Goal: Use online tool/utility: Utilize a website feature to perform a specific function

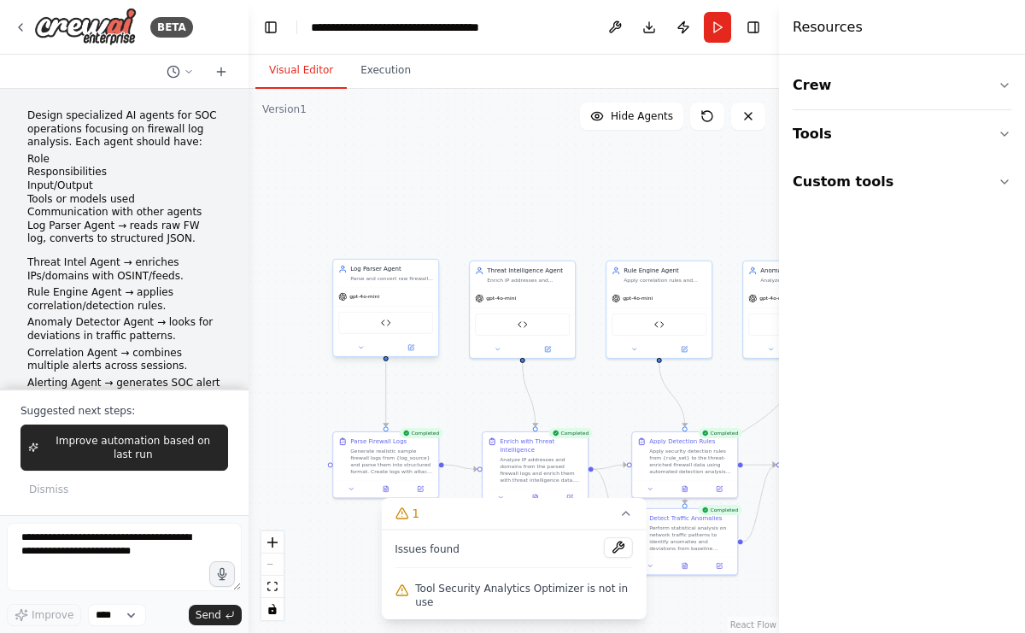
scroll to position [27704, 0]
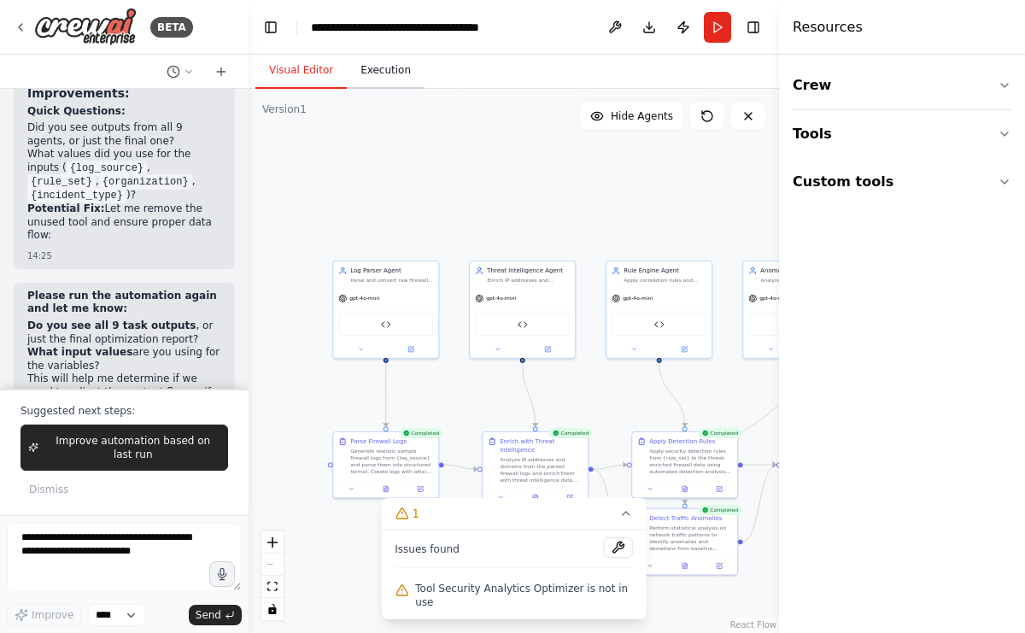
click at [380, 75] on button "Execution" at bounding box center [386, 71] width 78 height 36
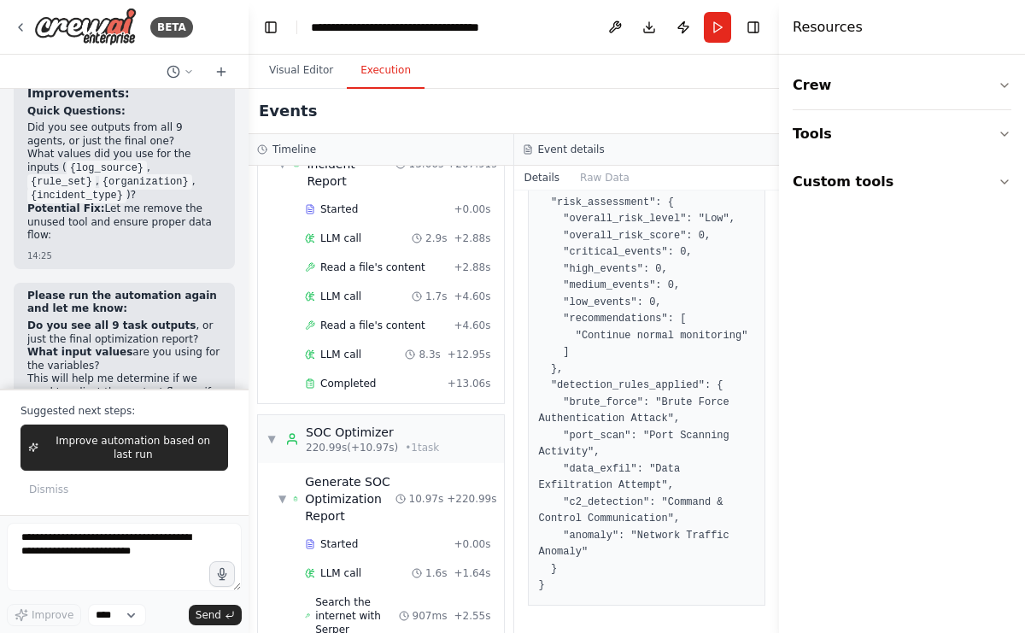
scroll to position [3954, 0]
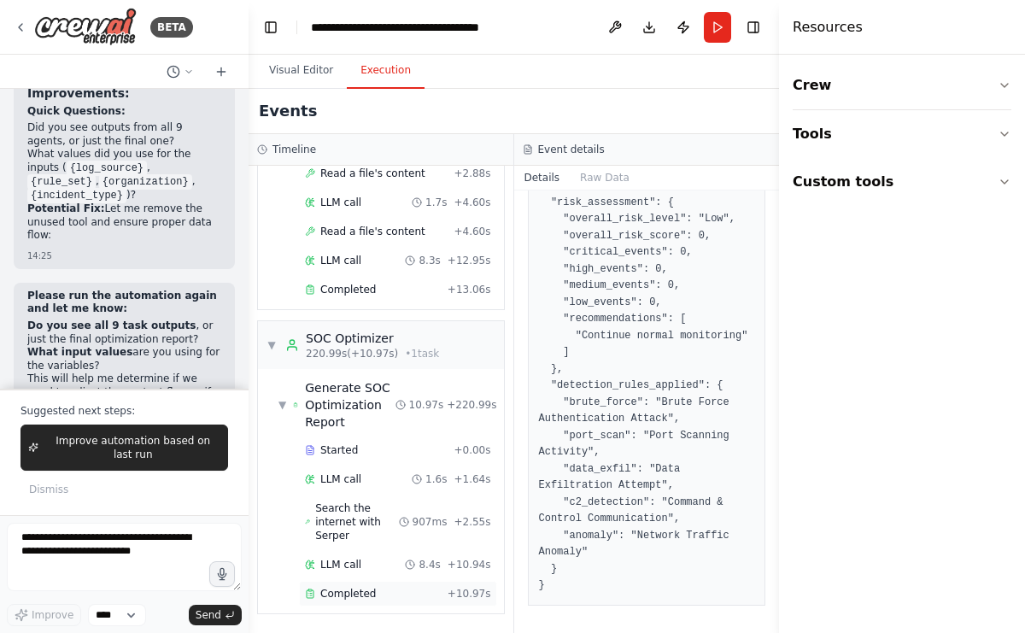
click at [388, 581] on div "Completed + 10.97s" at bounding box center [398, 594] width 198 height 26
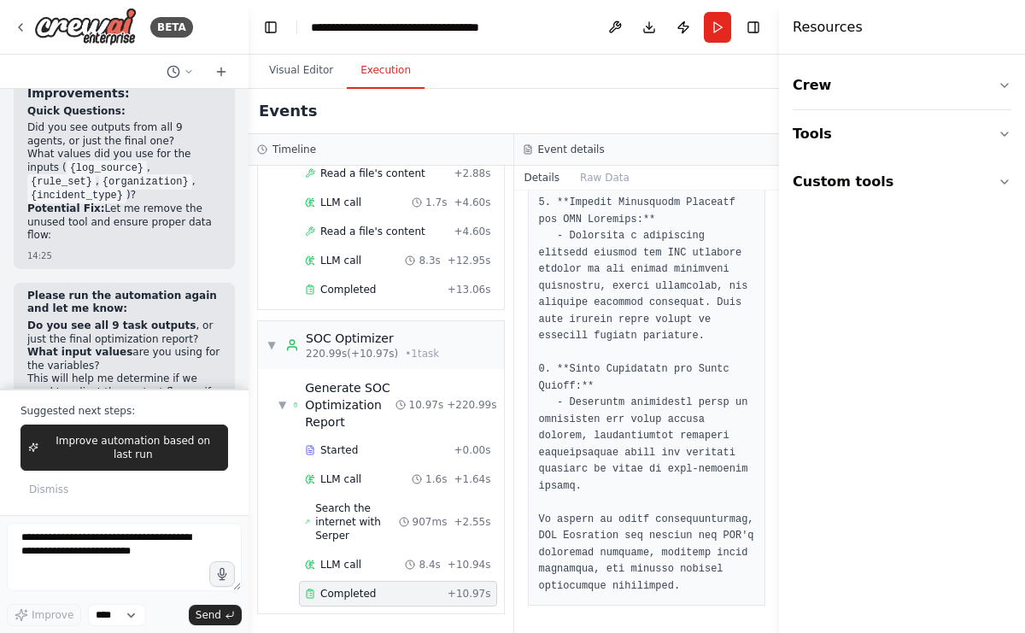
scroll to position [1681, 0]
click at [149, 441] on span "Improve automation based on last run" at bounding box center [132, 447] width 175 height 27
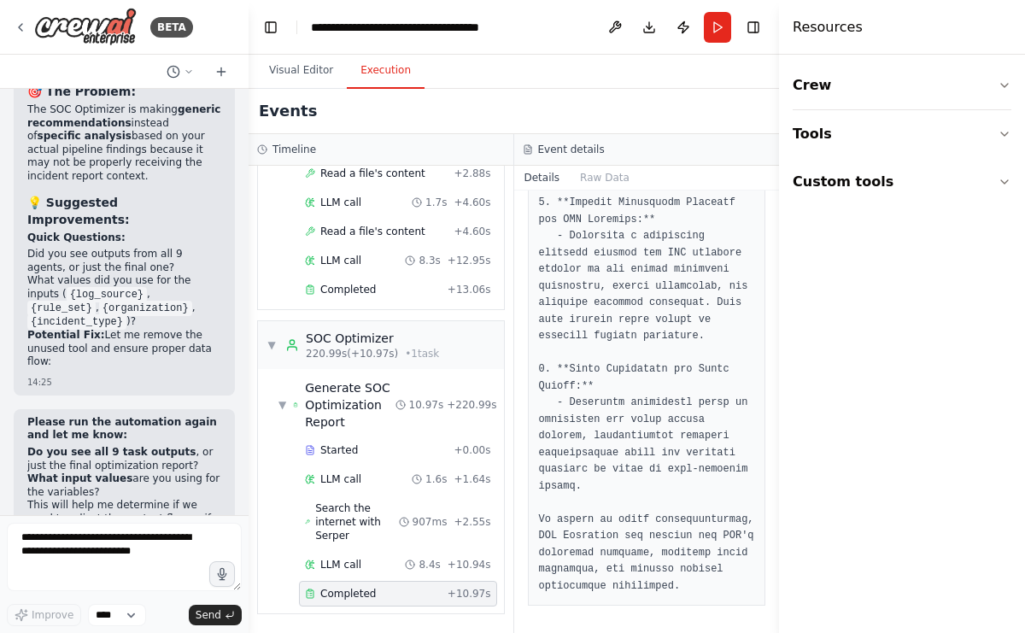
scroll to position [27622, 0]
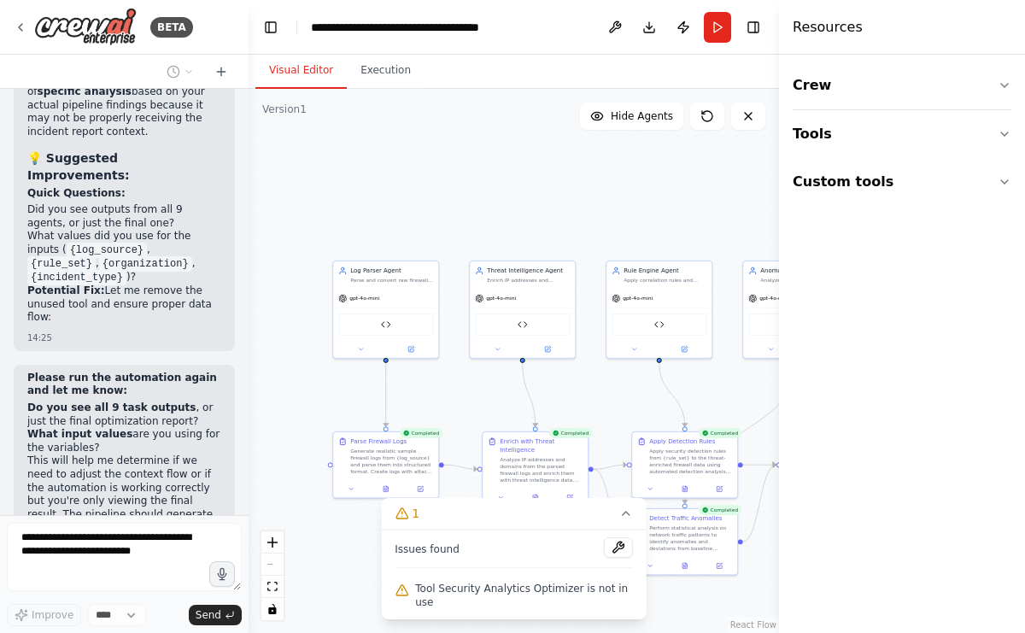
click at [299, 74] on button "Visual Editor" at bounding box center [300, 71] width 91 height 36
drag, startPoint x: 680, startPoint y: 400, endPoint x: 520, endPoint y: 354, distance: 166.0
click at [519, 355] on div ".deletable-edge-delete-btn { width: 20px; height: 20px; border: 0px solid #ffff…" at bounding box center [514, 361] width 530 height 544
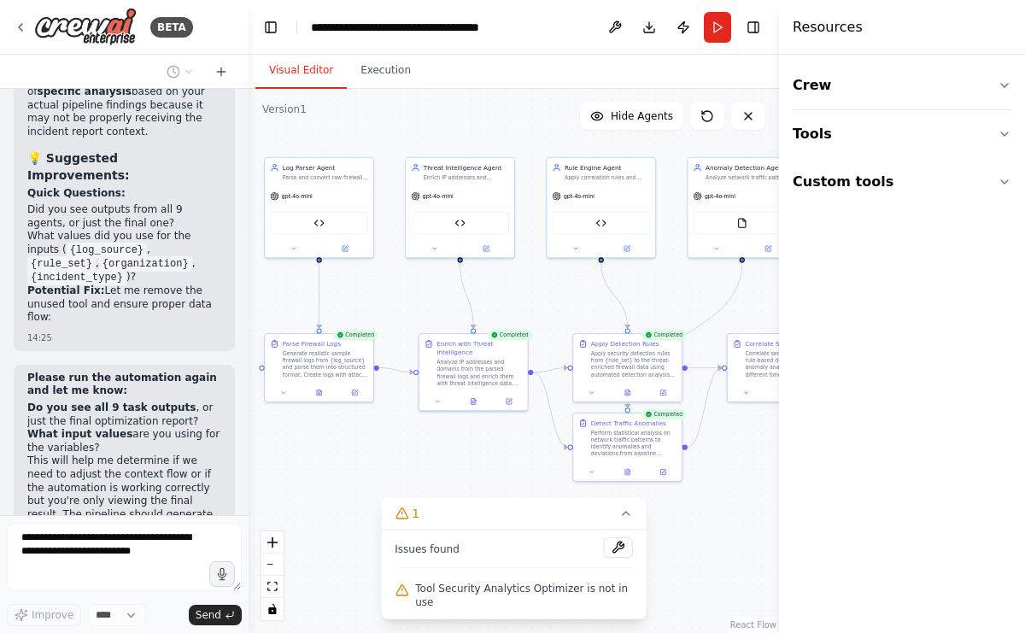
drag, startPoint x: 542, startPoint y: 383, endPoint x: 485, endPoint y: 285, distance: 112.9
click at [485, 285] on div ".deletable-edge-delete-btn { width: 20px; height: 20px; border: 0px solid #ffff…" at bounding box center [514, 361] width 530 height 544
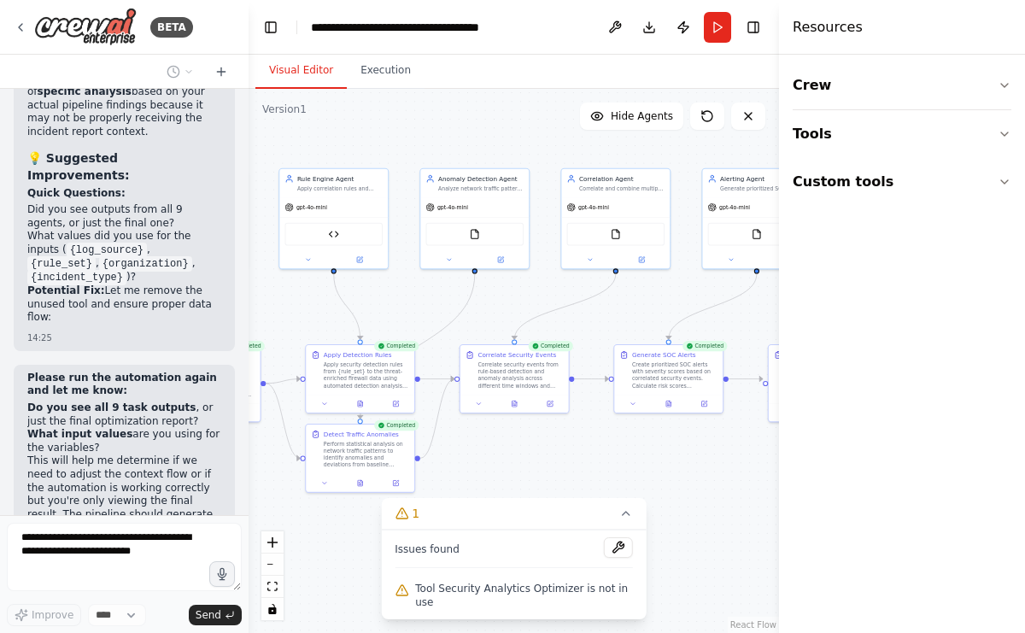
drag, startPoint x: 689, startPoint y: 464, endPoint x: 407, endPoint y: 473, distance: 282.0
click at [407, 473] on div ".deletable-edge-delete-btn { width: 20px; height: 20px; border: 0px solid #ffff…" at bounding box center [514, 361] width 530 height 544
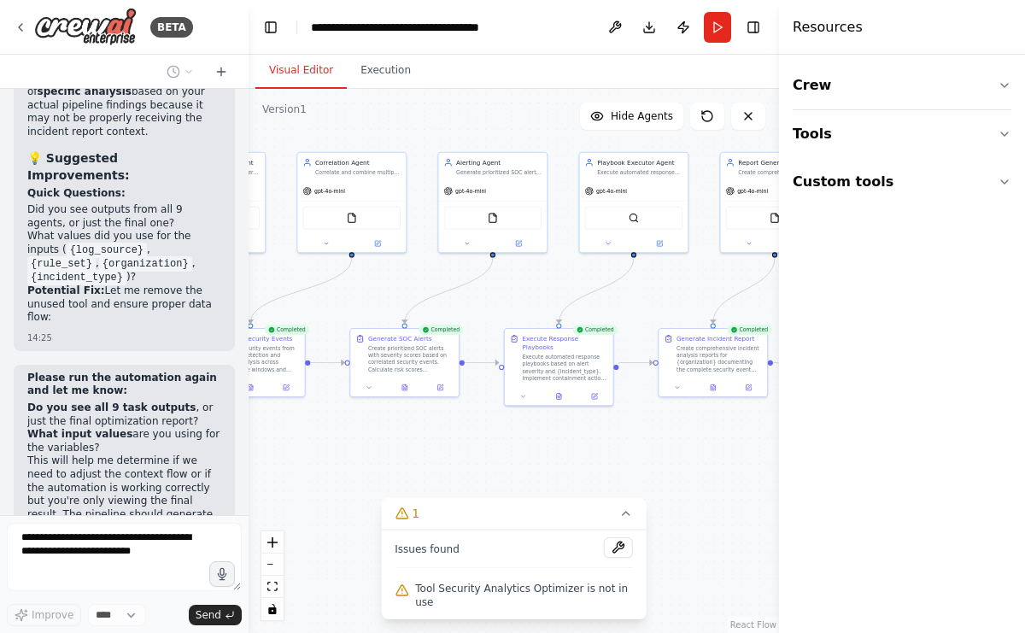
drag, startPoint x: 673, startPoint y: 478, endPoint x: 421, endPoint y: 464, distance: 252.3
click at [422, 464] on div ".deletable-edge-delete-btn { width: 20px; height: 20px; border: 0px solid #ffff…" at bounding box center [514, 361] width 530 height 544
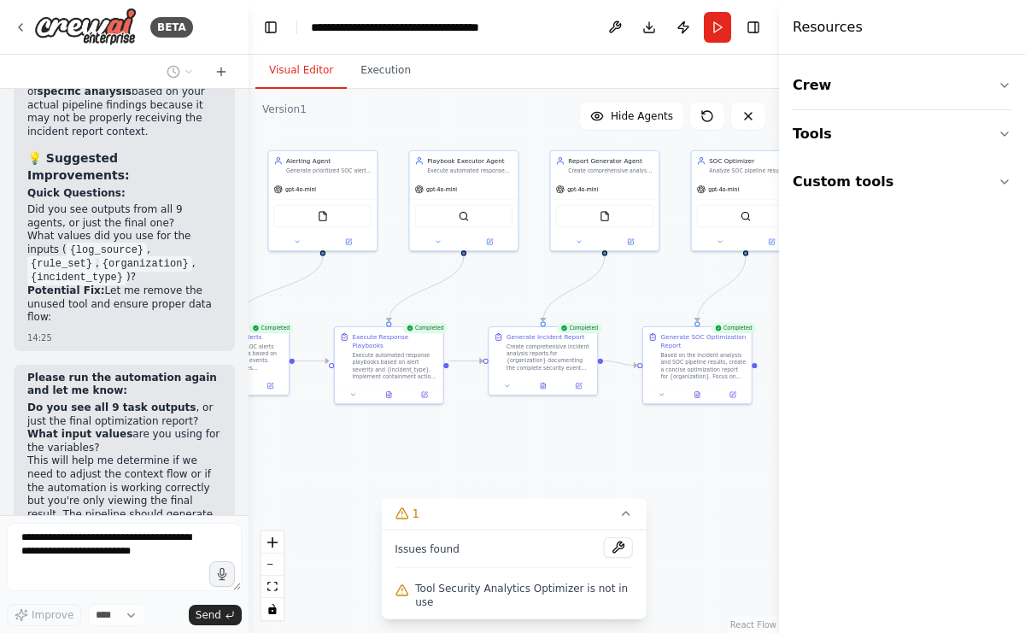
drag, startPoint x: 676, startPoint y: 456, endPoint x: 507, endPoint y: 454, distance: 169.1
click at [507, 454] on div ".deletable-edge-delete-btn { width: 20px; height: 20px; border: 0px solid #ffff…" at bounding box center [514, 361] width 530 height 544
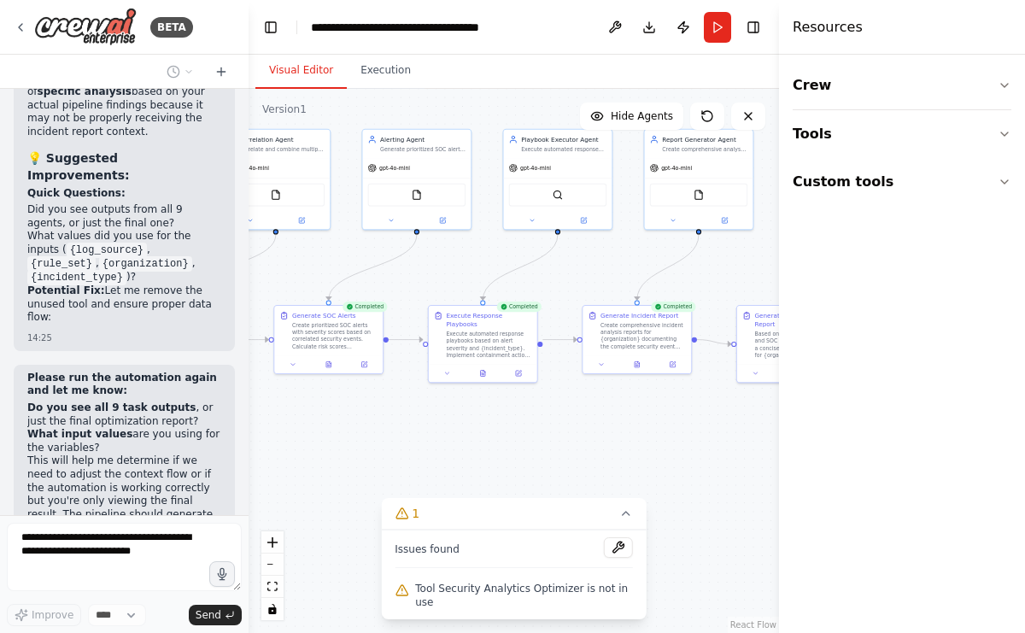
drag, startPoint x: 705, startPoint y: 453, endPoint x: 804, endPoint y: 430, distance: 101.7
click at [804, 430] on div "BETA Design specialized AI agents for SOC operations focusing on firewall log a…" at bounding box center [512, 316] width 1025 height 633
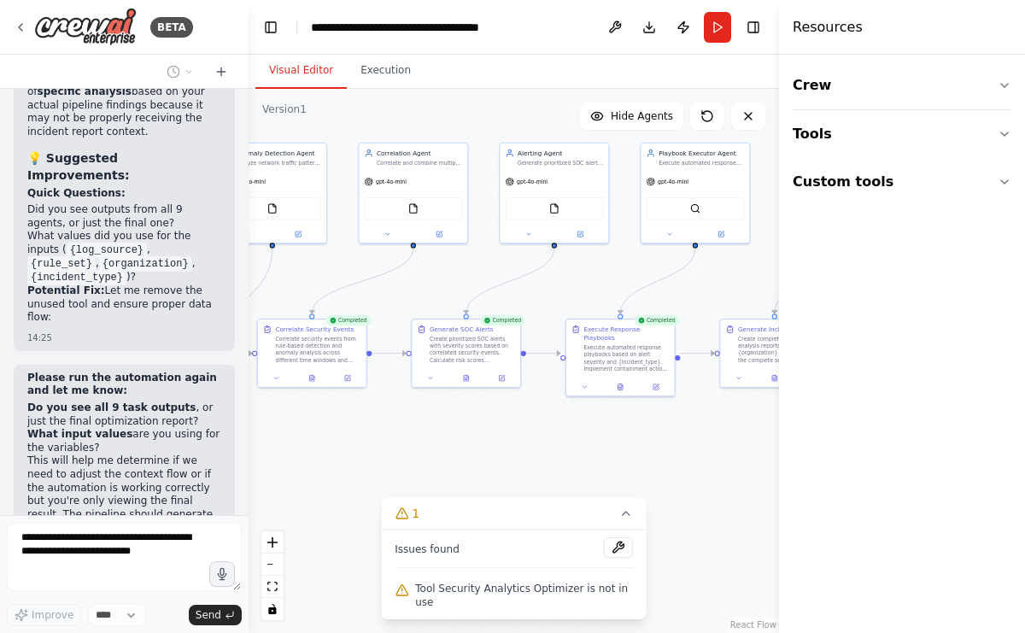
drag, startPoint x: 540, startPoint y: 449, endPoint x: 716, endPoint y: 468, distance: 176.9
click at [722, 466] on div ".deletable-edge-delete-btn { width: 20px; height: 20px; border: 0px solid #ffff…" at bounding box center [514, 361] width 530 height 544
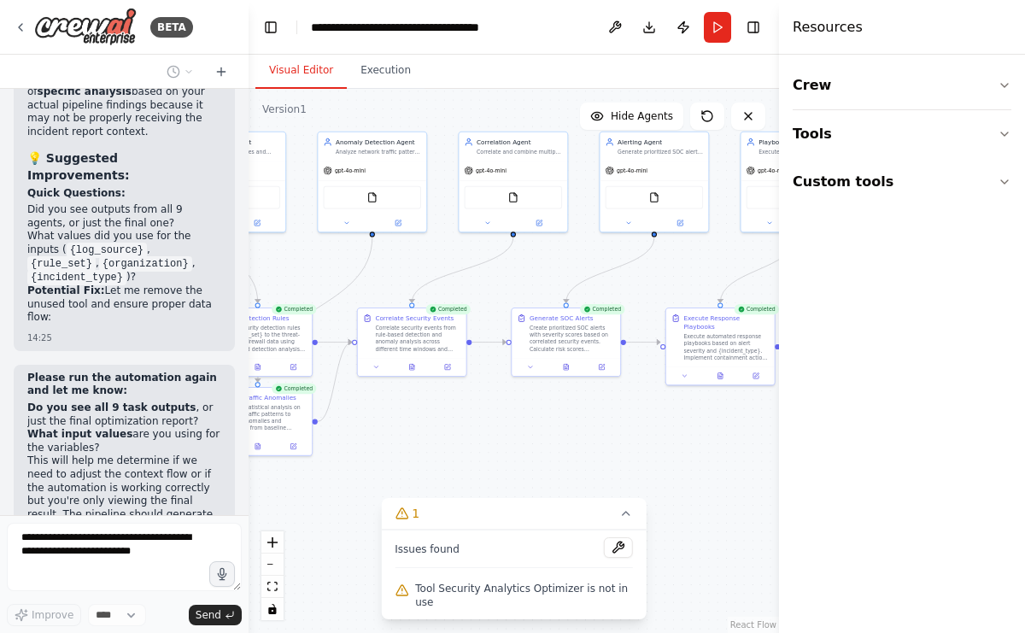
drag, startPoint x: 563, startPoint y: 454, endPoint x: 629, endPoint y: 456, distance: 65.8
click at [642, 452] on div ".deletable-edge-delete-btn { width: 20px; height: 20px; border: 0px solid #ffff…" at bounding box center [514, 361] width 530 height 544
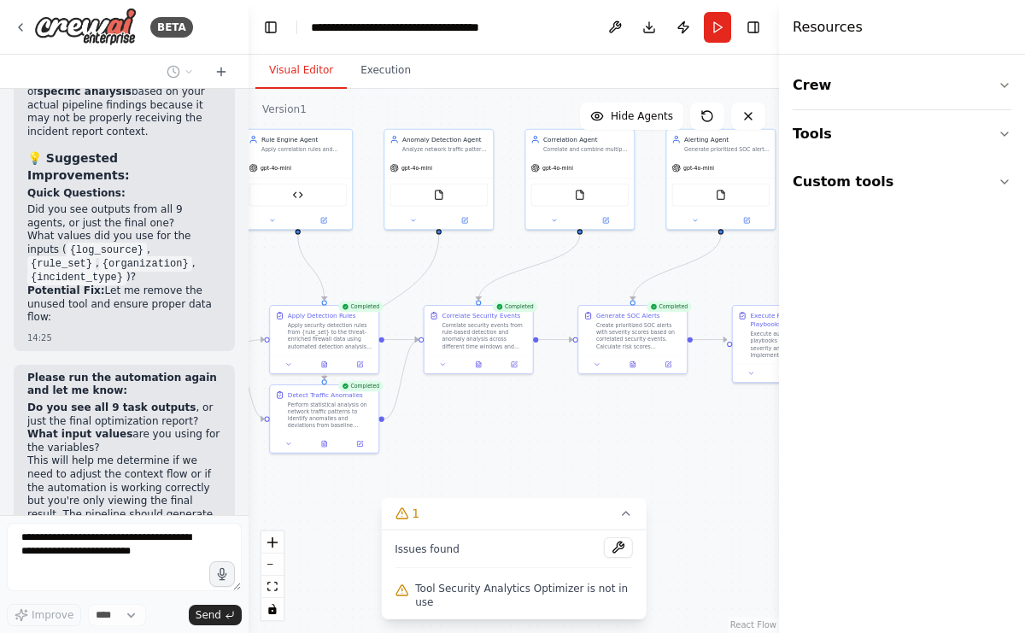
drag, startPoint x: 514, startPoint y: 448, endPoint x: 623, endPoint y: 447, distance: 108.5
click at [623, 447] on div ".deletable-edge-delete-btn { width: 20px; height: 20px; border: 0px solid #ffff…" at bounding box center [514, 361] width 530 height 544
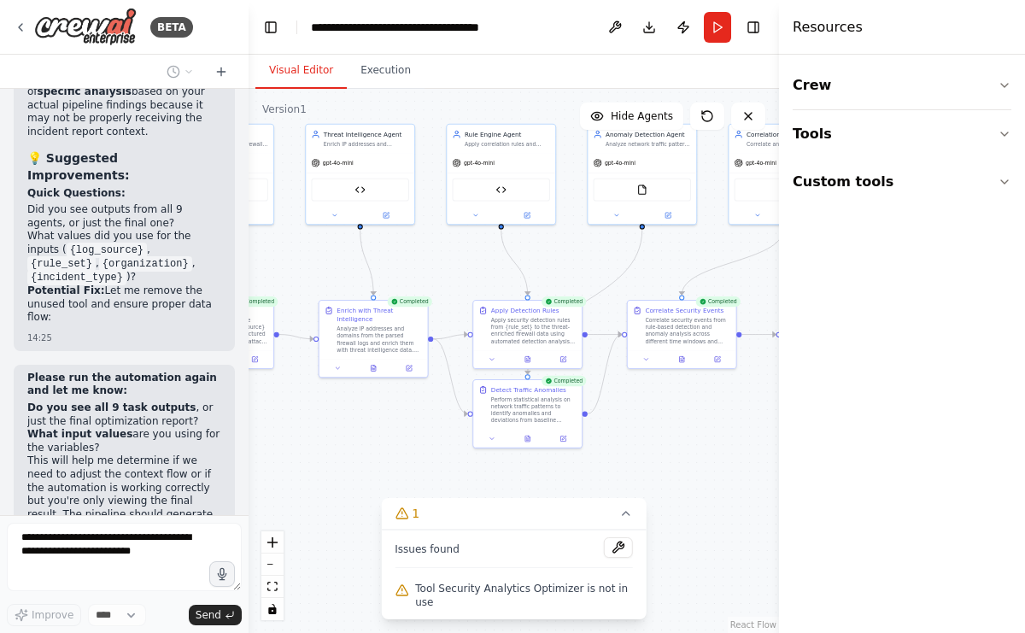
drag, startPoint x: 553, startPoint y: 453, endPoint x: 648, endPoint y: 448, distance: 94.9
click at [648, 448] on div ".deletable-edge-delete-btn { width: 20px; height: 20px; border: 0px solid #ffff…" at bounding box center [514, 361] width 530 height 544
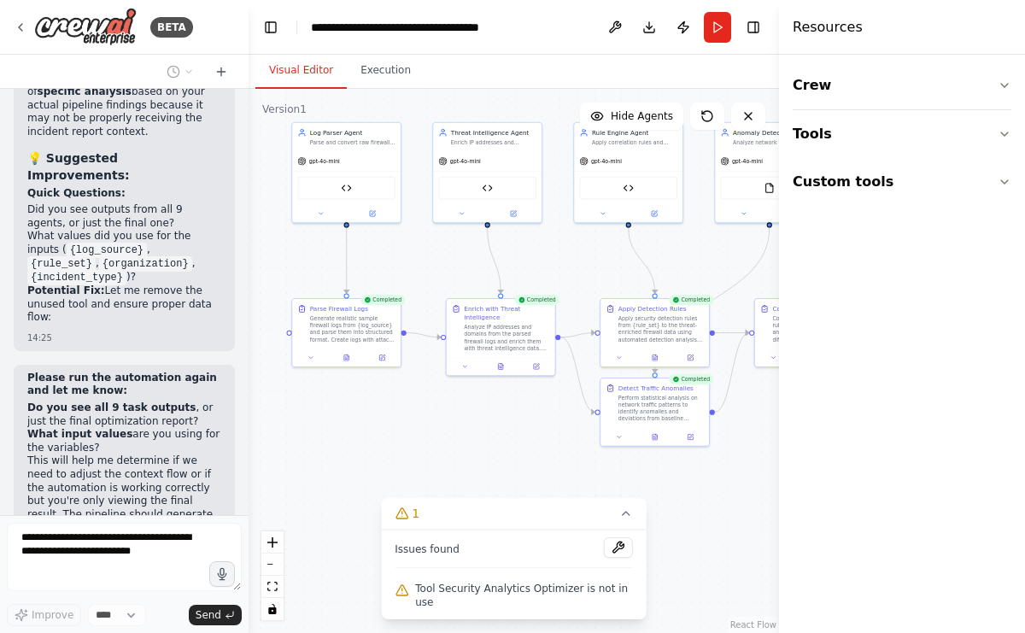
drag, startPoint x: 566, startPoint y: 465, endPoint x: 693, endPoint y: 464, distance: 126.4
click at [693, 464] on div ".deletable-edge-delete-btn { width: 20px; height: 20px; border: 0px solid #ffff…" at bounding box center [514, 361] width 530 height 544
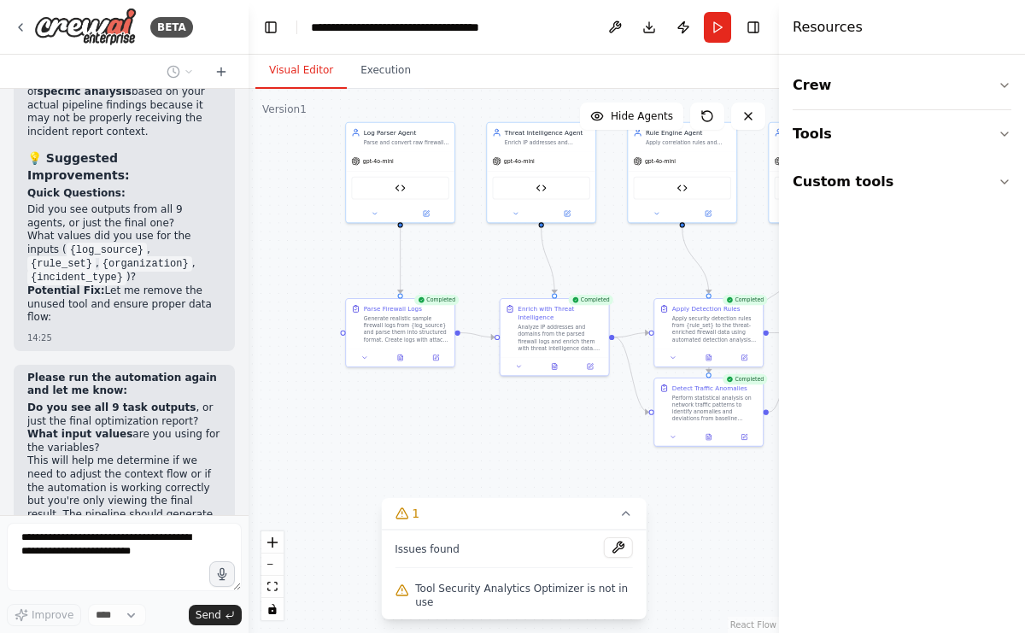
drag, startPoint x: 458, startPoint y: 447, endPoint x: 523, endPoint y: 449, distance: 65.8
click at [526, 447] on div ".deletable-edge-delete-btn { width: 20px; height: 20px; border: 0px solid #ffff…" at bounding box center [514, 361] width 530 height 544
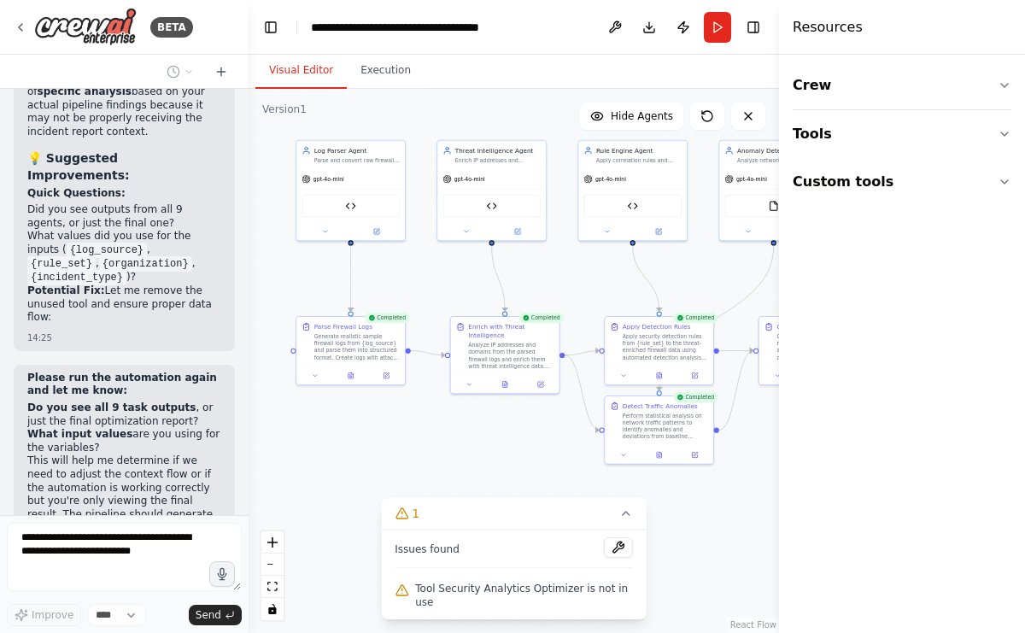
drag, startPoint x: 509, startPoint y: 451, endPoint x: 434, endPoint y: 469, distance: 77.3
click at [434, 469] on div ".deletable-edge-delete-btn { width: 20px; height: 20px; border: 0px solid #ffff…" at bounding box center [514, 361] width 530 height 544
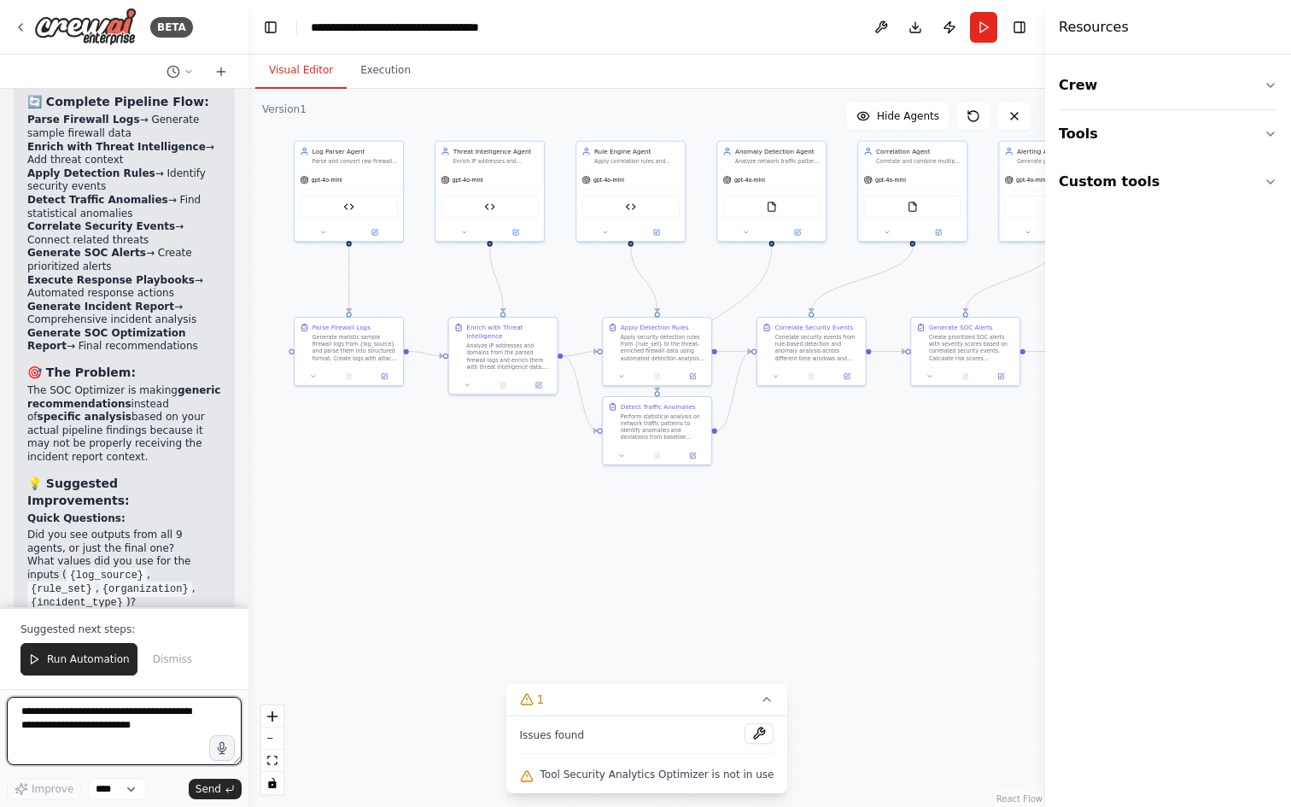
scroll to position [28527, 0]
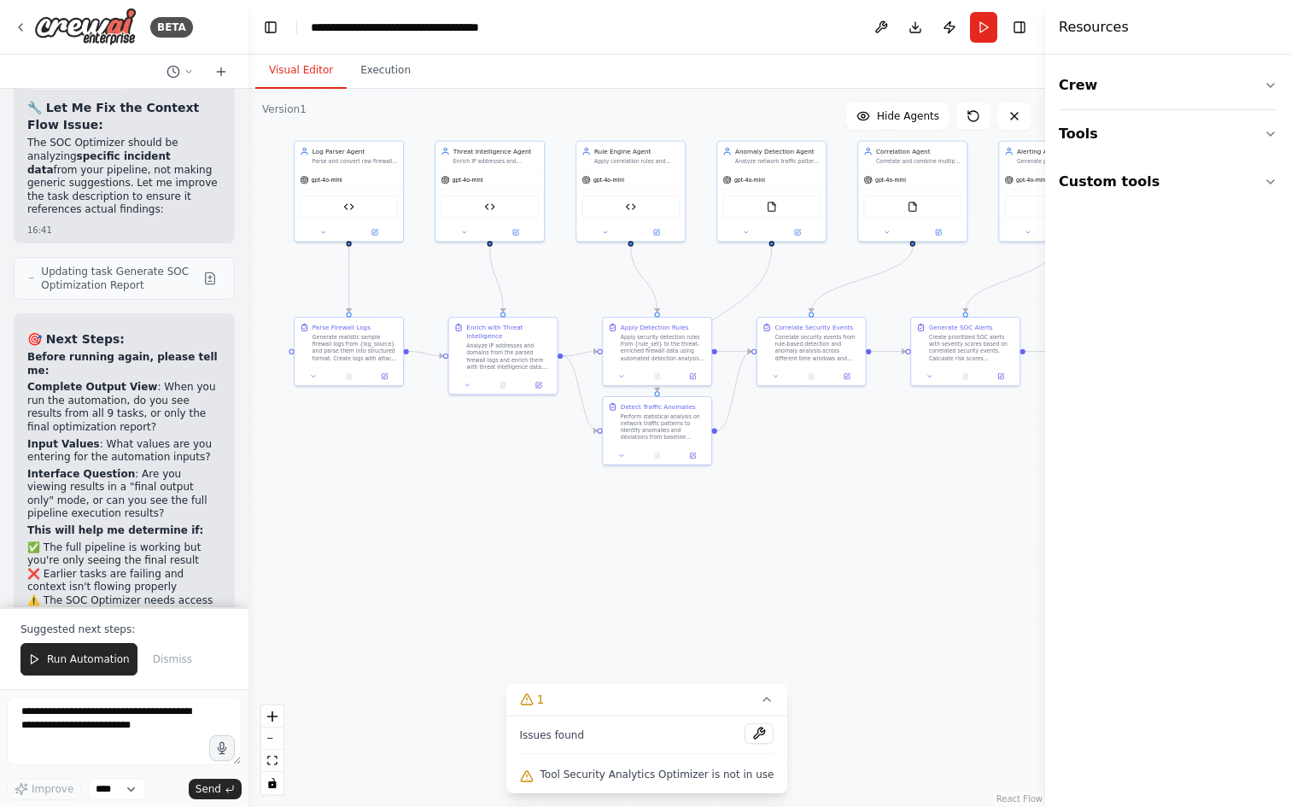
click at [832, 505] on div ".deletable-edge-delete-btn { width: 20px; height: 20px; border: 0px solid #ffff…" at bounding box center [647, 448] width 797 height 718
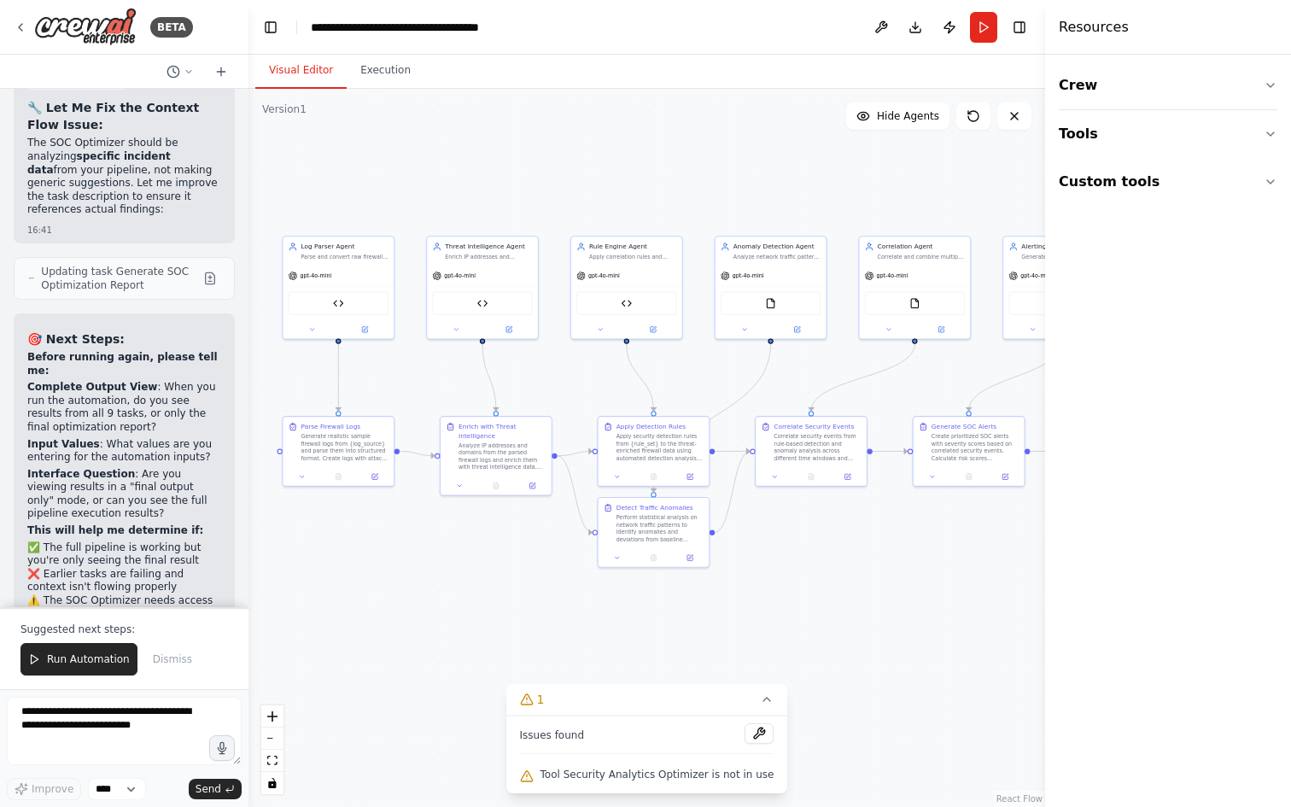
drag, startPoint x: 389, startPoint y: 273, endPoint x: 389, endPoint y: 374, distance: 100.8
click at [389, 374] on div ".deletable-edge-delete-btn { width: 20px; height: 20px; border: 0px solid #ffff…" at bounding box center [647, 448] width 797 height 718
click at [323, 258] on div "Parse and convert raw firewall logs from {log_source} into structured JSON form…" at bounding box center [344, 254] width 87 height 7
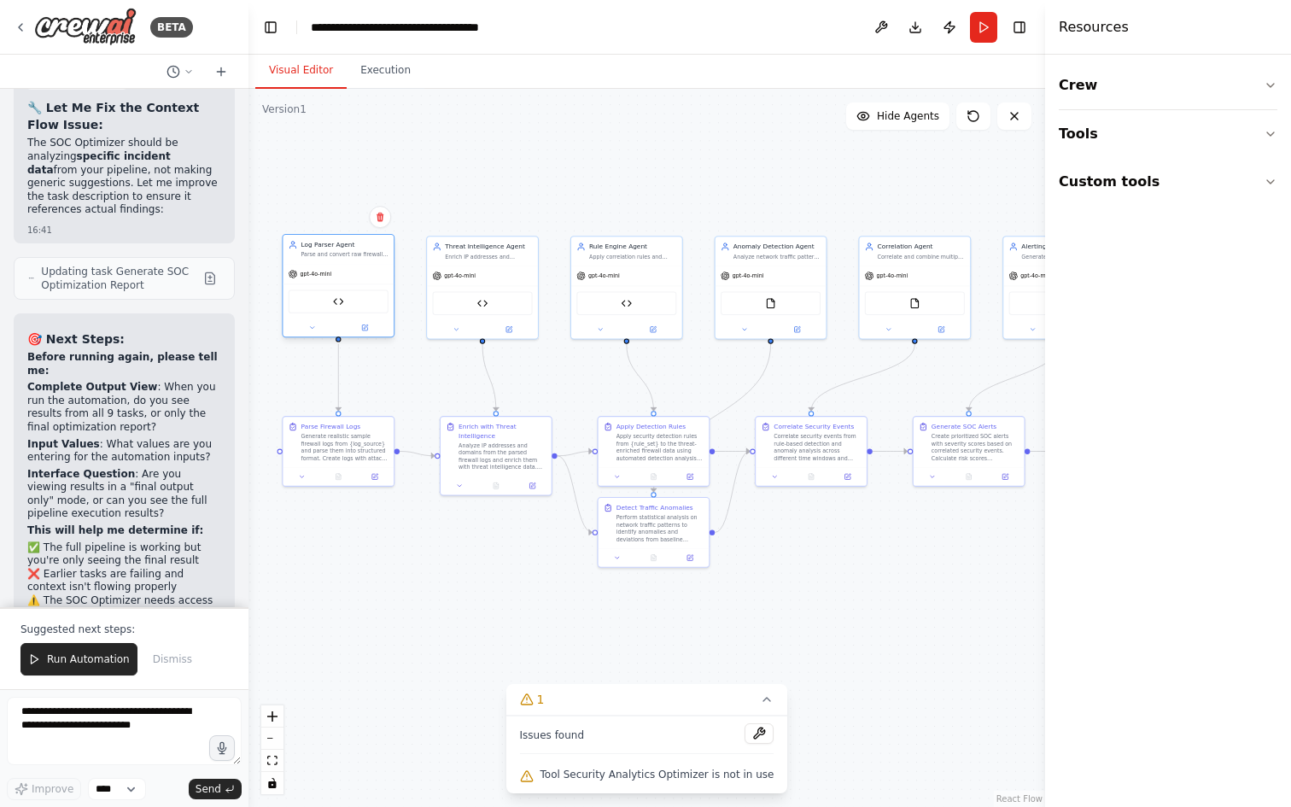
click at [344, 306] on div "Firewall Log Generator" at bounding box center [339, 300] width 100 height 23
click at [326, 303] on div "Firewall Log Generator" at bounding box center [339, 300] width 100 height 23
click at [1024, 168] on button "Custom tools" at bounding box center [1168, 182] width 219 height 48
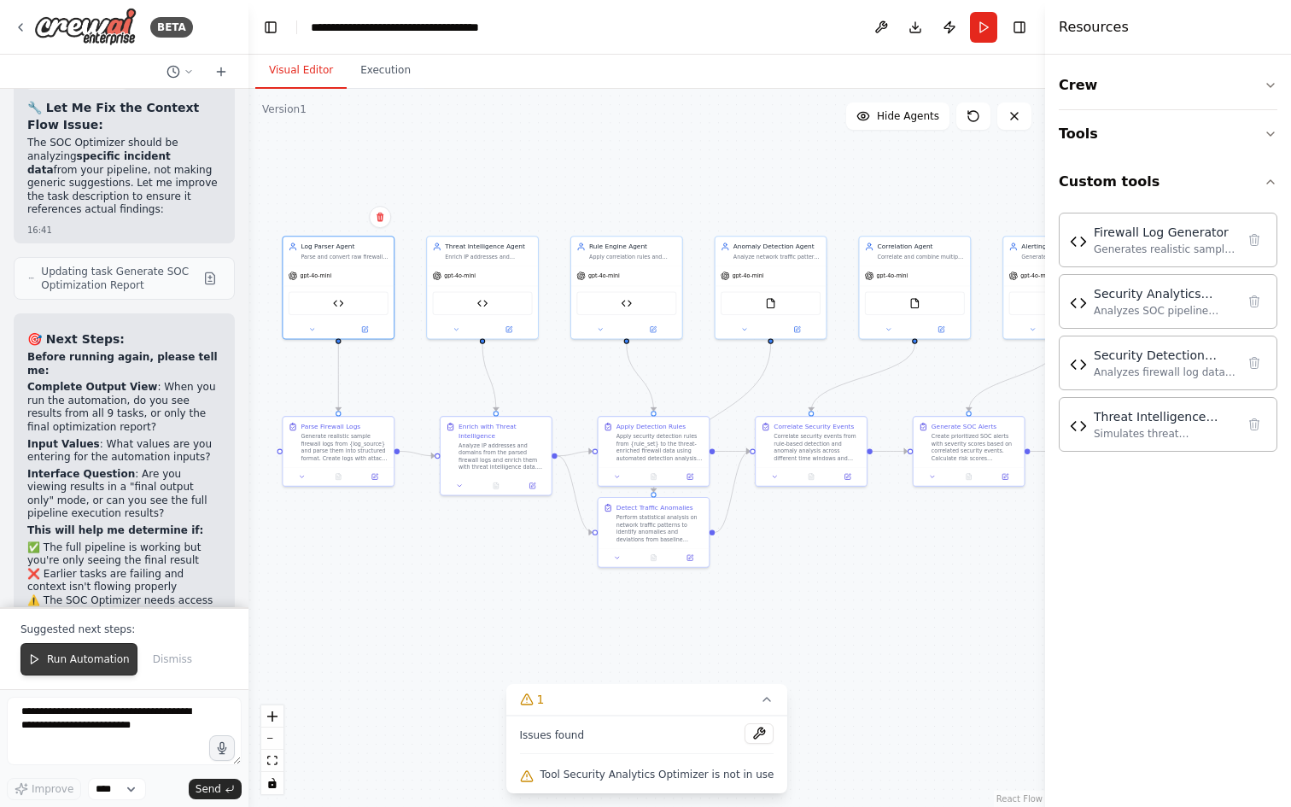
click at [73, 632] on span "Run Automation" at bounding box center [88, 659] width 83 height 14
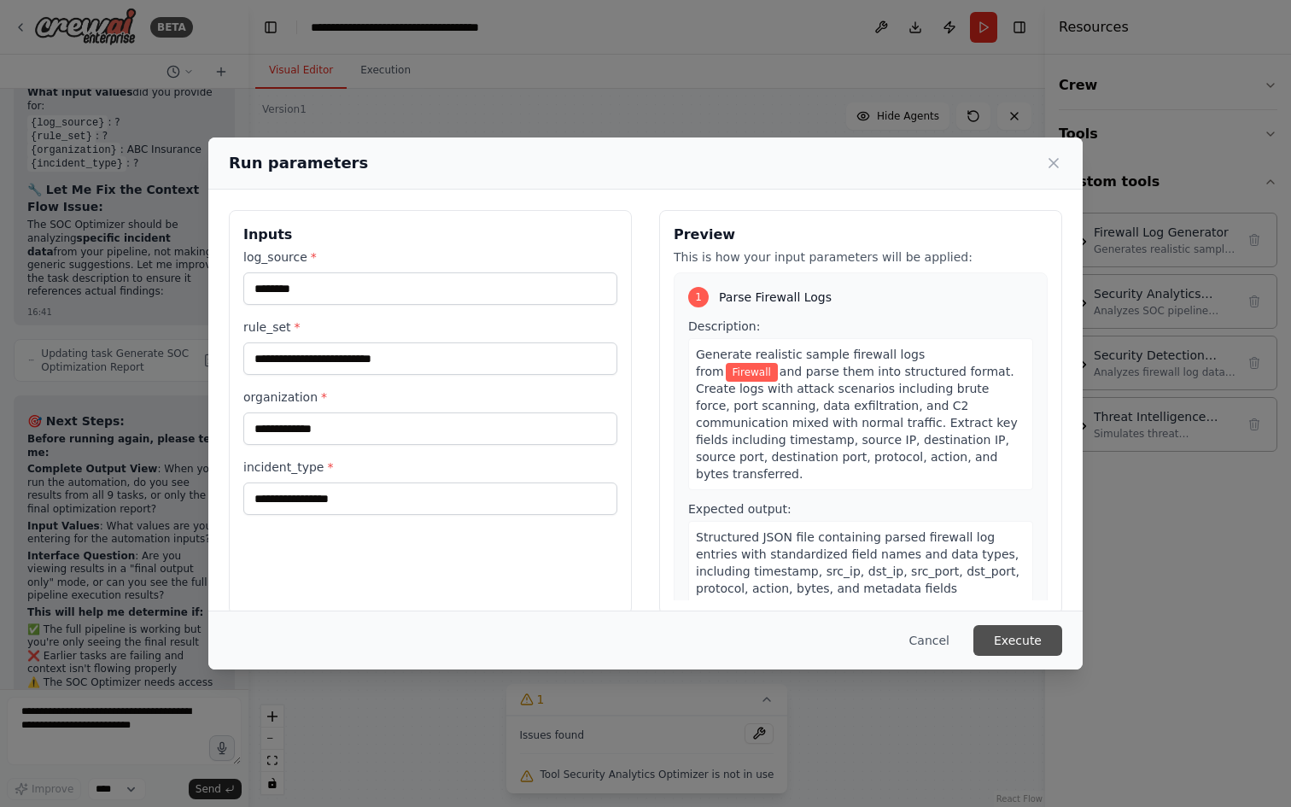
click at [1024, 632] on button "Execute" at bounding box center [1018, 640] width 89 height 31
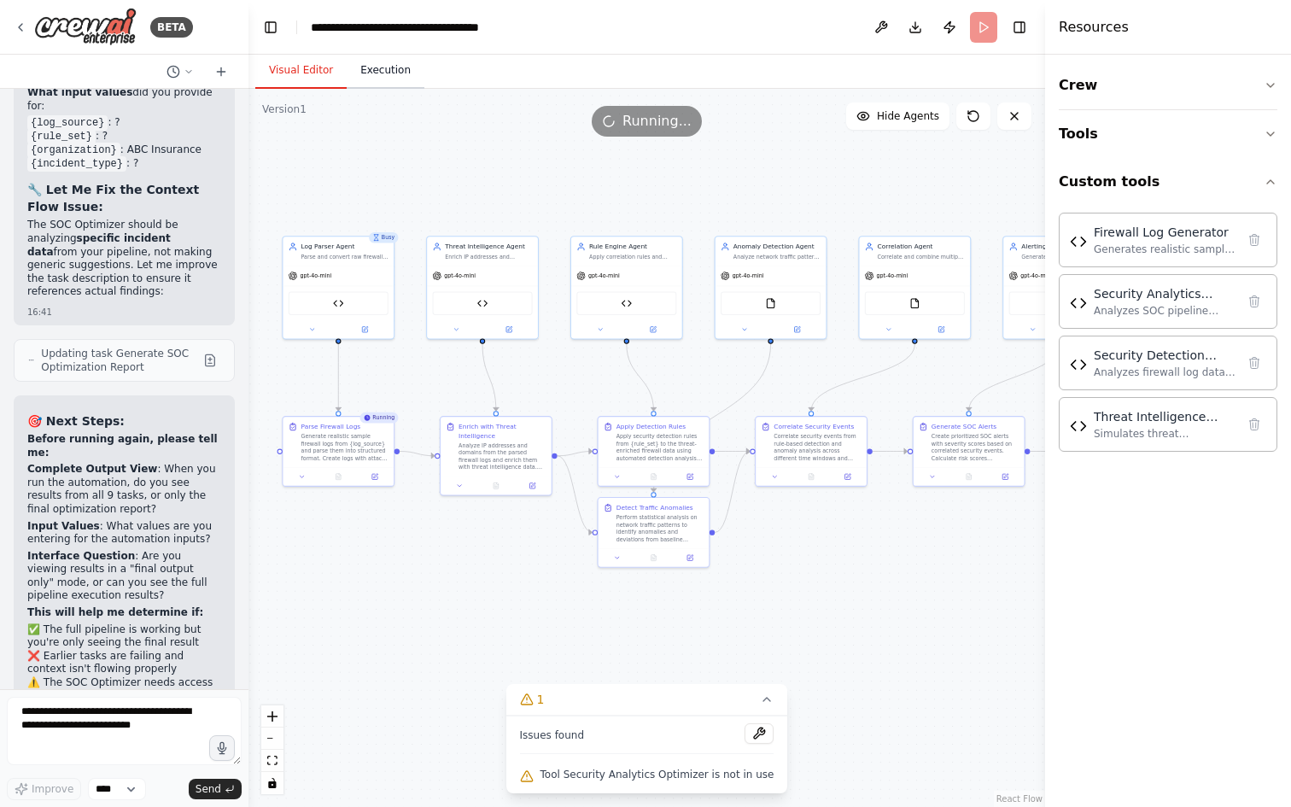
click at [387, 73] on button "Execution" at bounding box center [386, 71] width 78 height 36
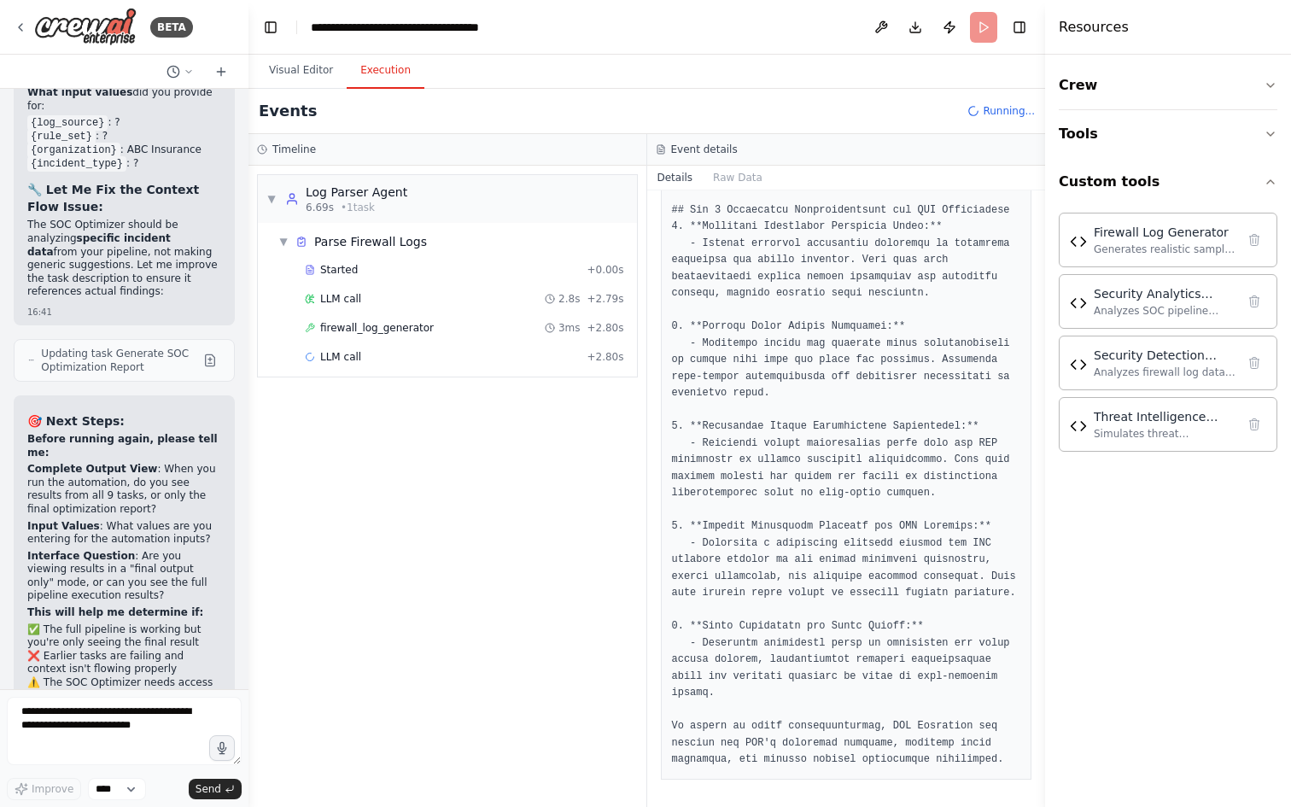
scroll to position [807, 0]
click at [306, 73] on button "Visual Editor" at bounding box center [300, 71] width 91 height 36
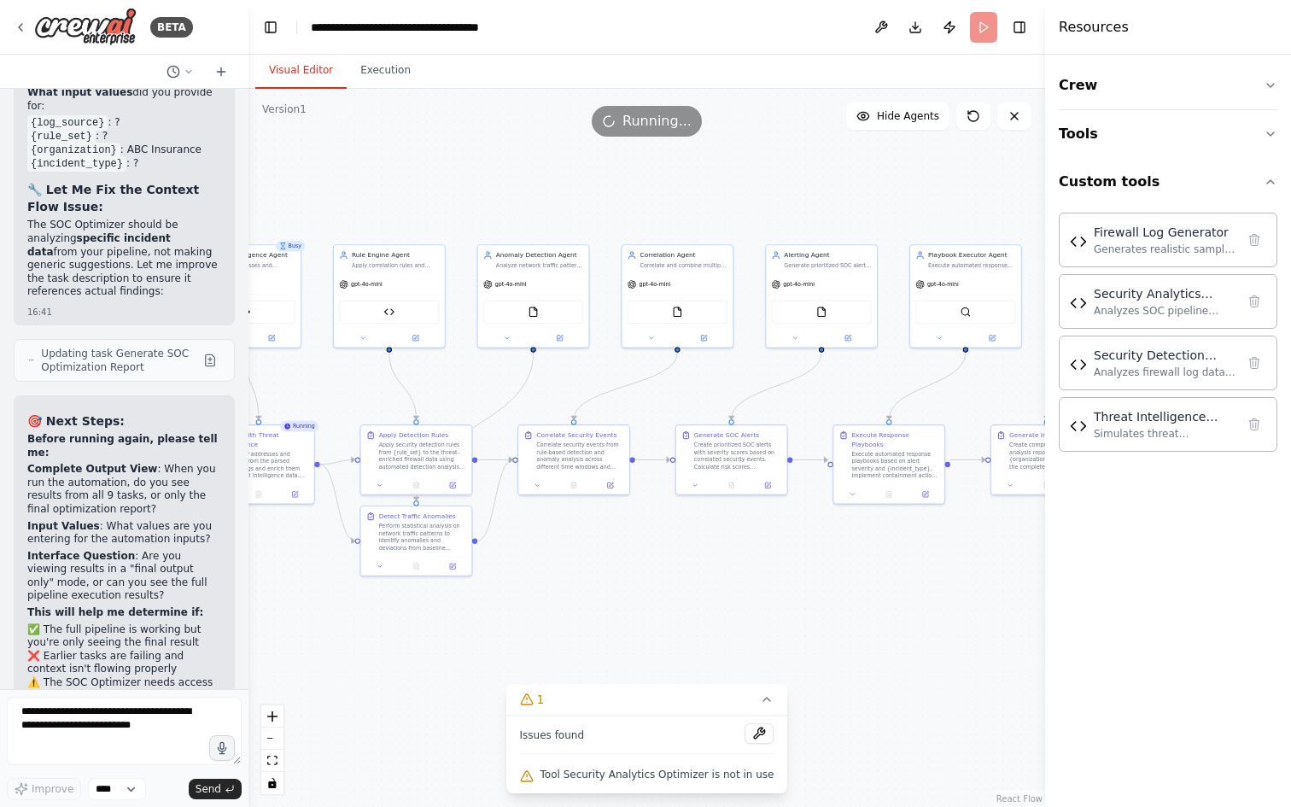
drag, startPoint x: 810, startPoint y: 536, endPoint x: 572, endPoint y: 545, distance: 237.6
click at [572, 545] on div ".deletable-edge-delete-btn { width: 20px; height: 20px; border: 0px solid #ffff…" at bounding box center [647, 448] width 797 height 718
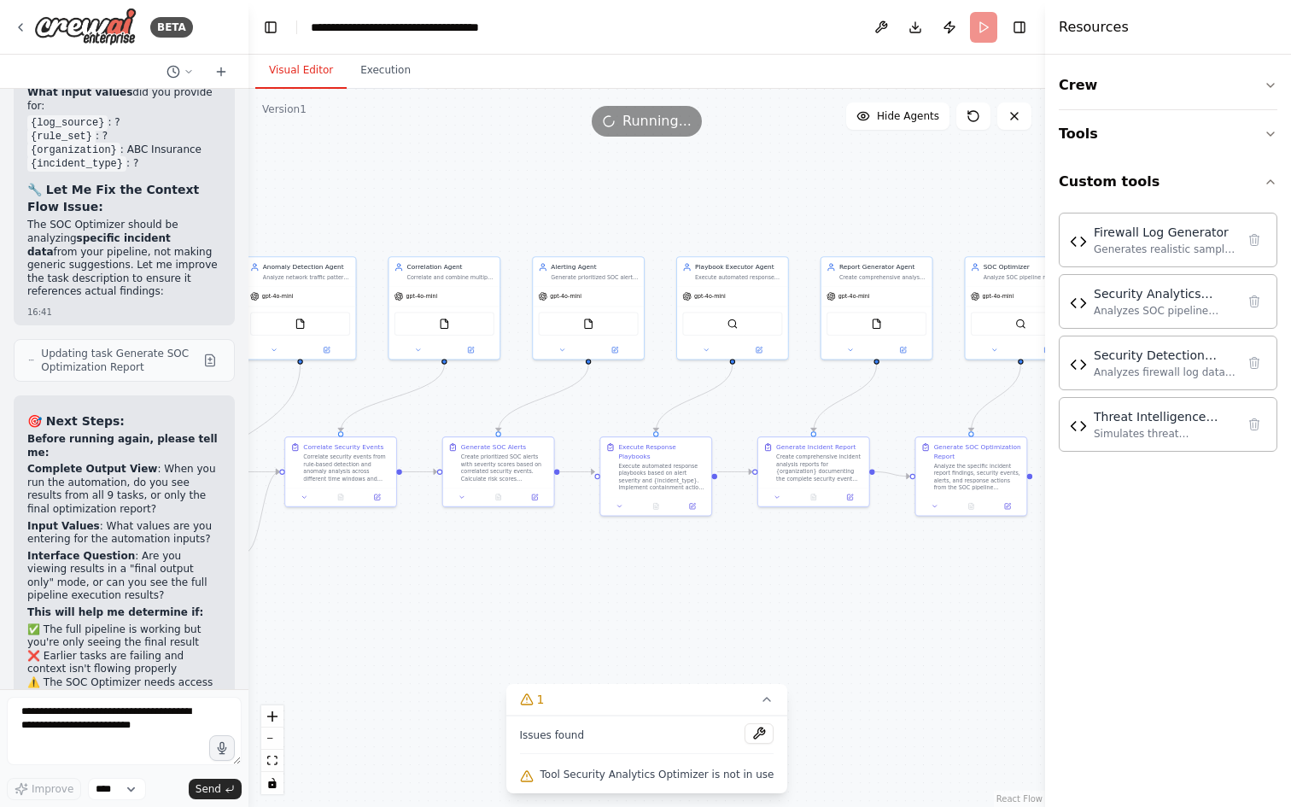
drag, startPoint x: 669, startPoint y: 558, endPoint x: 481, endPoint y: 556, distance: 187.9
click at [467, 558] on div ".deletable-edge-delete-btn { width: 20px; height: 20px; border: 0px solid #ffff…" at bounding box center [647, 448] width 797 height 718
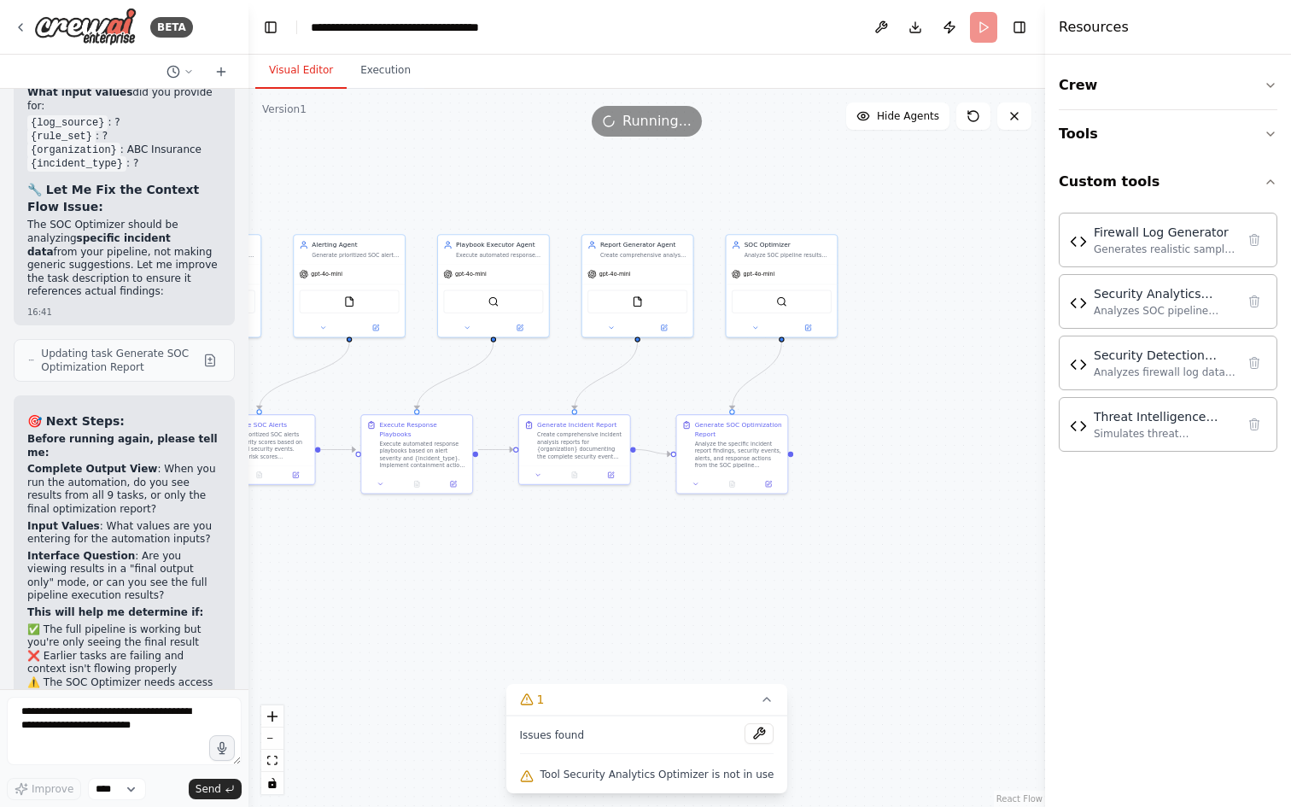
drag, startPoint x: 725, startPoint y: 572, endPoint x: 454, endPoint y: 545, distance: 272.1
click at [454, 545] on div ".deletable-edge-delete-btn { width: 20px; height: 20px; border: 0px solid #ffff…" at bounding box center [647, 448] width 797 height 718
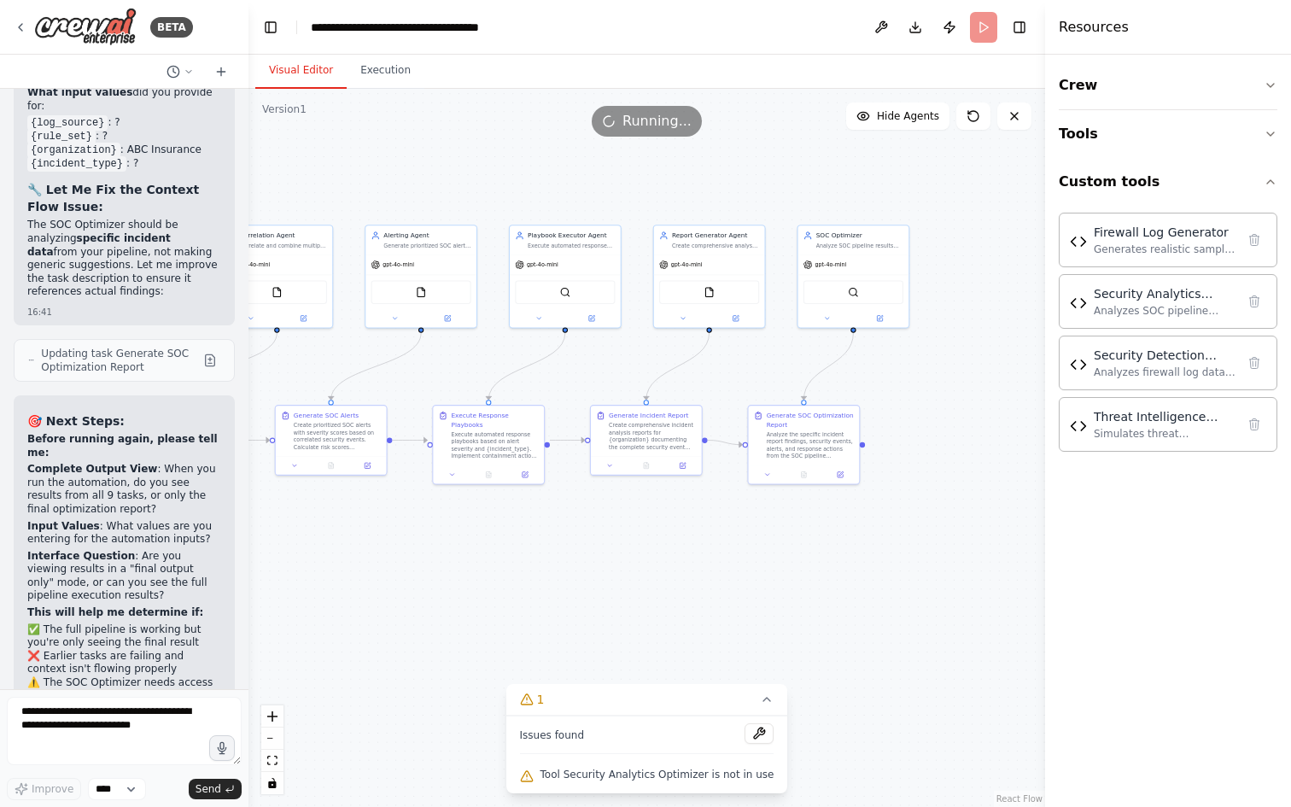
drag, startPoint x: 558, startPoint y: 550, endPoint x: 672, endPoint y: 546, distance: 113.7
click at [671, 546] on div ".deletable-edge-delete-btn { width: 20px; height: 20px; border: 0px solid #ffff…" at bounding box center [647, 448] width 797 height 718
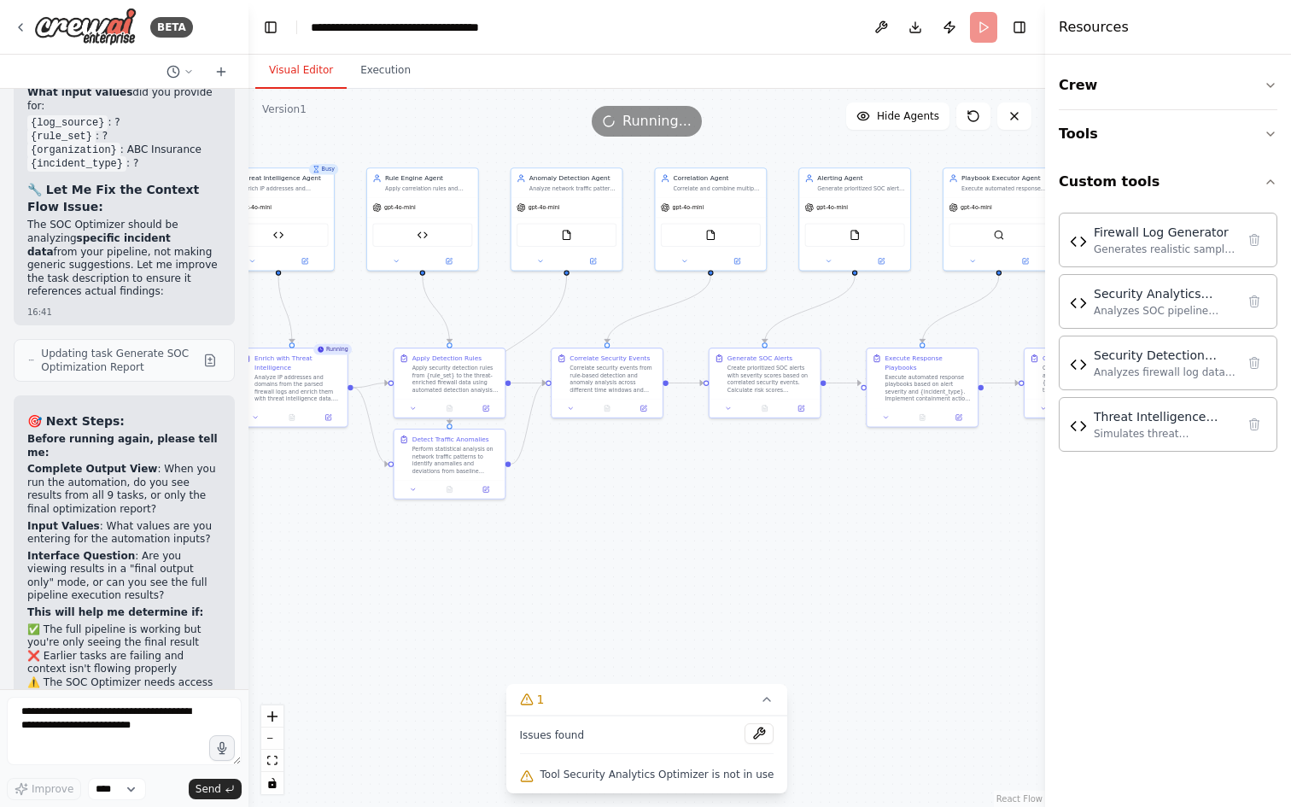
drag, startPoint x: 933, startPoint y: 508, endPoint x: 806, endPoint y: 575, distance: 142.9
click at [1024, 497] on div "BETA Design specialized AI agents for SOC operations focusing on firewall log a…" at bounding box center [645, 403] width 1291 height 807
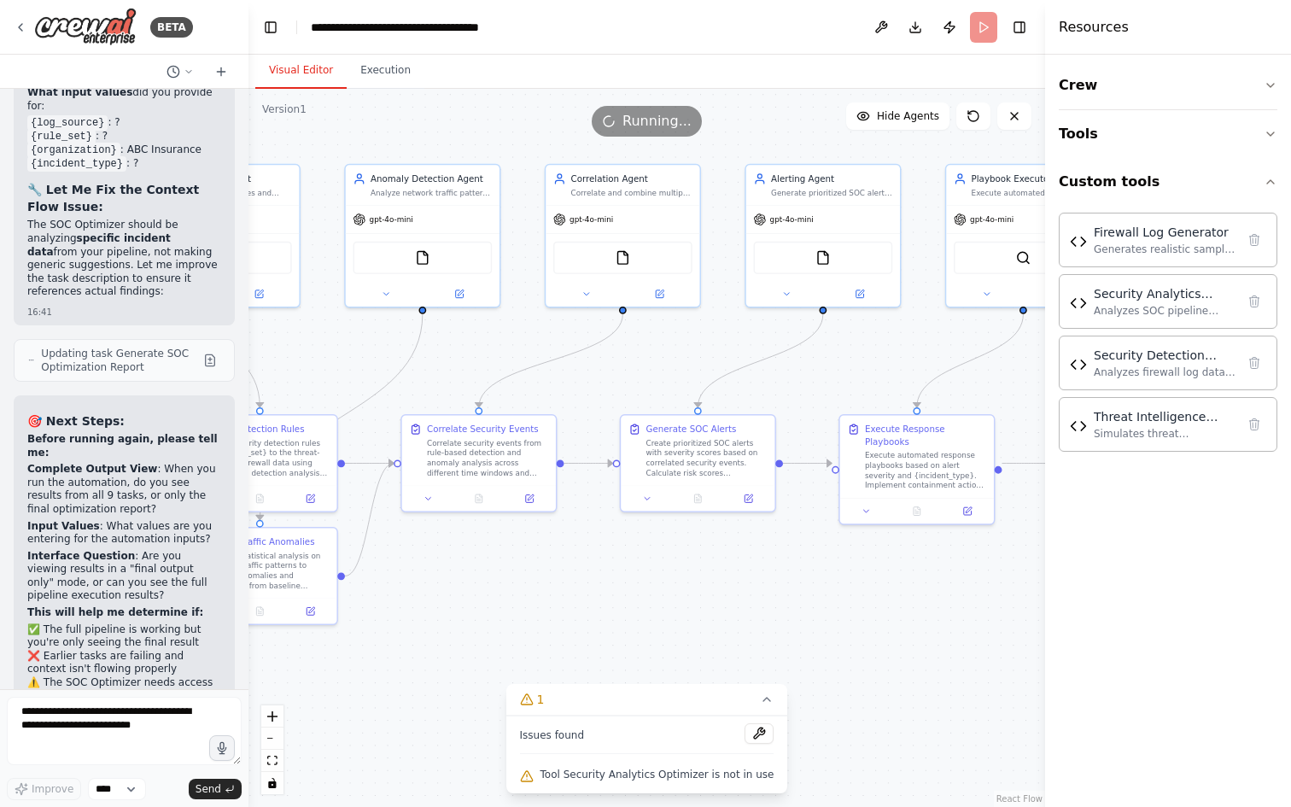
drag, startPoint x: 839, startPoint y: 453, endPoint x: 673, endPoint y: 551, distance: 192.9
click at [673, 551] on div ".deletable-edge-delete-btn { width: 20px; height: 20px; border: 0px solid #ffff…" at bounding box center [647, 448] width 797 height 718
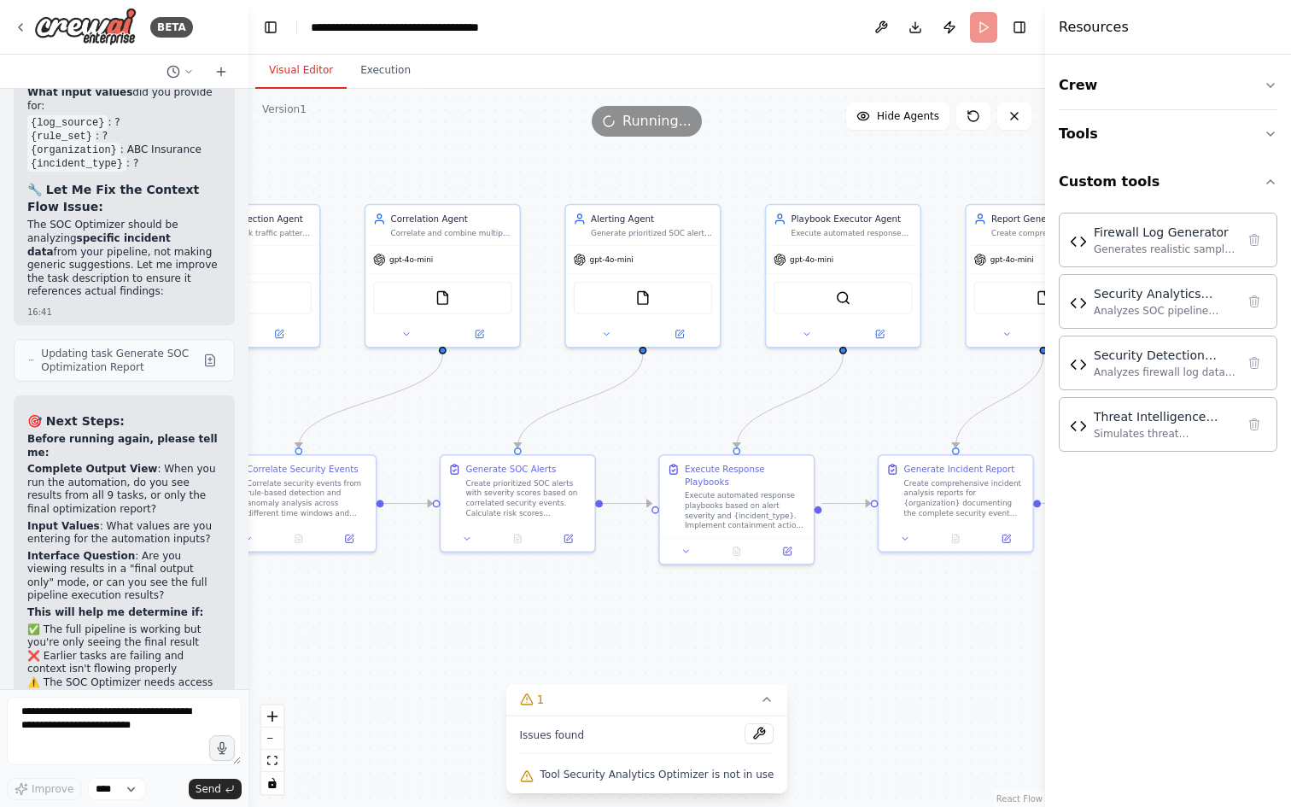
drag, startPoint x: 885, startPoint y: 564, endPoint x: 705, endPoint y: 600, distance: 183.1
click at [705, 600] on div ".deletable-edge-delete-btn { width: 20px; height: 20px; border: 0px solid #ffff…" at bounding box center [647, 448] width 797 height 718
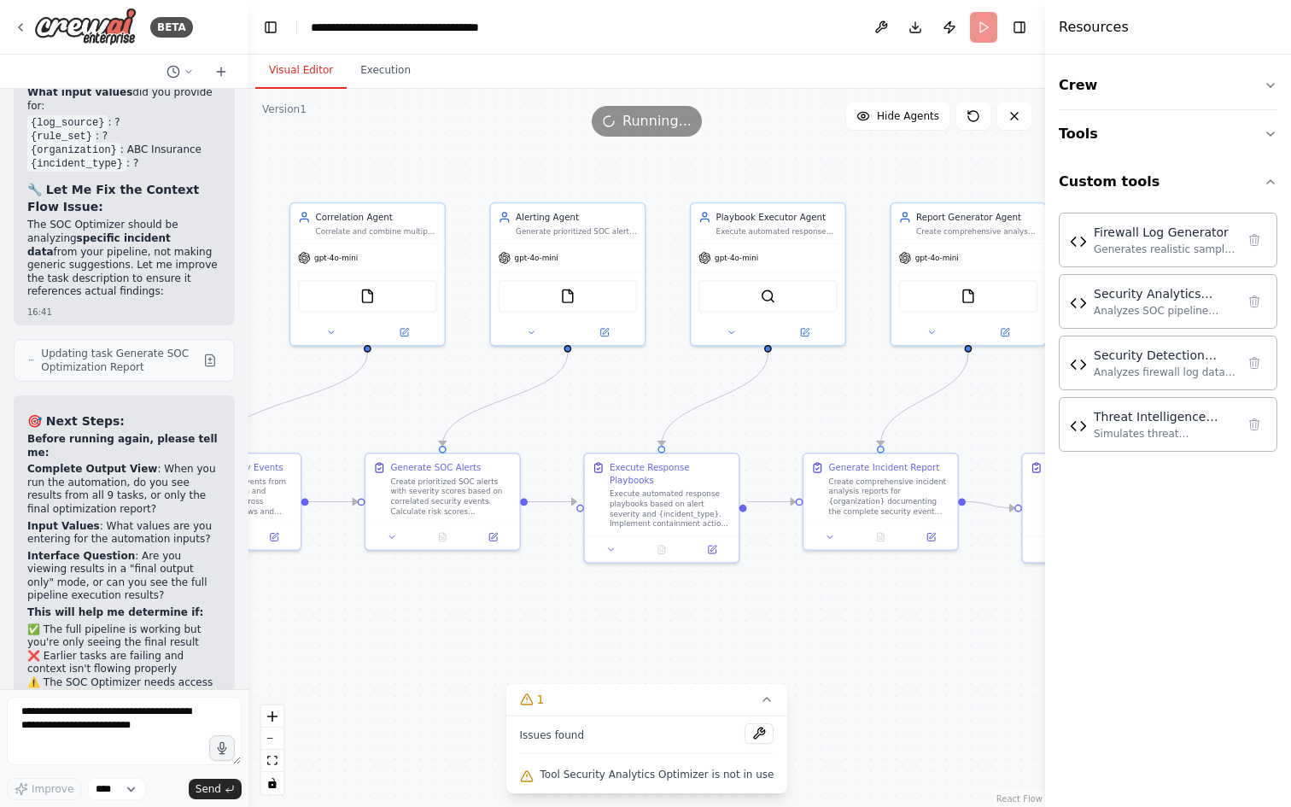
drag, startPoint x: 836, startPoint y: 594, endPoint x: 741, endPoint y: 585, distance: 95.3
click at [740, 588] on div ".deletable-edge-delete-btn { width: 20px; height: 20px; border: 0px solid #ffff…" at bounding box center [647, 448] width 797 height 718
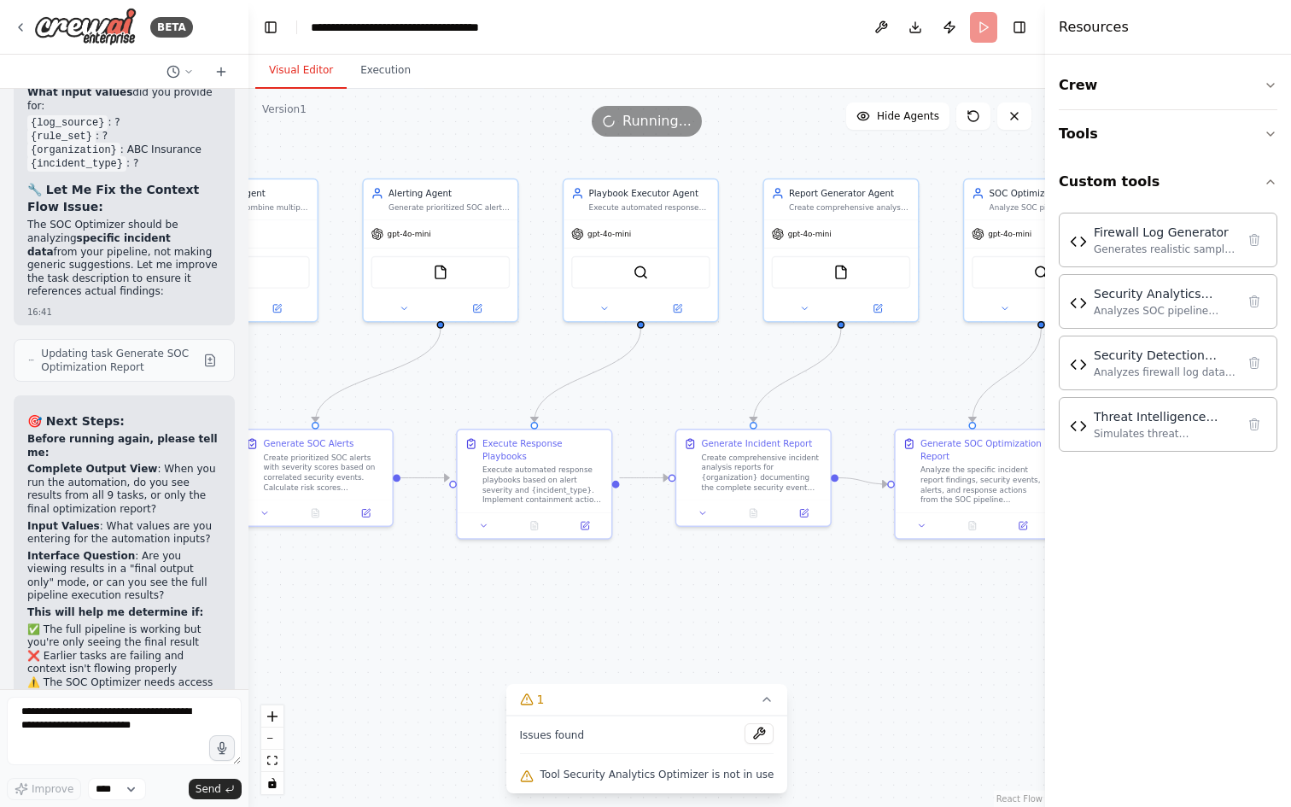
drag, startPoint x: 851, startPoint y: 598, endPoint x: 705, endPoint y: 568, distance: 149.9
click at [705, 568] on div ".deletable-edge-delete-btn { width: 20px; height: 20px; border: 0px solid #ffff…" at bounding box center [647, 448] width 797 height 718
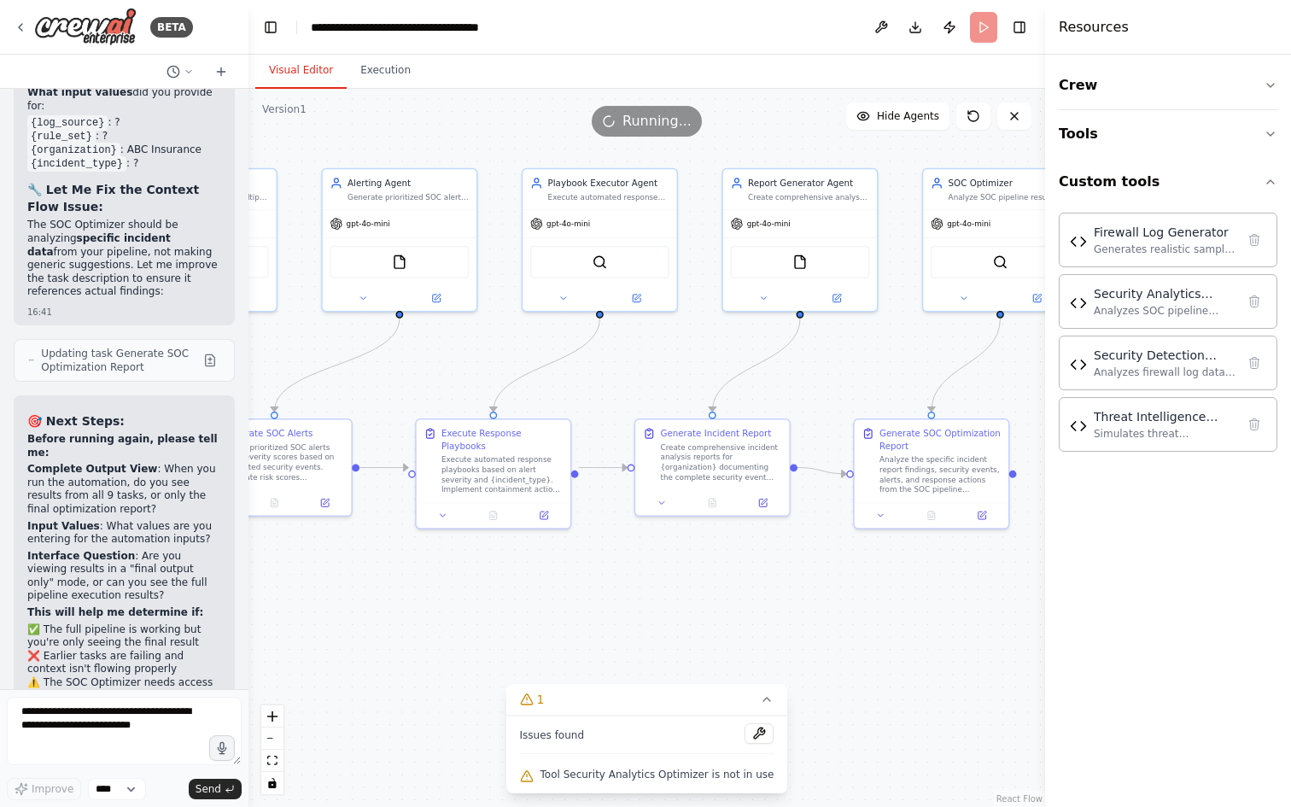
drag, startPoint x: 791, startPoint y: 585, endPoint x: 703, endPoint y: 548, distance: 95.3
click at [702, 553] on div ".deletable-edge-delete-btn { width: 20px; height: 20px; border: 0px solid #ffff…" at bounding box center [647, 448] width 797 height 718
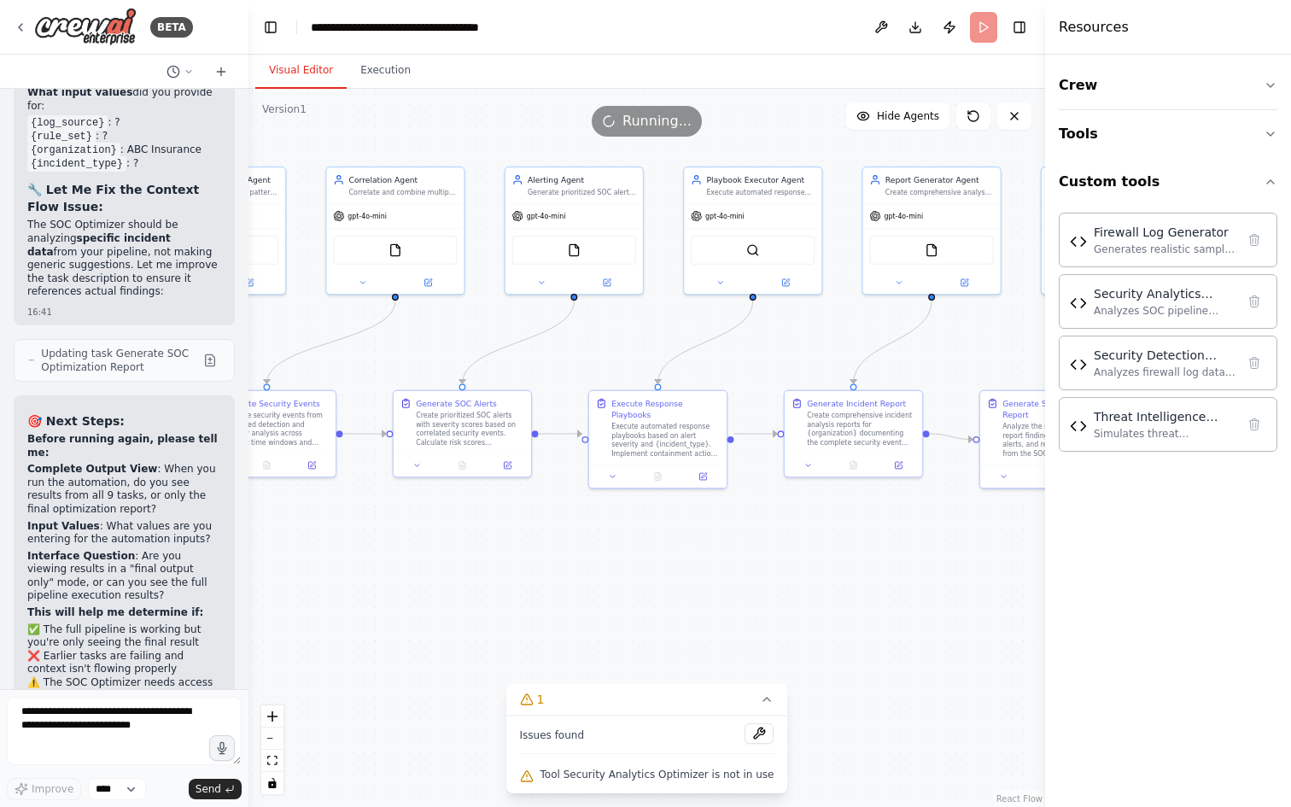
drag, startPoint x: 602, startPoint y: 596, endPoint x: 877, endPoint y: 579, distance: 275.5
click at [877, 579] on div ".deletable-edge-delete-btn { width: 20px; height: 20px; border: 0px solid #ffff…" at bounding box center [647, 448] width 797 height 718
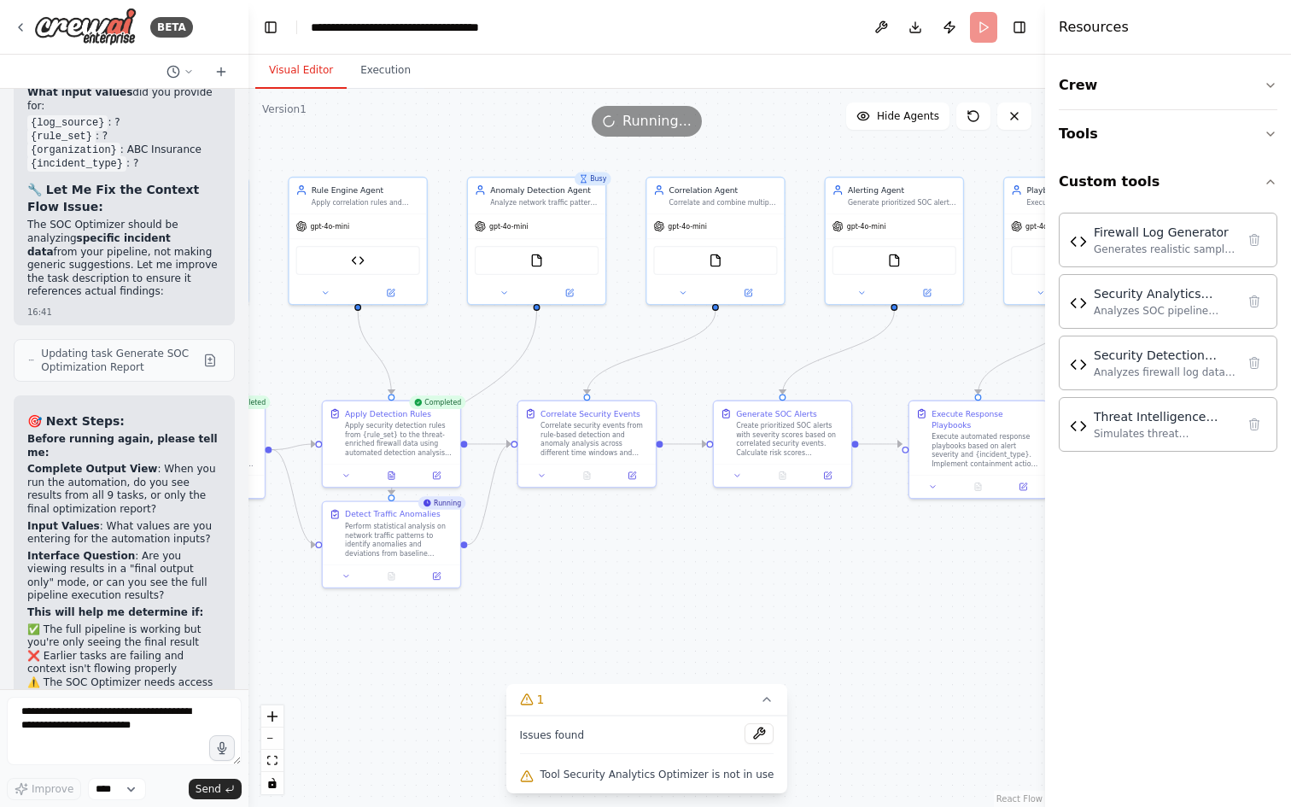
drag, startPoint x: 623, startPoint y: 586, endPoint x: 876, endPoint y: 597, distance: 253.0
click at [876, 597] on div ".deletable-edge-delete-btn { width: 20px; height: 20px; border: 0px solid #ffff…" at bounding box center [647, 448] width 797 height 718
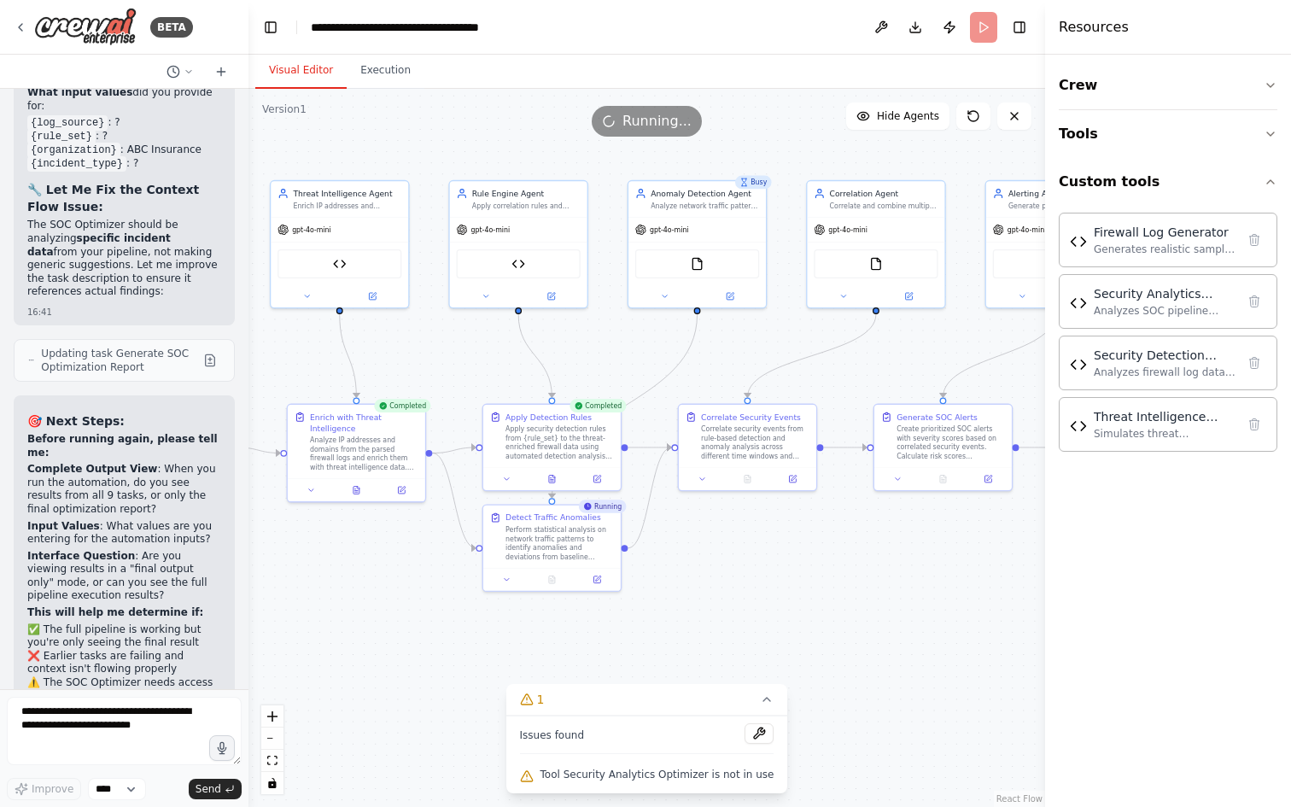
drag, startPoint x: 654, startPoint y: 583, endPoint x: 815, endPoint y: 587, distance: 160.6
click at [815, 587] on div ".deletable-edge-delete-btn { width: 20px; height: 20px; border: 0px solid #ffff…" at bounding box center [647, 448] width 797 height 718
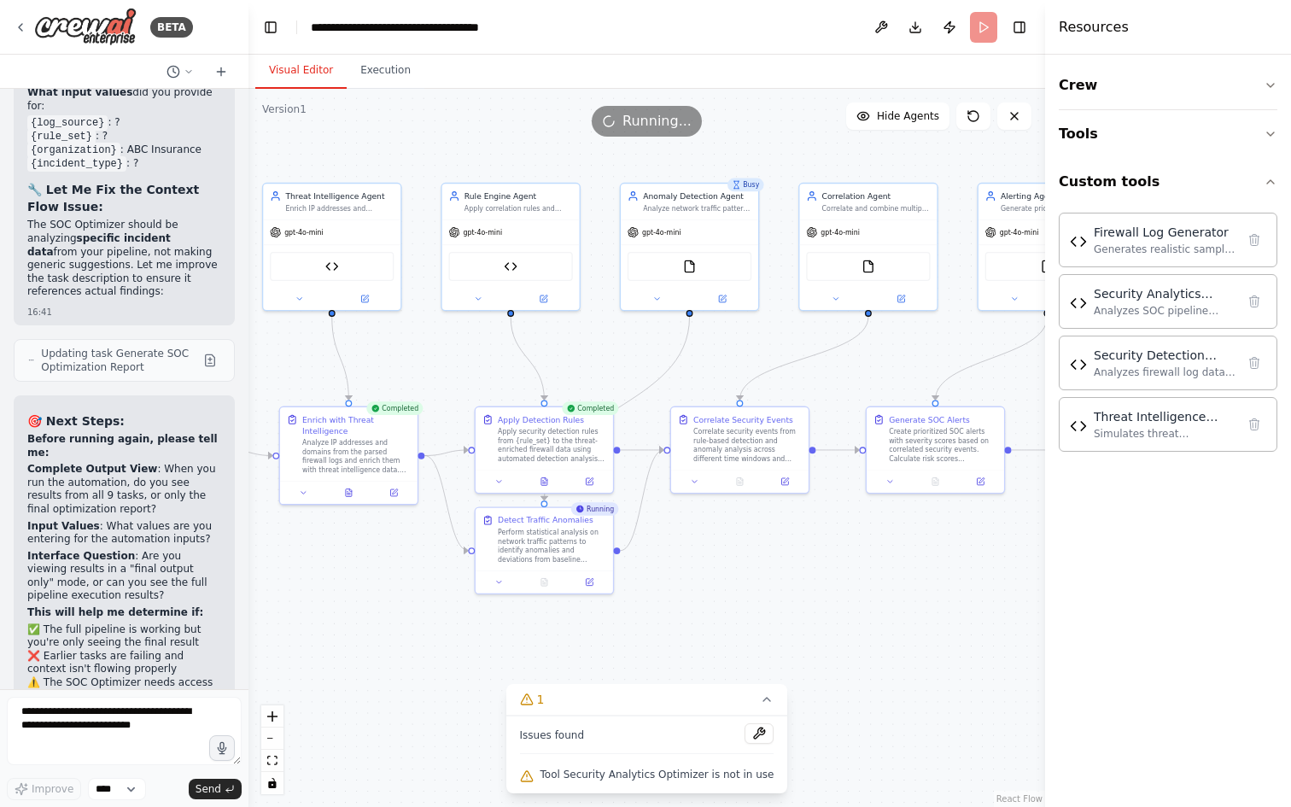
drag, startPoint x: 874, startPoint y: 564, endPoint x: 766, endPoint y: 577, distance: 109.2
click at [766, 577] on div ".deletable-edge-delete-btn { width: 20px; height: 20px; border: 0px solid #ffff…" at bounding box center [647, 448] width 797 height 718
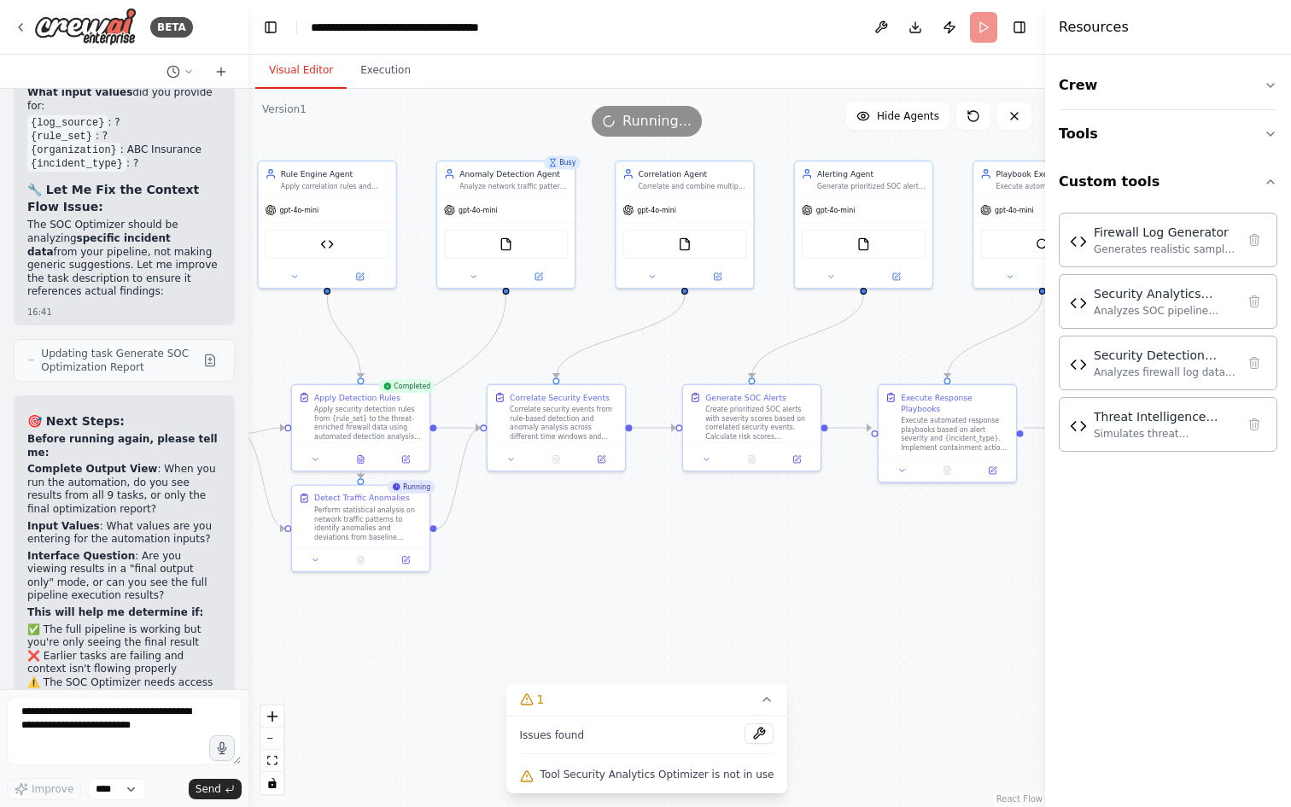
drag, startPoint x: 792, startPoint y: 590, endPoint x: 685, endPoint y: 558, distance: 112.1
click at [685, 558] on div ".deletable-edge-delete-btn { width: 20px; height: 20px; border: 0px solid #ffff…" at bounding box center [647, 448] width 797 height 718
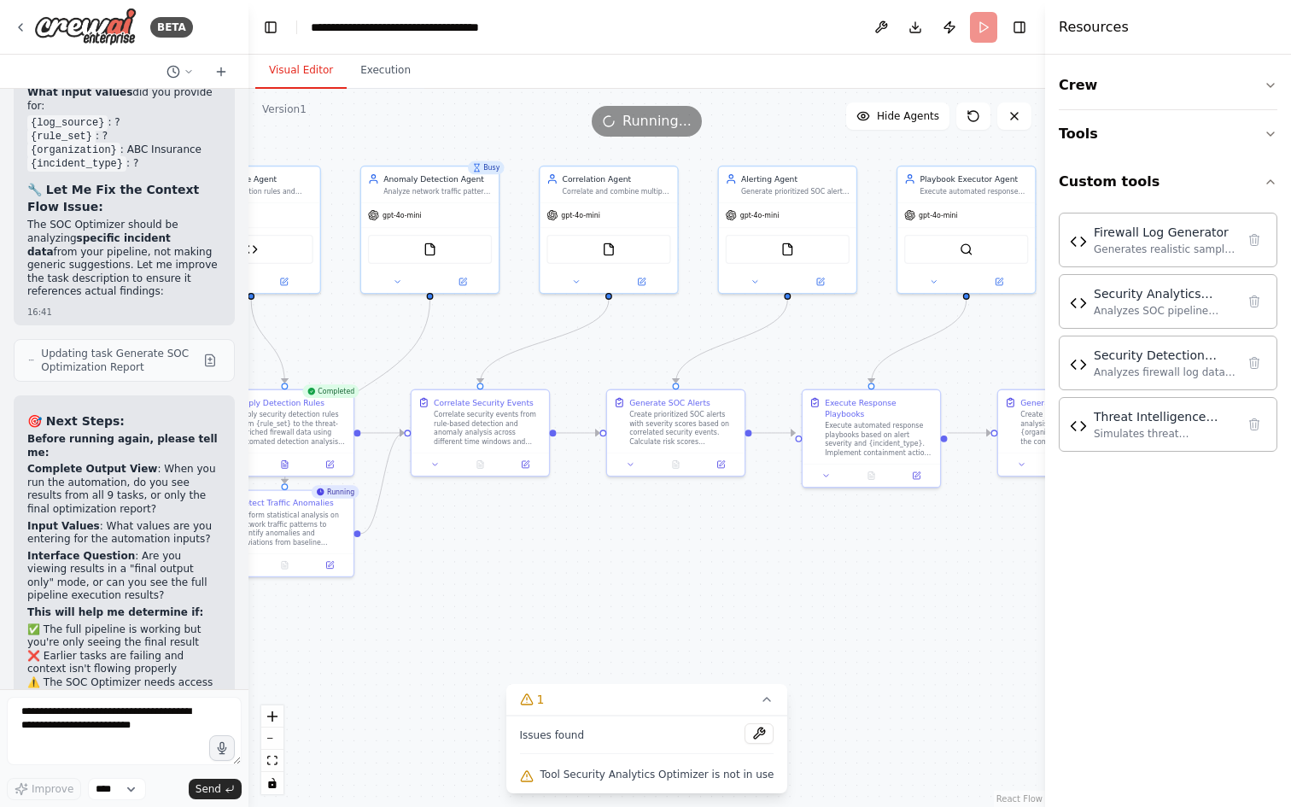
drag, startPoint x: 803, startPoint y: 551, endPoint x: 693, endPoint y: 551, distance: 110.2
click at [693, 551] on div ".deletable-edge-delete-btn { width: 20px; height: 20px; border: 0px solid #ffff…" at bounding box center [647, 448] width 797 height 718
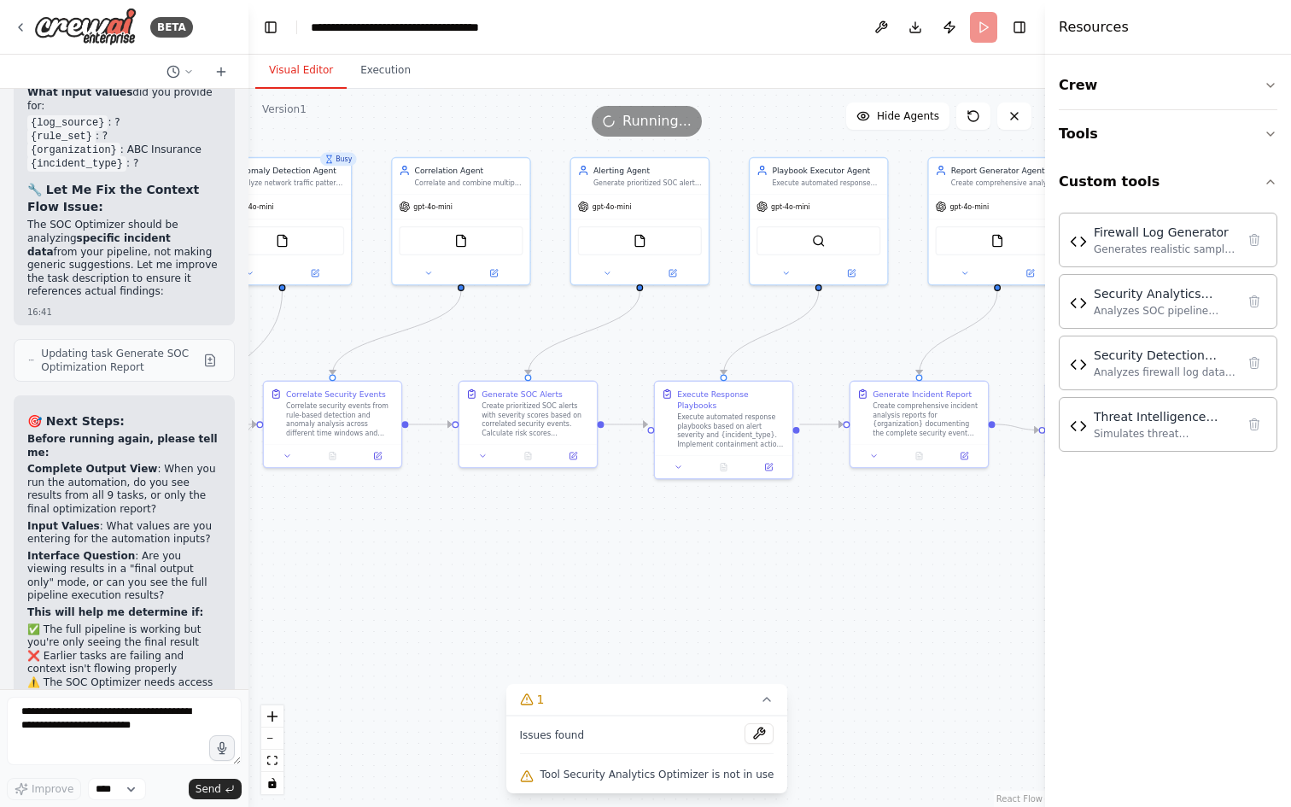
drag, startPoint x: 775, startPoint y: 574, endPoint x: 626, endPoint y: 561, distance: 149.1
click at [626, 561] on div ".deletable-edge-delete-btn { width: 20px; height: 20px; border: 0px solid #ffff…" at bounding box center [647, 448] width 797 height 718
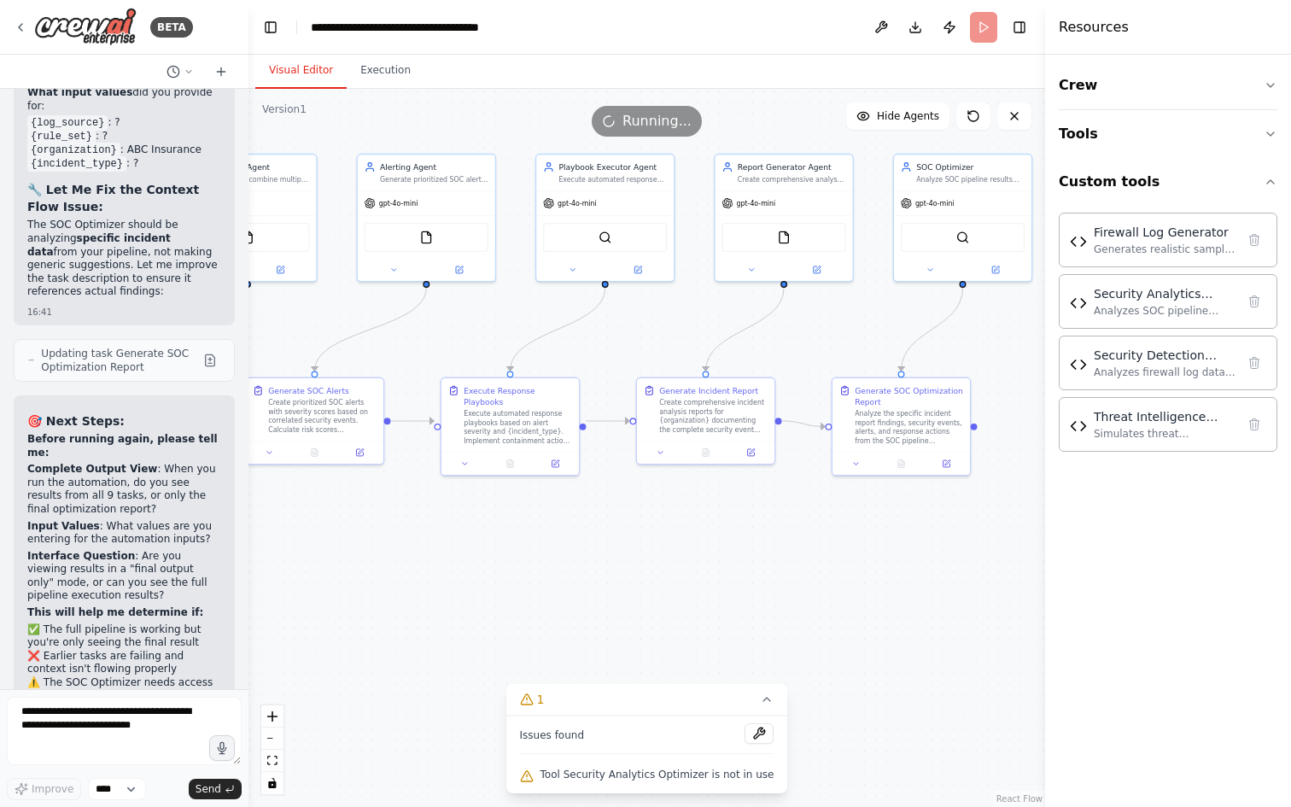
drag, startPoint x: 782, startPoint y: 558, endPoint x: 635, endPoint y: 561, distance: 146.9
click at [635, 561] on div ".deletable-edge-delete-btn { width: 20px; height: 20px; border: 0px solid #ffff…" at bounding box center [647, 448] width 797 height 718
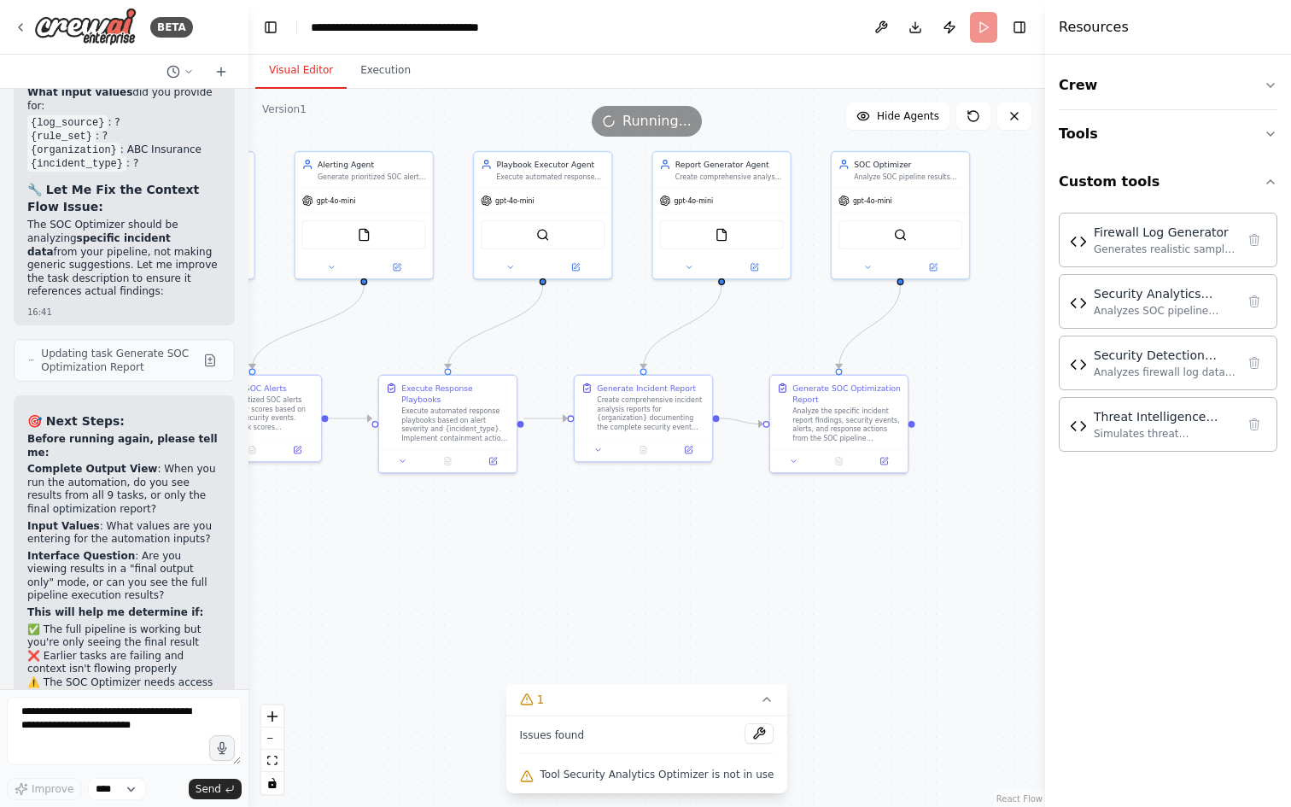
drag, startPoint x: 763, startPoint y: 571, endPoint x: 704, endPoint y: 566, distance: 60.0
click at [704, 566] on div ".deletable-edge-delete-btn { width: 20px; height: 20px; border: 0px solid #ffff…" at bounding box center [647, 448] width 797 height 718
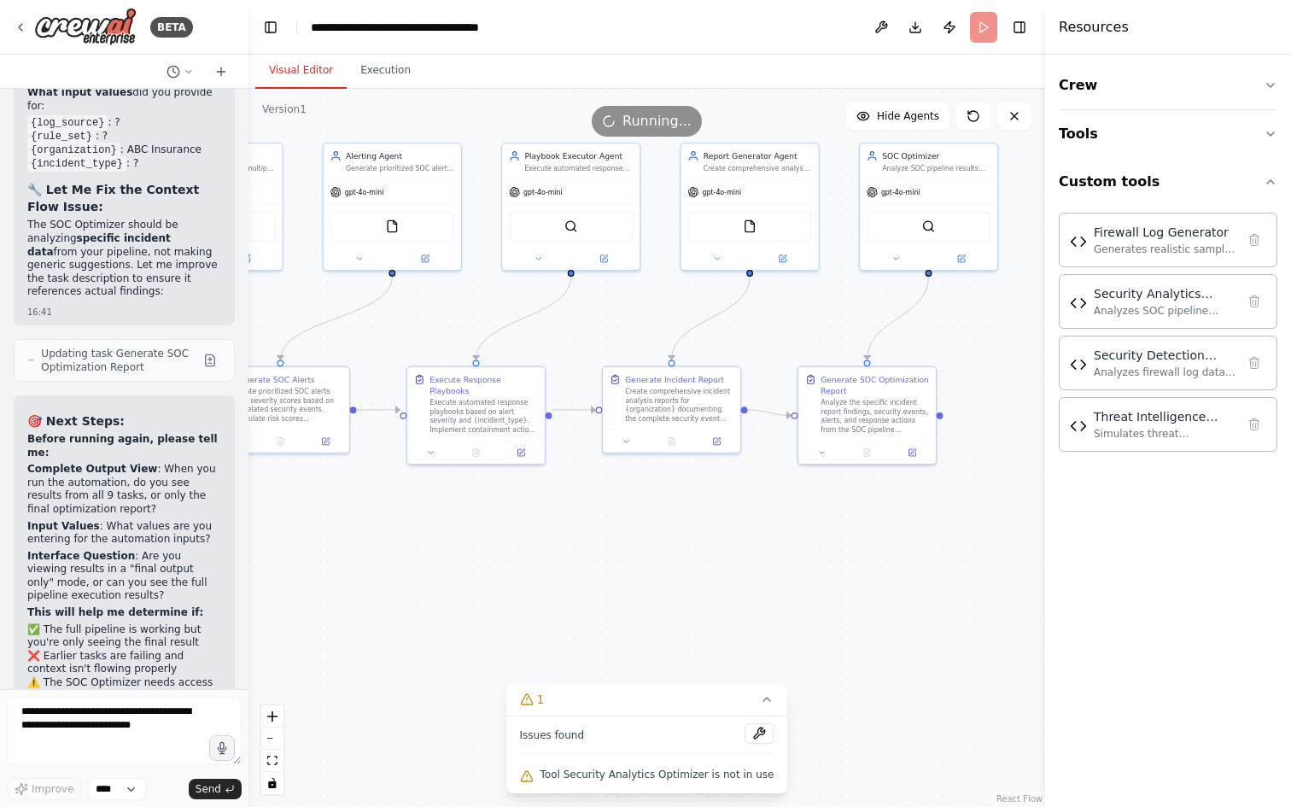
drag, startPoint x: 605, startPoint y: 587, endPoint x: 779, endPoint y: 577, distance: 173.6
click at [779, 577] on div ".deletable-edge-delete-btn { width: 20px; height: 20px; border: 0px solid #ffff…" at bounding box center [647, 448] width 797 height 718
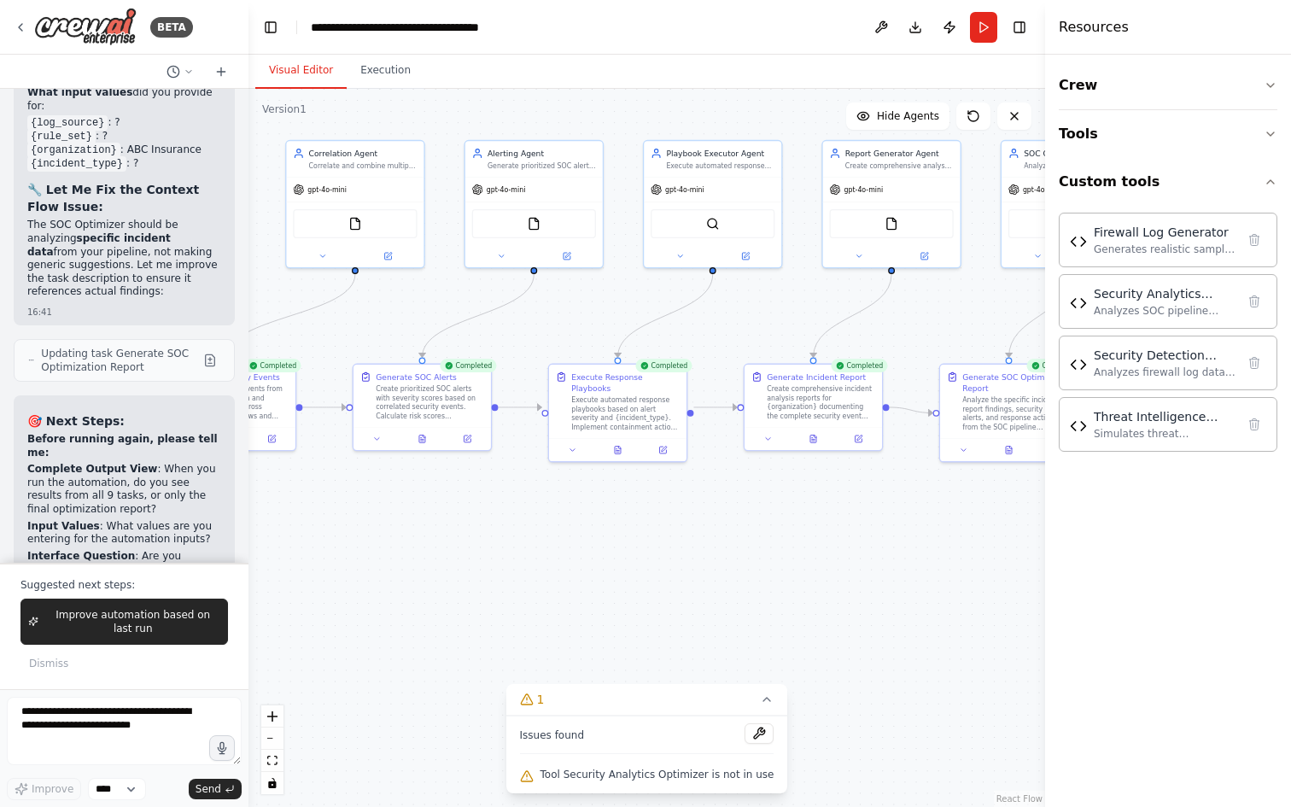
scroll to position [28572, 0]
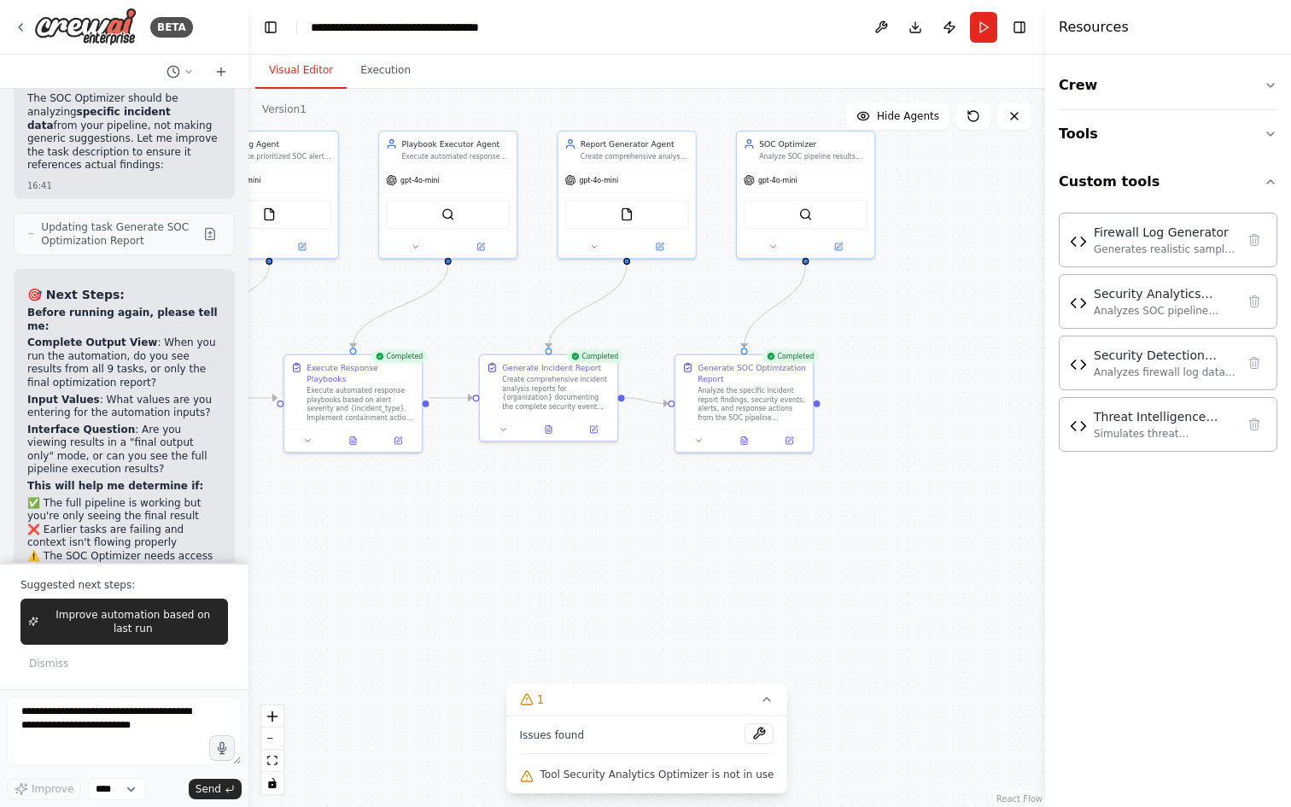
drag, startPoint x: 807, startPoint y: 500, endPoint x: 542, endPoint y: 490, distance: 264.9
click at [542, 490] on div ".deletable-edge-delete-btn { width: 20px; height: 20px; border: 0px solid #ffff…" at bounding box center [647, 448] width 797 height 718
click at [368, 79] on button "Execution" at bounding box center [386, 71] width 78 height 36
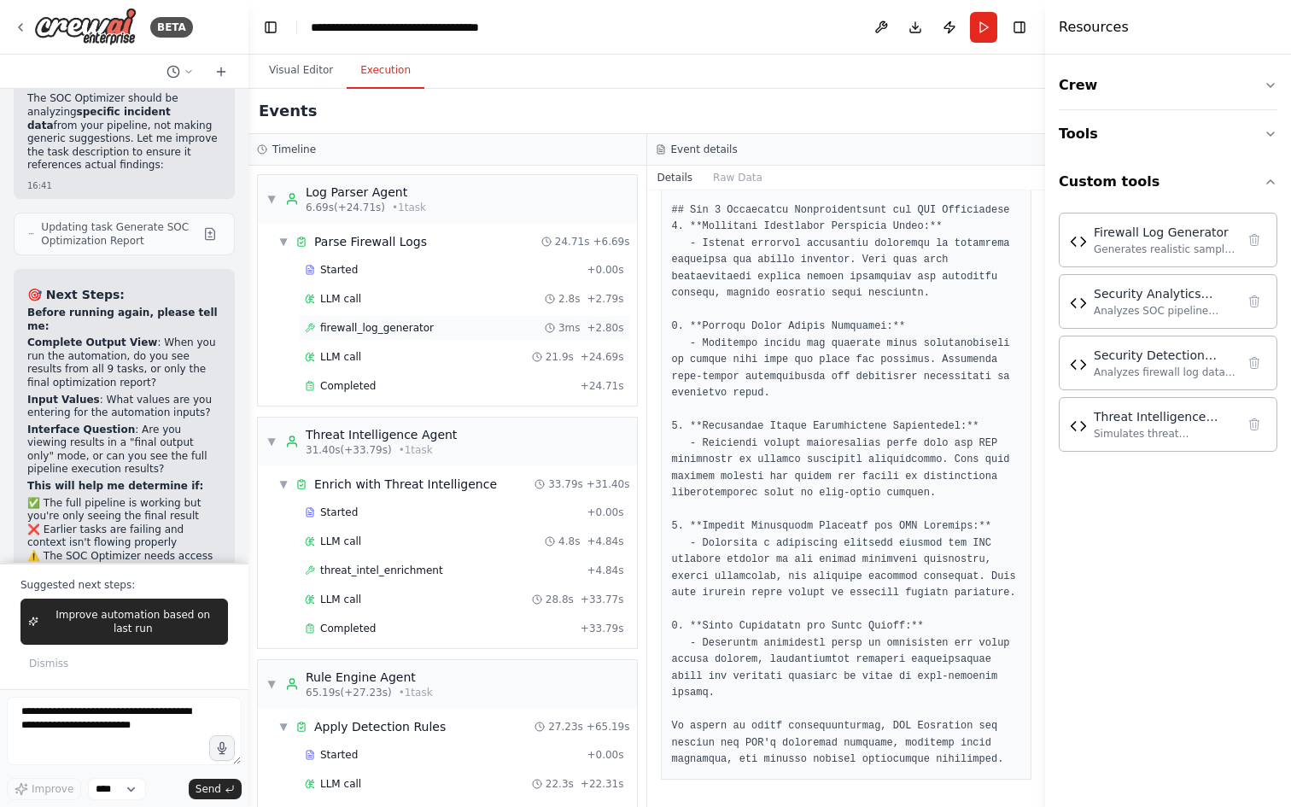
click at [400, 330] on span "firewall_log_generator" at bounding box center [377, 328] width 114 height 14
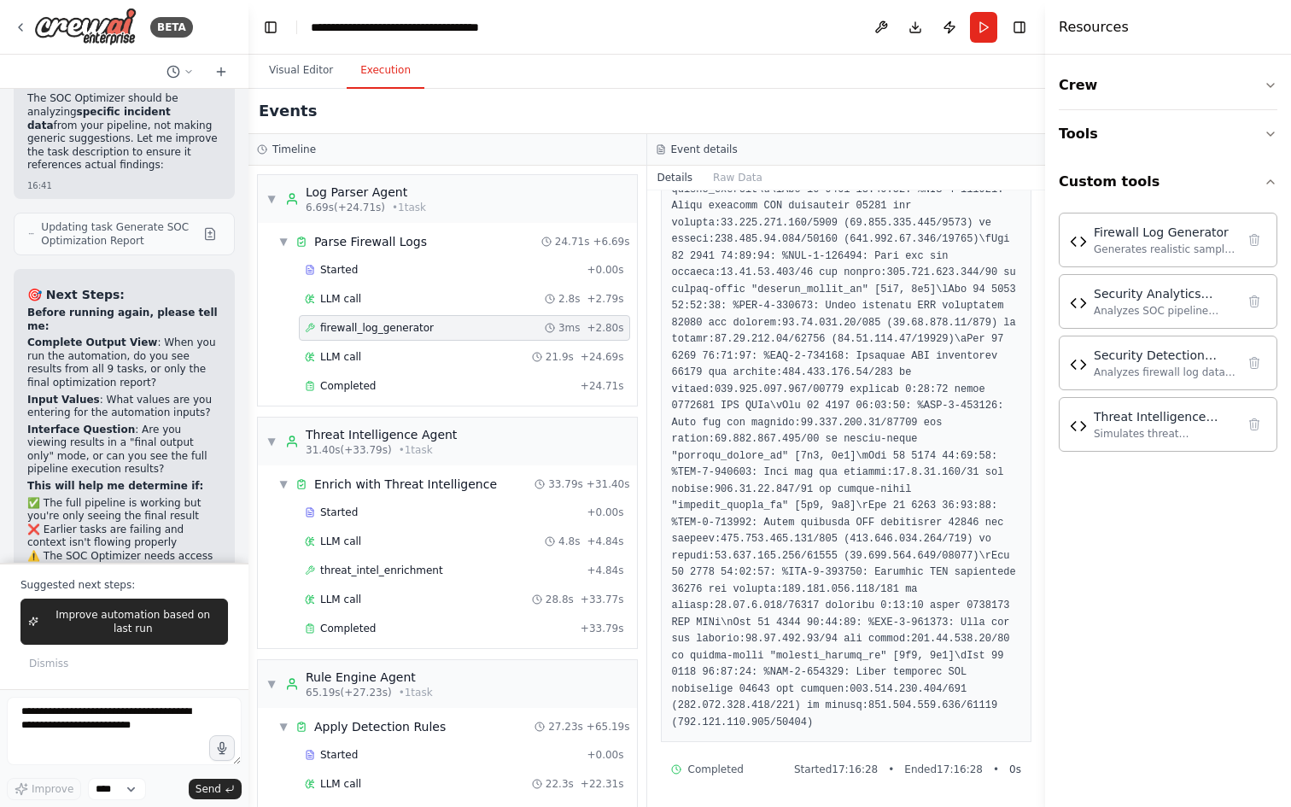
scroll to position [432, 0]
click at [394, 627] on div "Completed" at bounding box center [439, 629] width 269 height 14
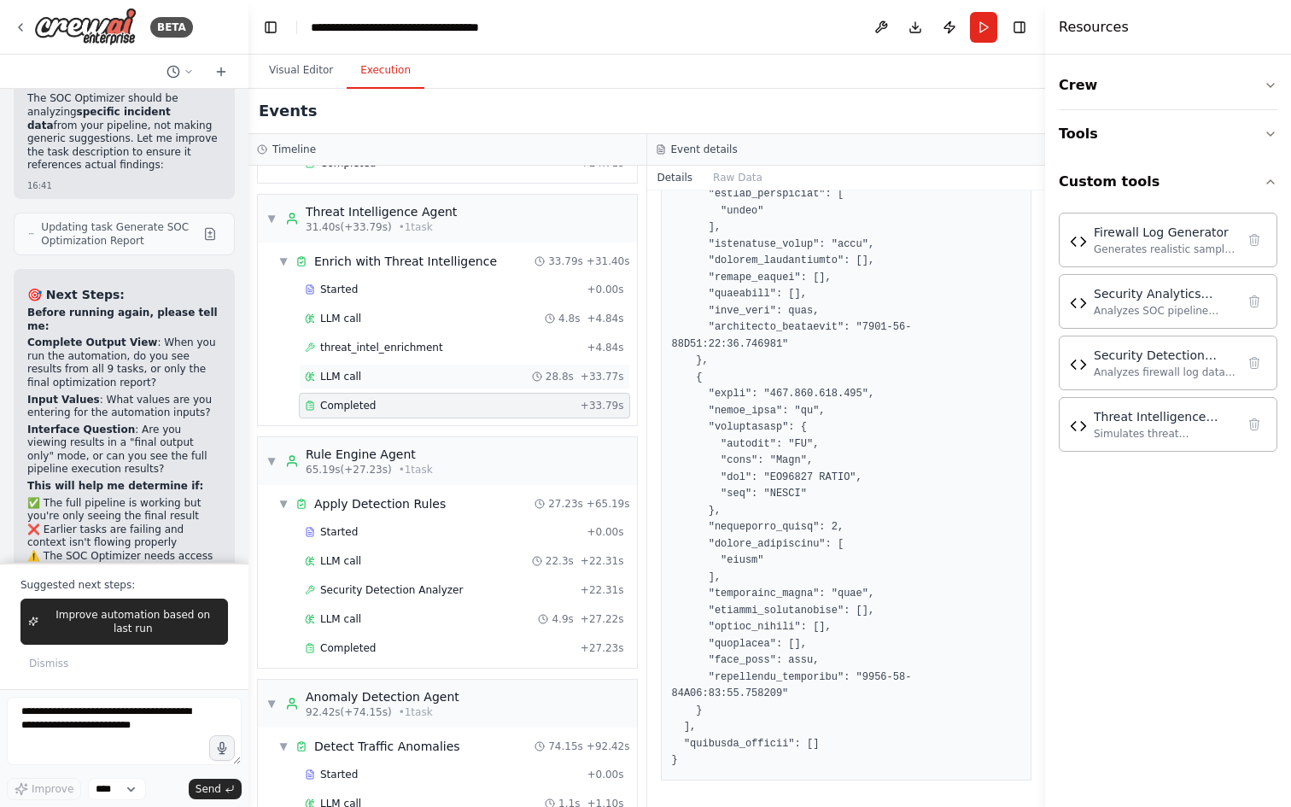
scroll to position [278, 0]
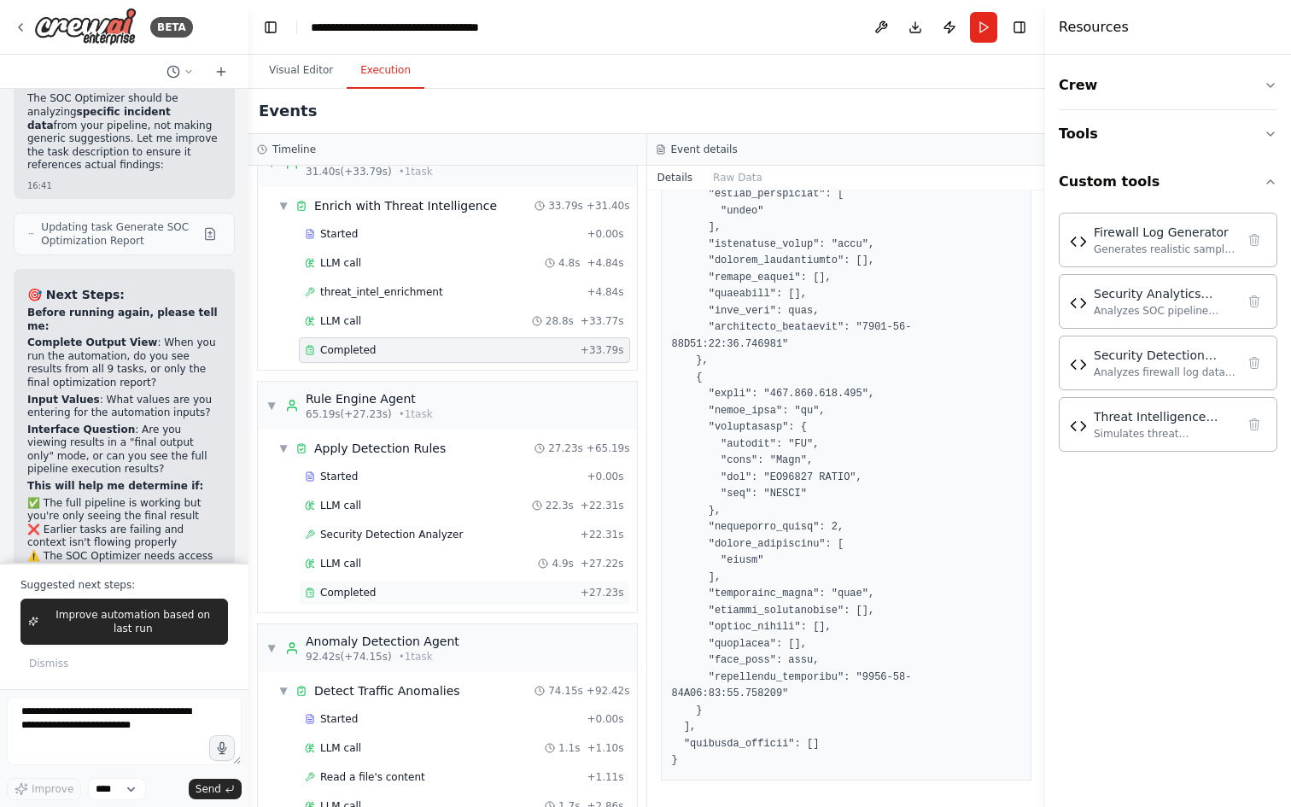
click at [391, 585] on div "Completed + 27.23s" at bounding box center [464, 593] width 331 height 26
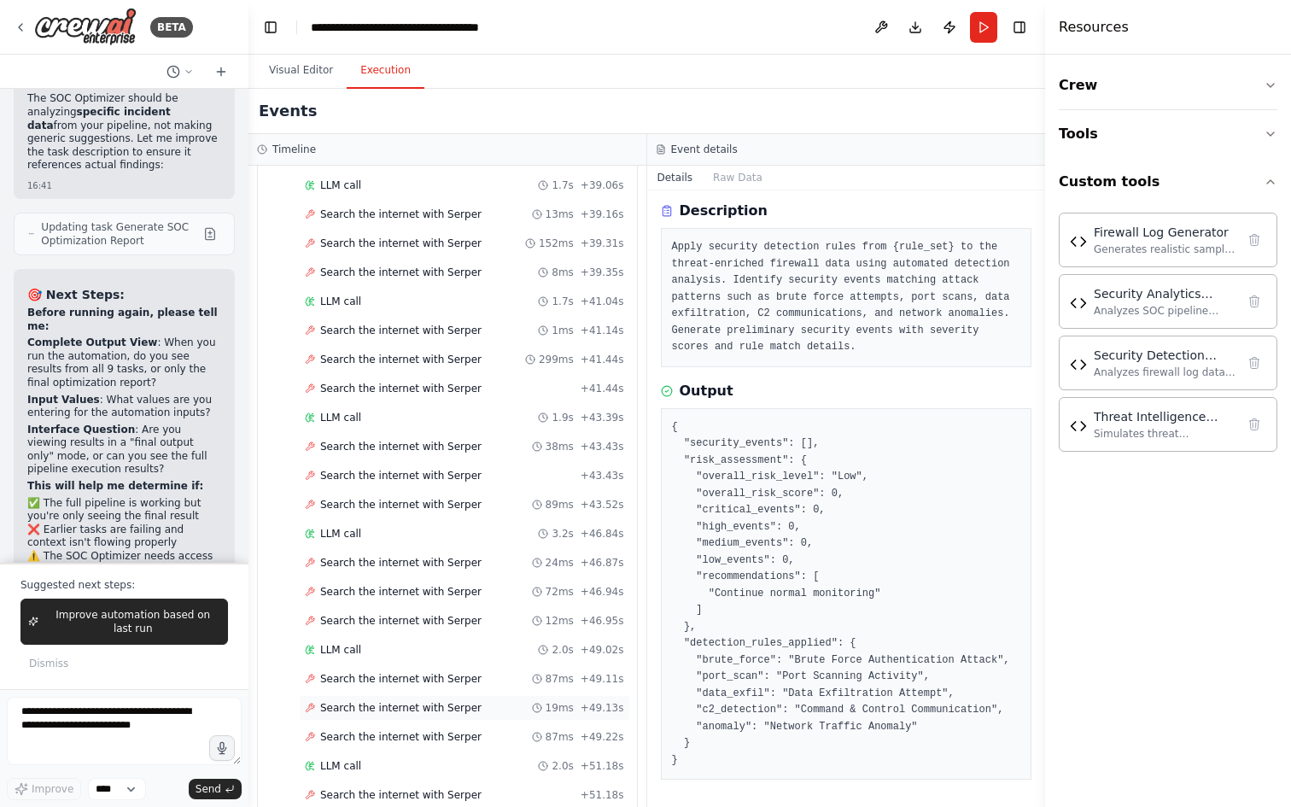
scroll to position [6030, 0]
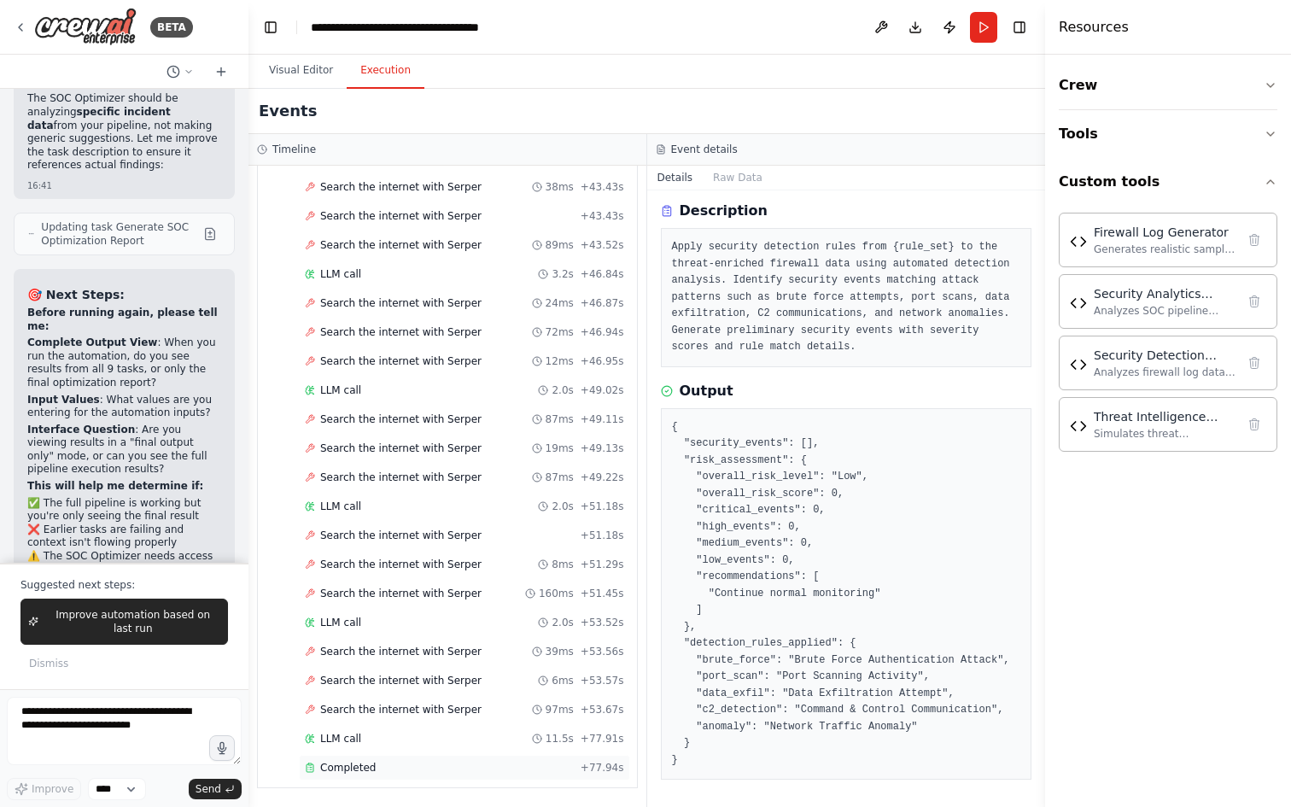
click at [456, 632] on div "Completed" at bounding box center [439, 768] width 269 height 14
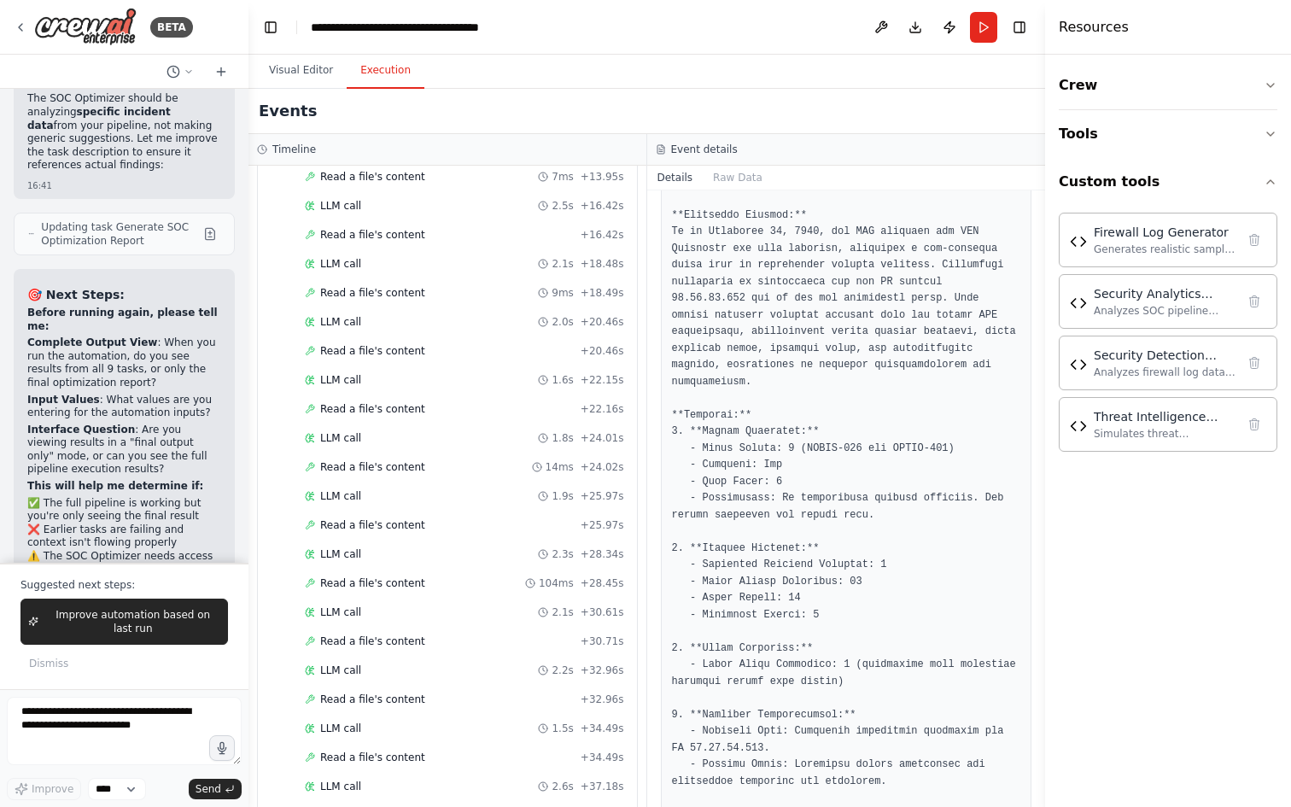
scroll to position [0, 0]
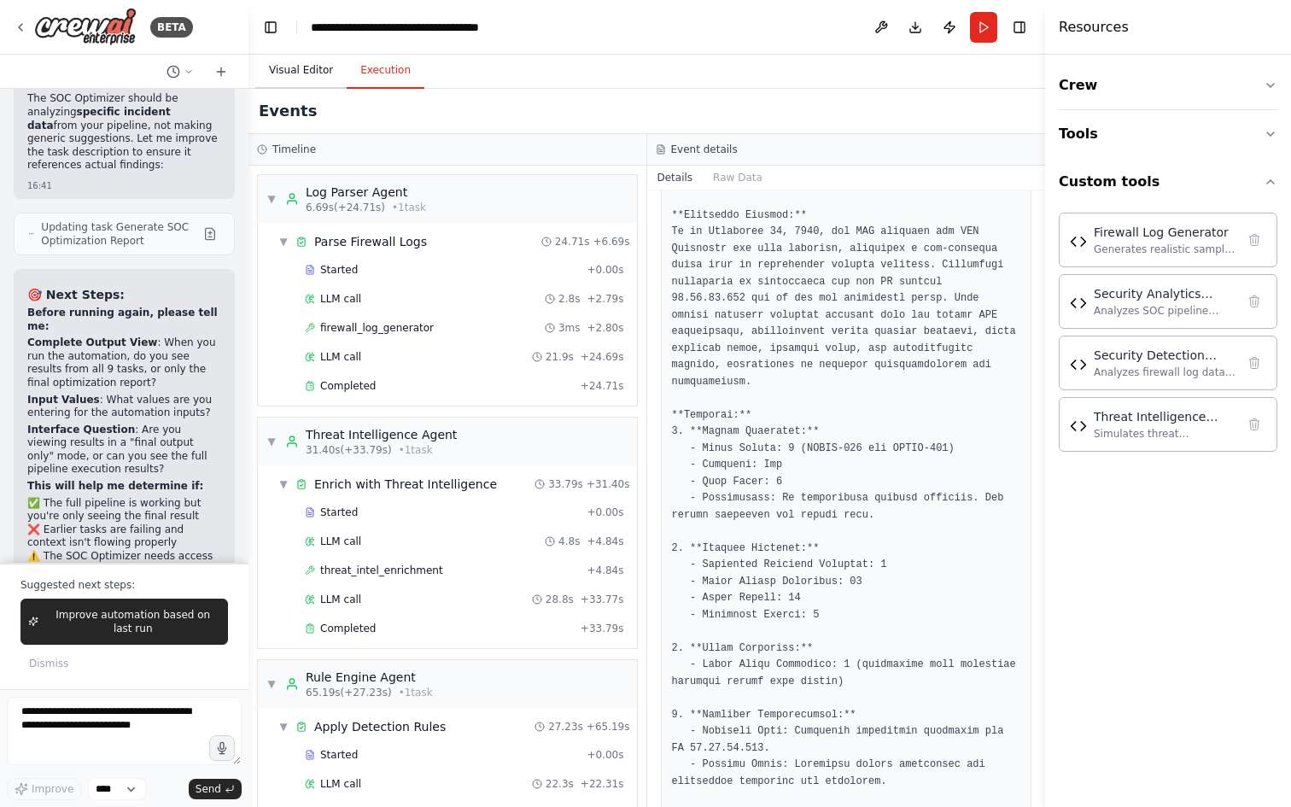
click at [302, 76] on button "Visual Editor" at bounding box center [300, 71] width 91 height 36
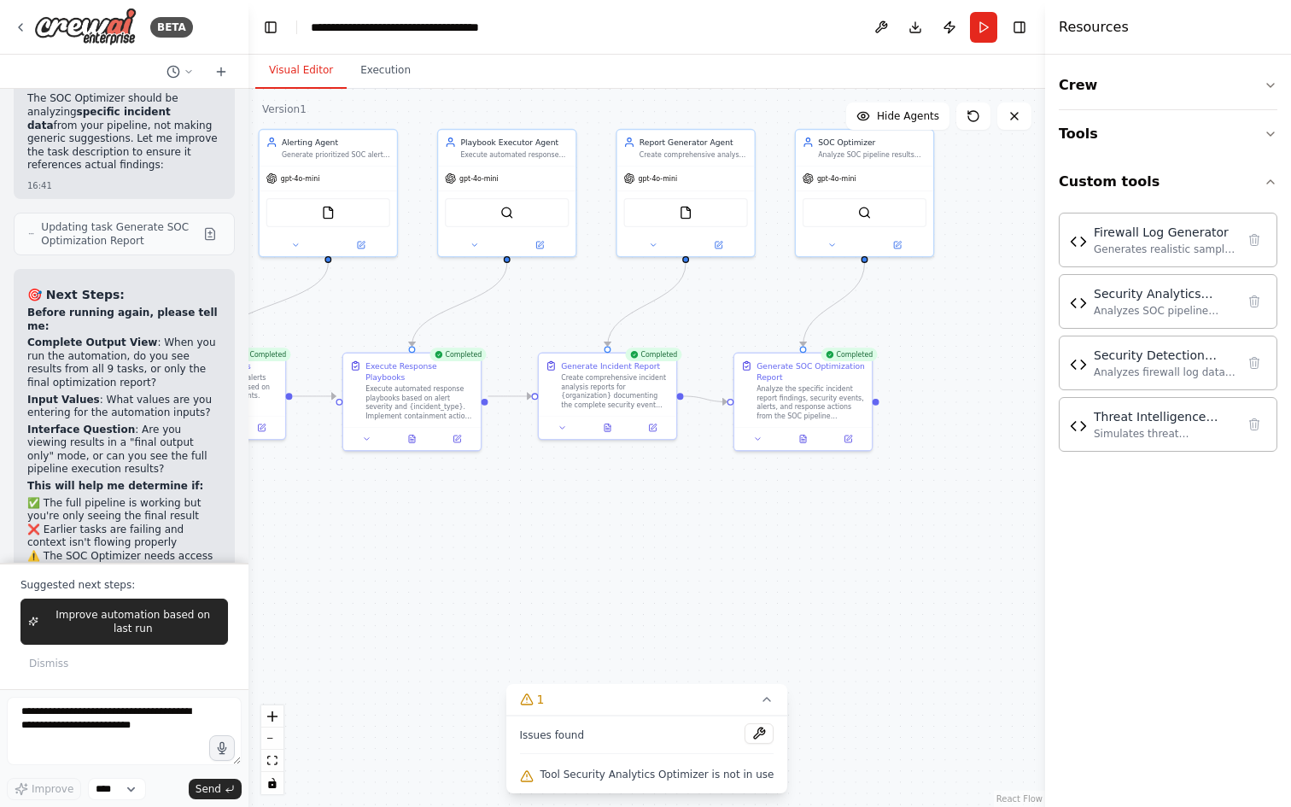
drag, startPoint x: 381, startPoint y: 311, endPoint x: 594, endPoint y: 306, distance: 212.7
click at [595, 306] on div ".deletable-edge-delete-btn { width: 20px; height: 20px; border: 0px solid #ffff…" at bounding box center [647, 448] width 797 height 718
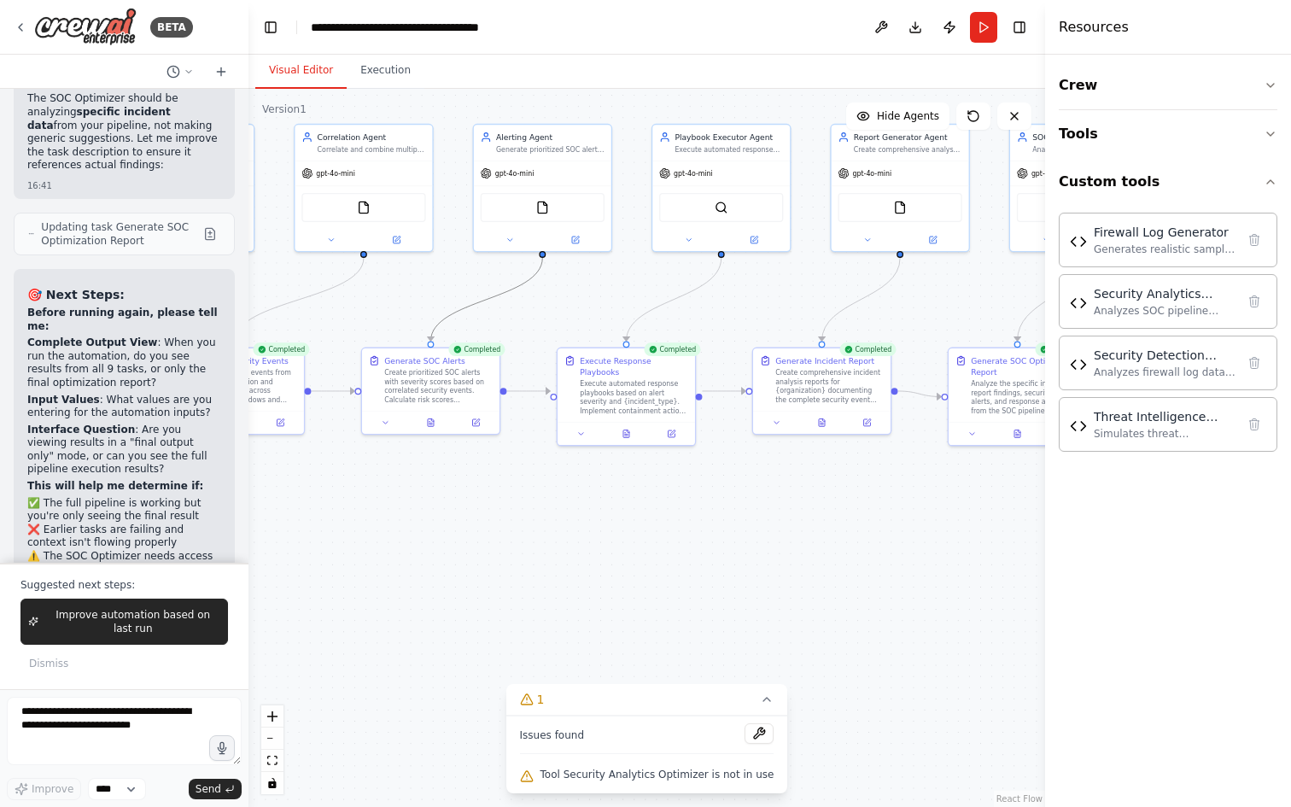
drag, startPoint x: 449, startPoint y: 317, endPoint x: 447, endPoint y: 285, distance: 31.7
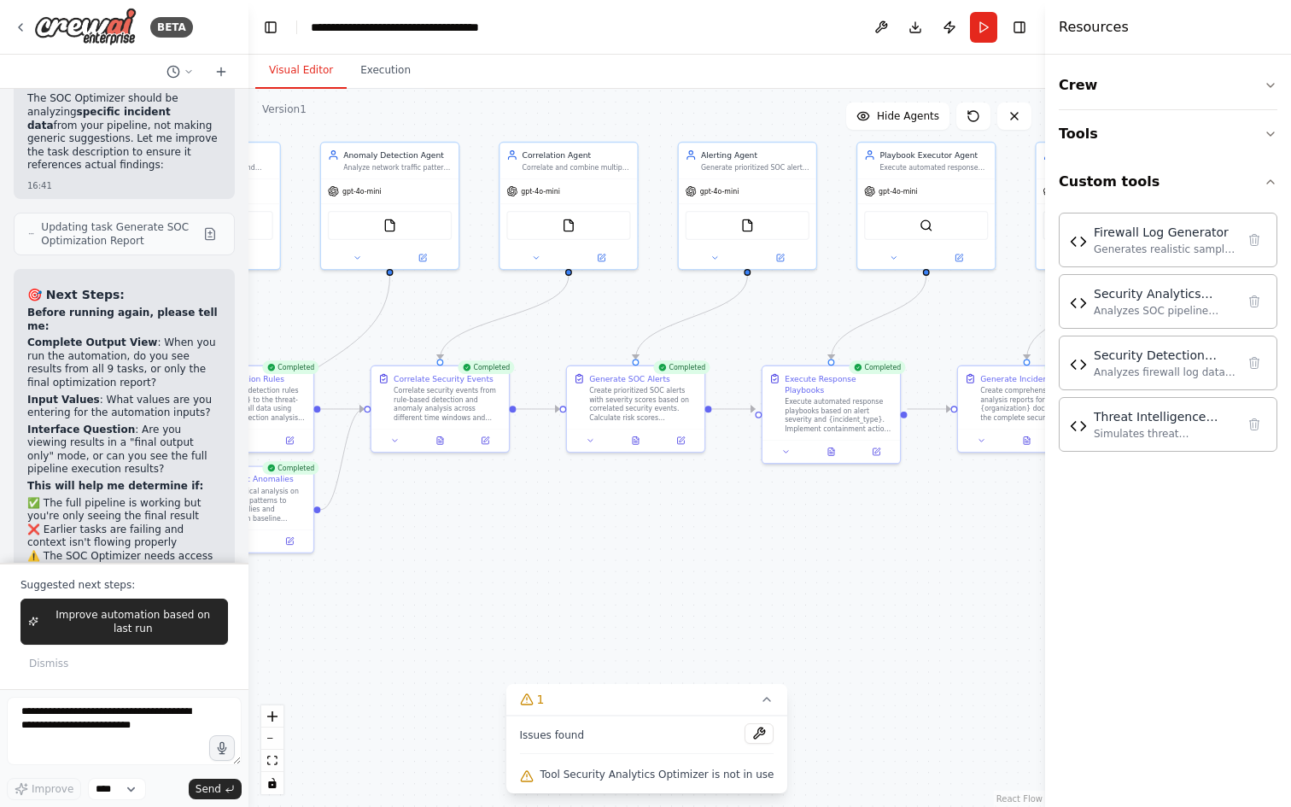
drag, startPoint x: 413, startPoint y: 284, endPoint x: 625, endPoint y: 303, distance: 212.7
click at [626, 302] on div ".deletable-edge-delete-btn { width: 20px; height: 20px; border: 0px solid #ffff…" at bounding box center [647, 448] width 797 height 718
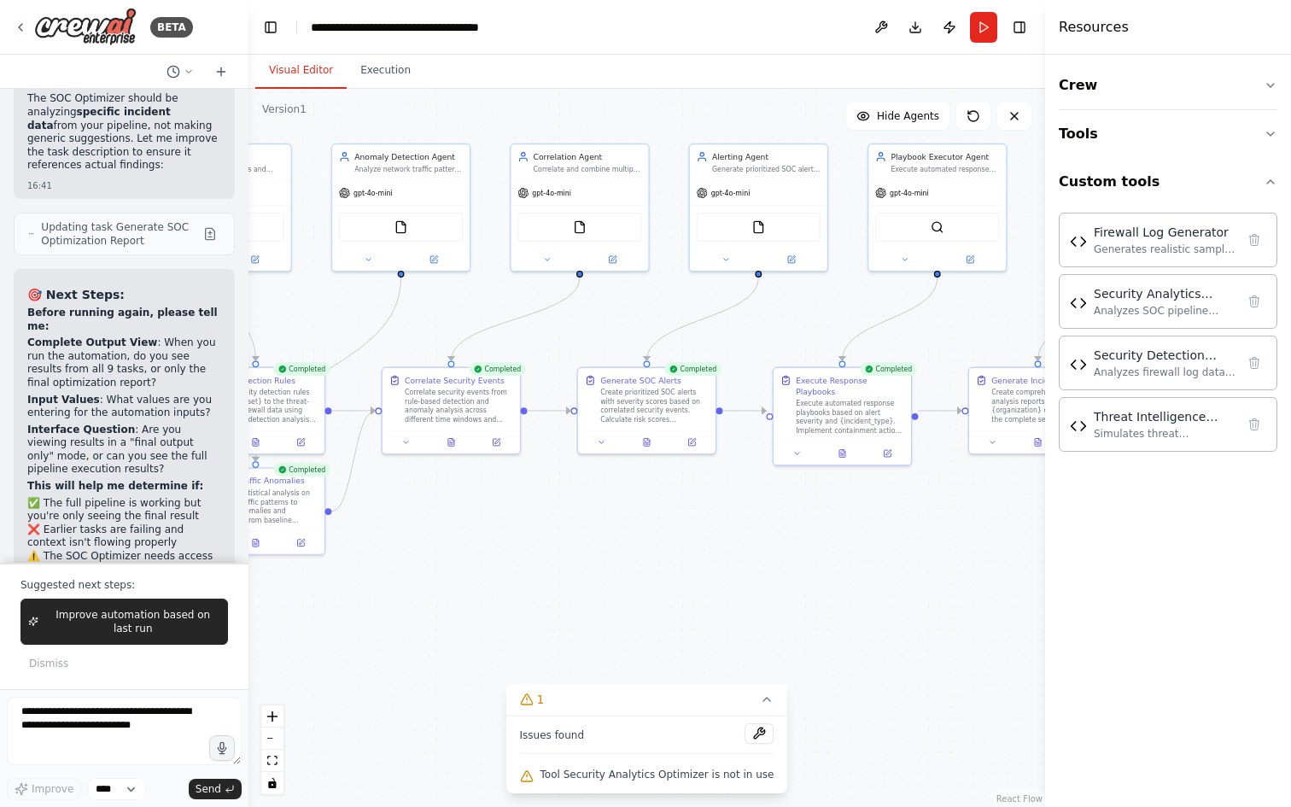
drag, startPoint x: 382, startPoint y: 289, endPoint x: 550, endPoint y: 289, distance: 168.2
click at [550, 289] on div ".deletable-edge-delete-btn { width: 20px; height: 20px; border: 0px solid #ffff…" at bounding box center [647, 448] width 797 height 718
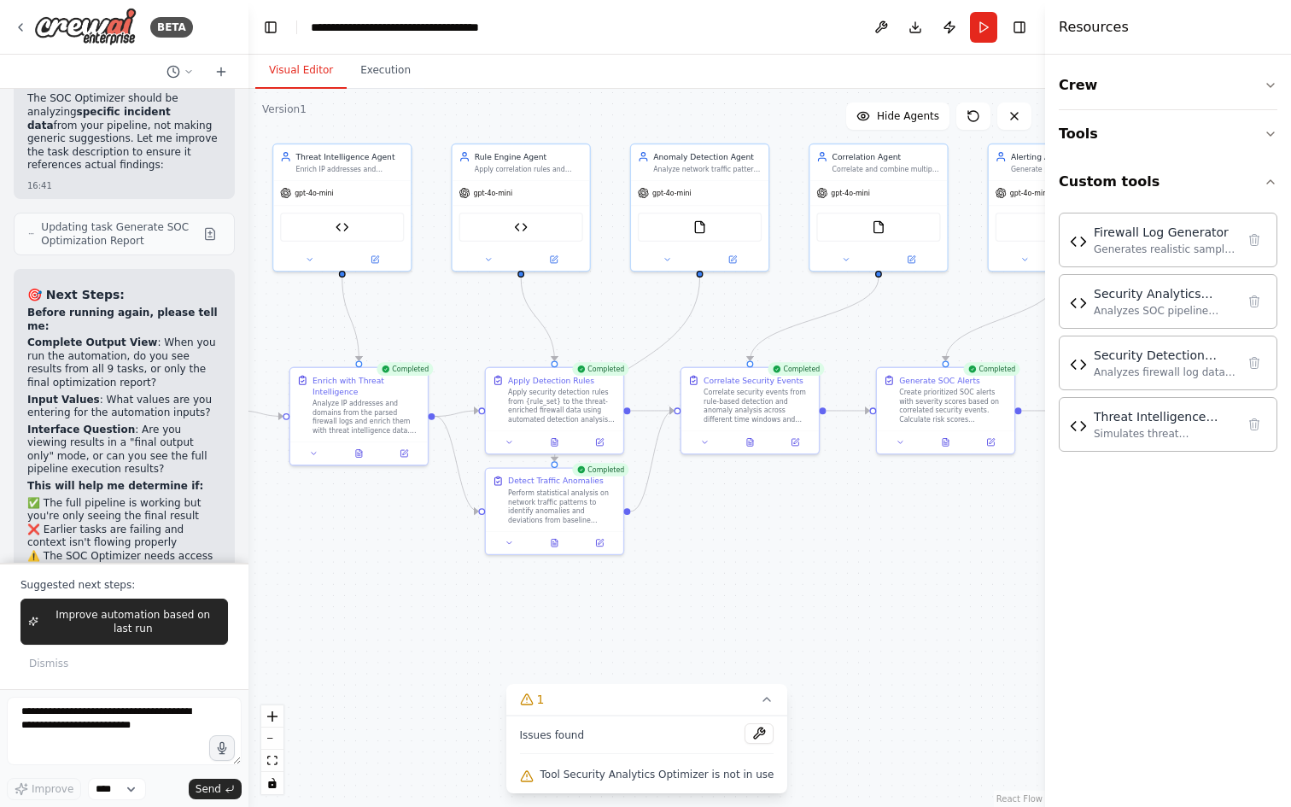
drag, startPoint x: 467, startPoint y: 318, endPoint x: 598, endPoint y: 319, distance: 130.7
click at [598, 319] on div ".deletable-edge-delete-btn { width: 20px; height: 20px; border: 0px solid #ffff…" at bounding box center [647, 448] width 797 height 718
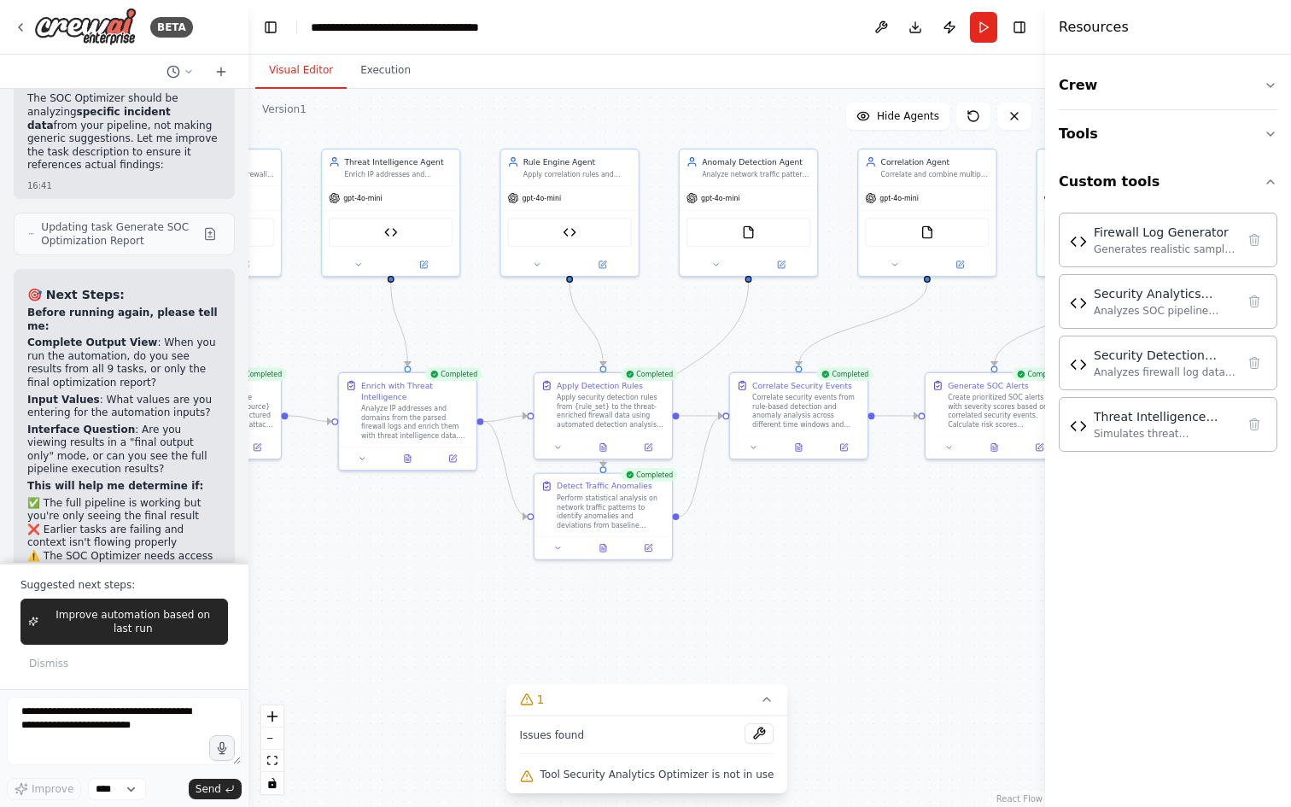
drag, startPoint x: 439, startPoint y: 313, endPoint x: 490, endPoint y: 318, distance: 51.5
click at [490, 318] on div ".deletable-edge-delete-btn { width: 20px; height: 20px; border: 0px solid #ffff…" at bounding box center [647, 448] width 797 height 718
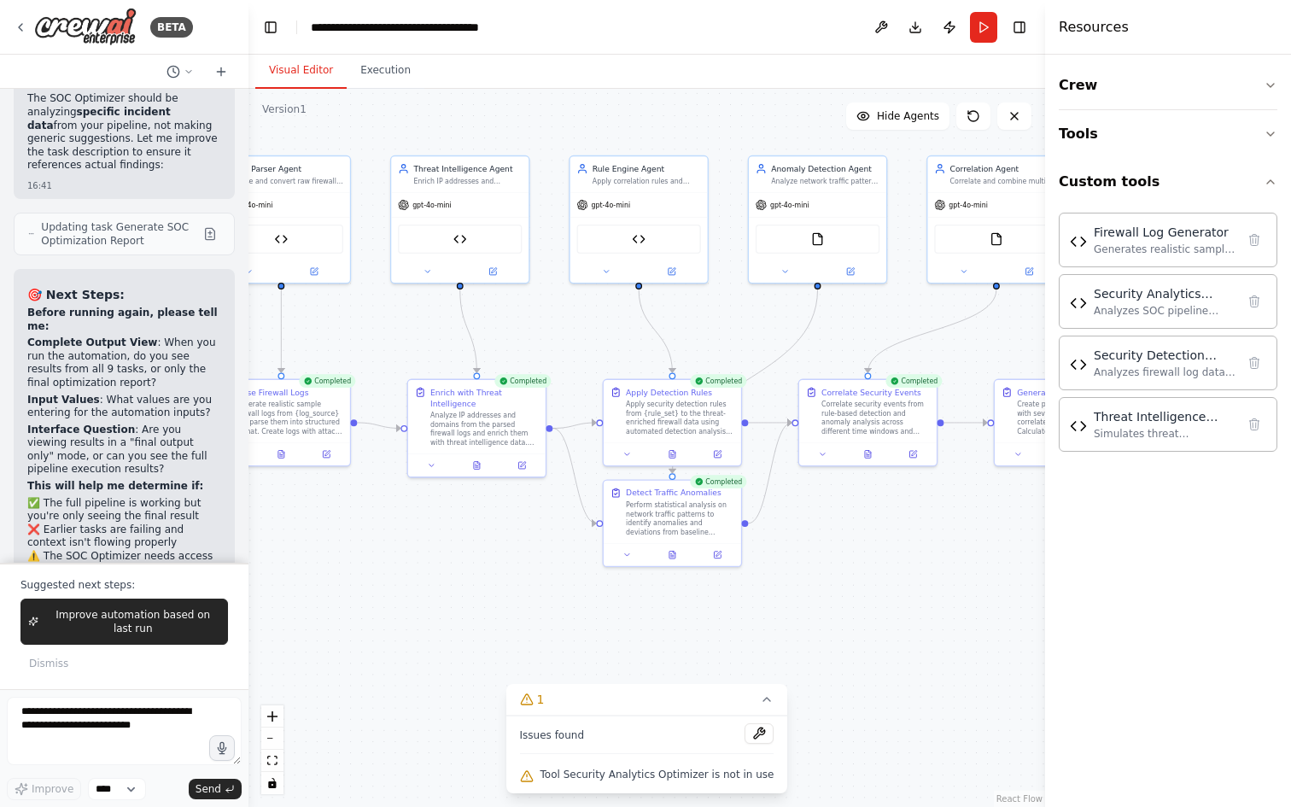
drag, startPoint x: 334, startPoint y: 304, endPoint x: 401, endPoint y: 311, distance: 67.0
click at [401, 311] on div ".deletable-edge-delete-btn { width: 20px; height: 20px; border: 0px solid #ffff…" at bounding box center [647, 448] width 797 height 718
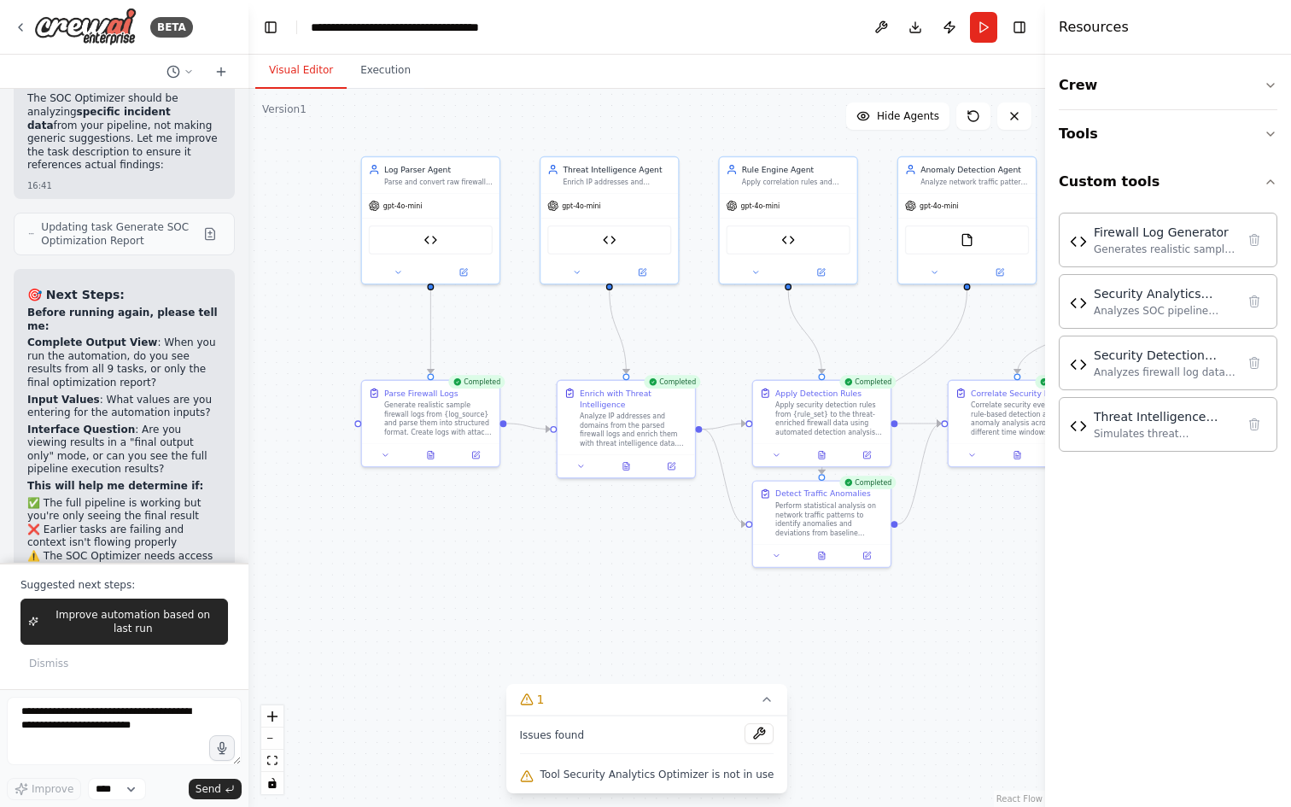
drag, startPoint x: 422, startPoint y: 345, endPoint x: 571, endPoint y: 346, distance: 149.4
click at [571, 346] on div ".deletable-edge-delete-btn { width: 20px; height: 20px; border: 0px solid #ffff…" at bounding box center [647, 448] width 797 height 718
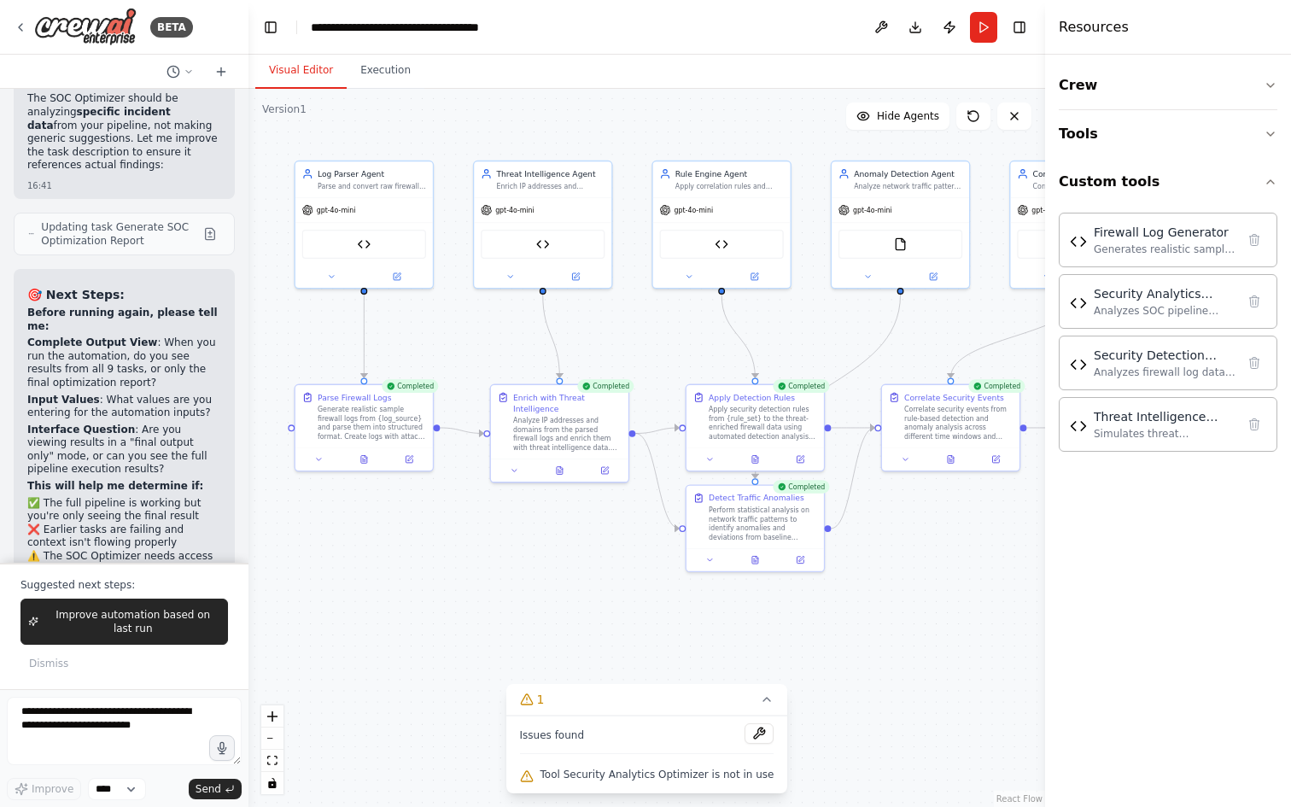
drag, startPoint x: 614, startPoint y: 543, endPoint x: 539, endPoint y: 547, distance: 75.3
click at [537, 548] on div ".deletable-edge-delete-btn { width: 20px; height: 20px; border: 0px solid #ffff…" at bounding box center [647, 448] width 797 height 718
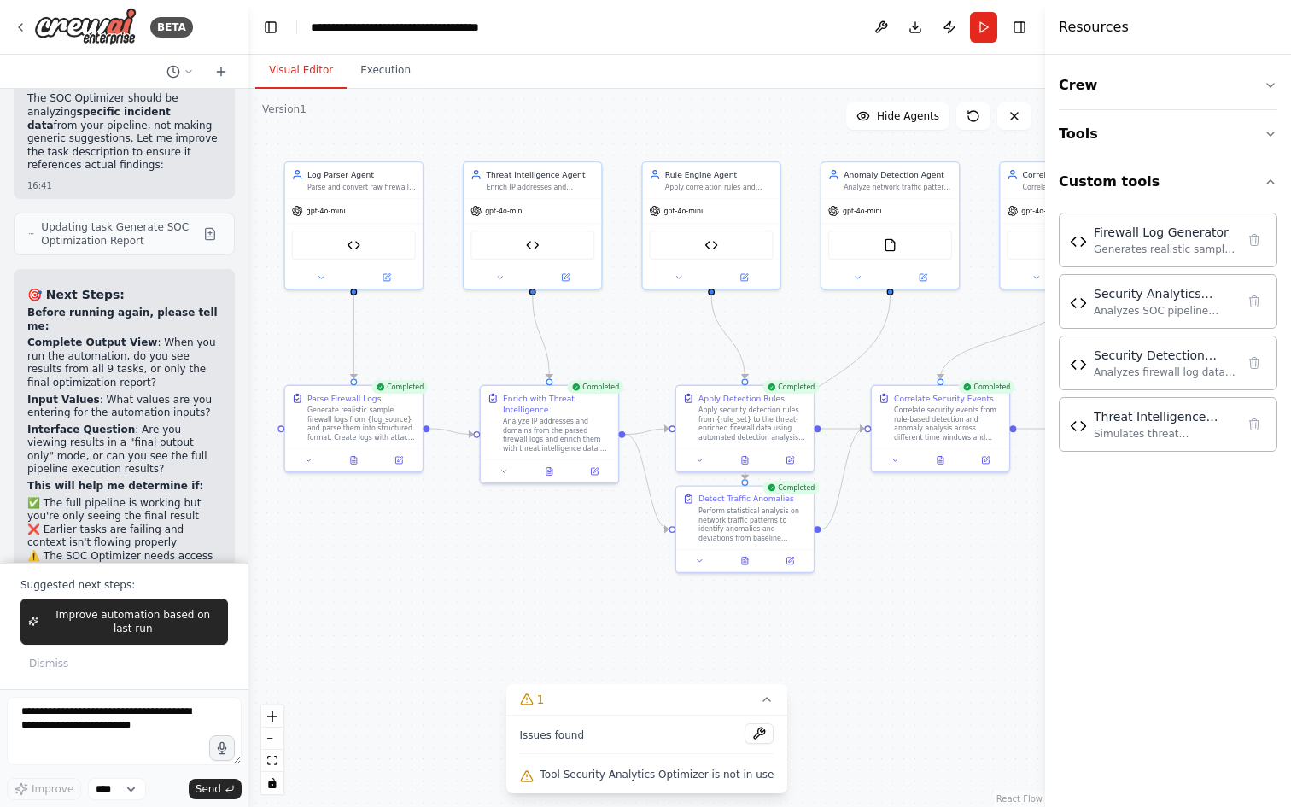
click at [520, 545] on div ".deletable-edge-delete-btn { width: 20px; height: 20px; border: 0px solid #ffff…" at bounding box center [647, 448] width 797 height 718
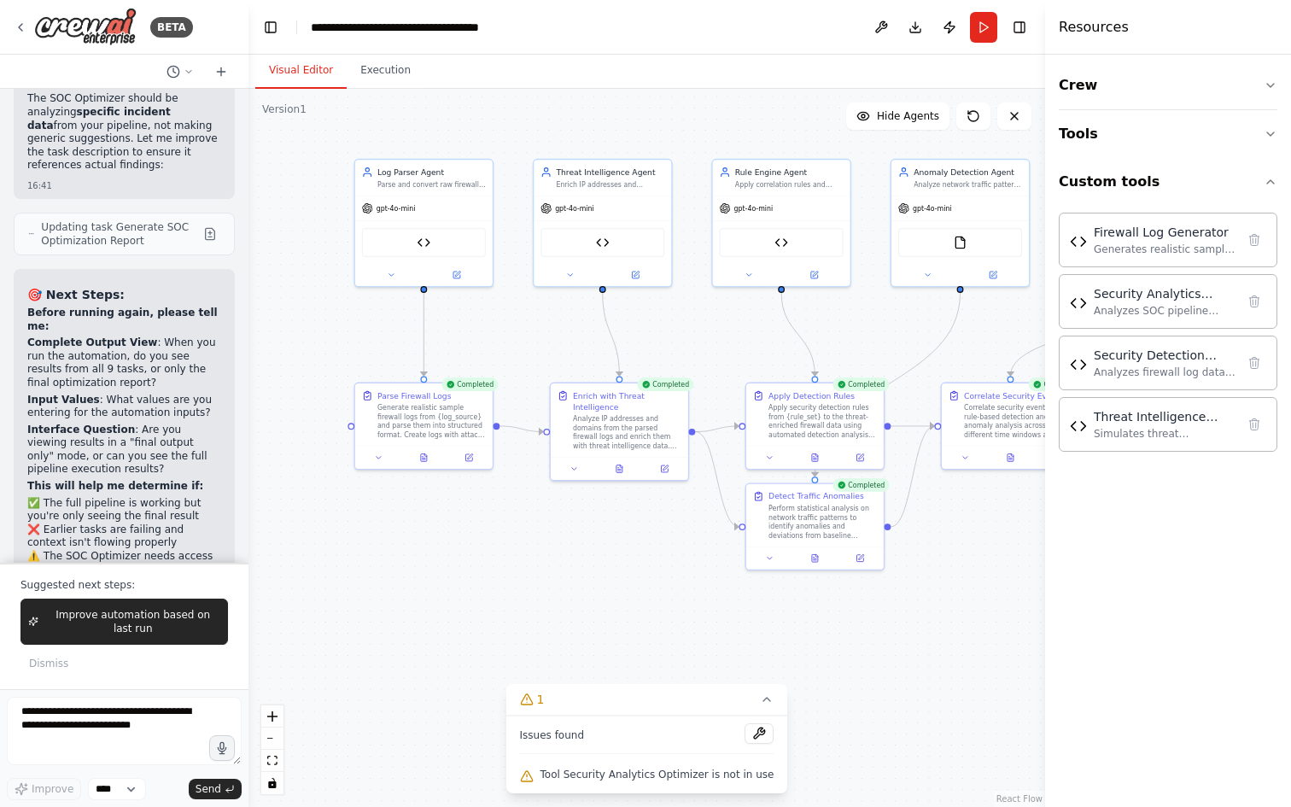
drag, startPoint x: 528, startPoint y: 576, endPoint x: 603, endPoint y: 578, distance: 75.2
click at [625, 572] on div ".deletable-edge-delete-btn { width: 20px; height: 20px; border: 0px solid #ffff…" at bounding box center [647, 448] width 797 height 718
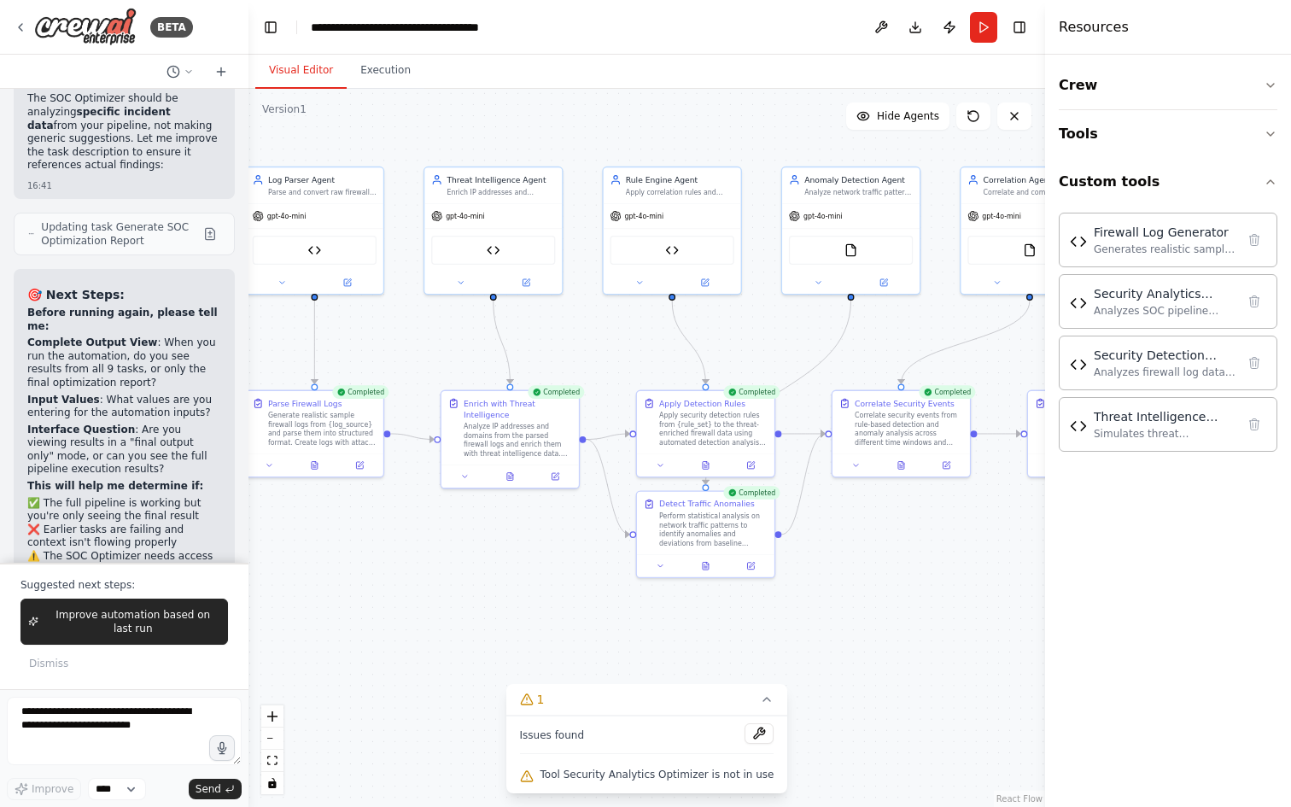
drag, startPoint x: 623, startPoint y: 526, endPoint x: 491, endPoint y: 529, distance: 131.6
click at [486, 535] on div ".deletable-edge-delete-btn { width: 20px; height: 20px; border: 0px solid #ffff…" at bounding box center [647, 448] width 797 height 718
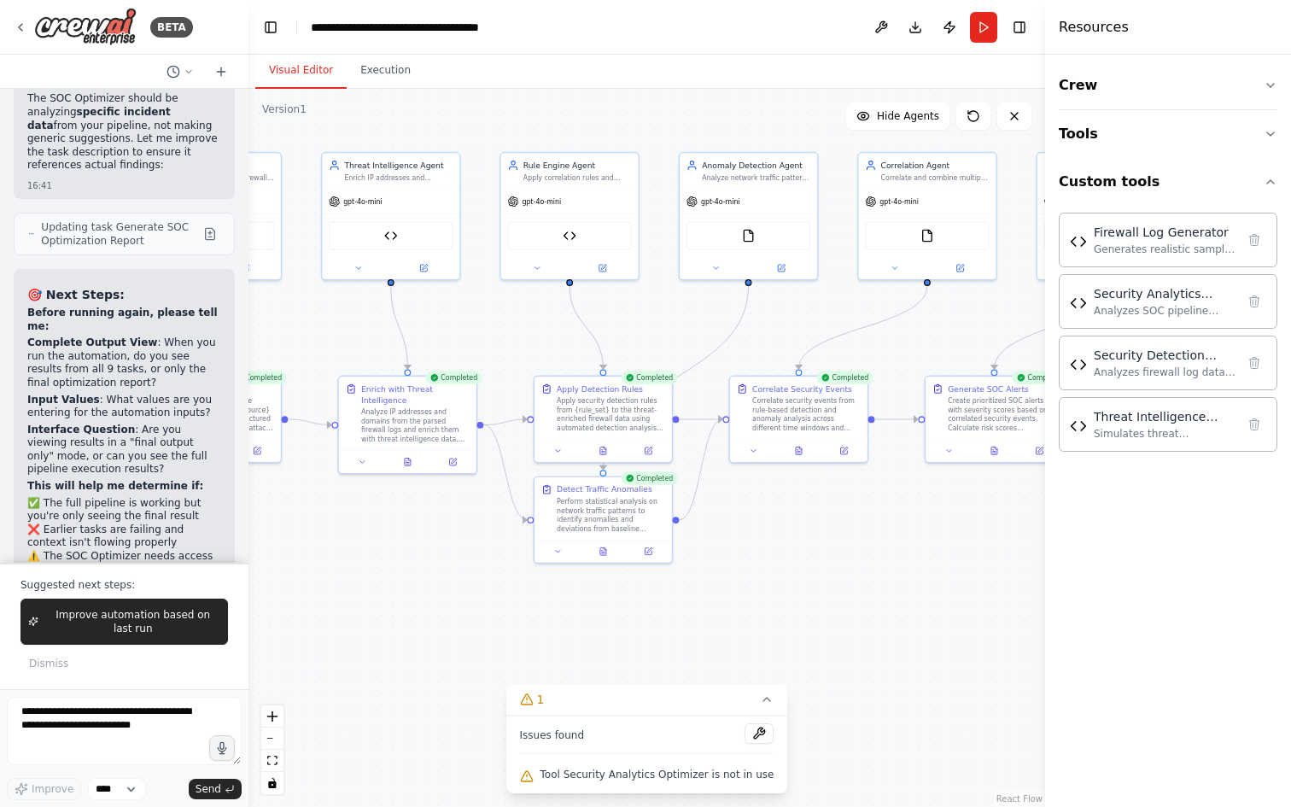
drag, startPoint x: 613, startPoint y: 342, endPoint x: 514, endPoint y: 325, distance: 100.4
click at [514, 325] on div ".deletable-edge-delete-btn { width: 20px; height: 20px; border: 0px solid #ffff…" at bounding box center [647, 448] width 797 height 718
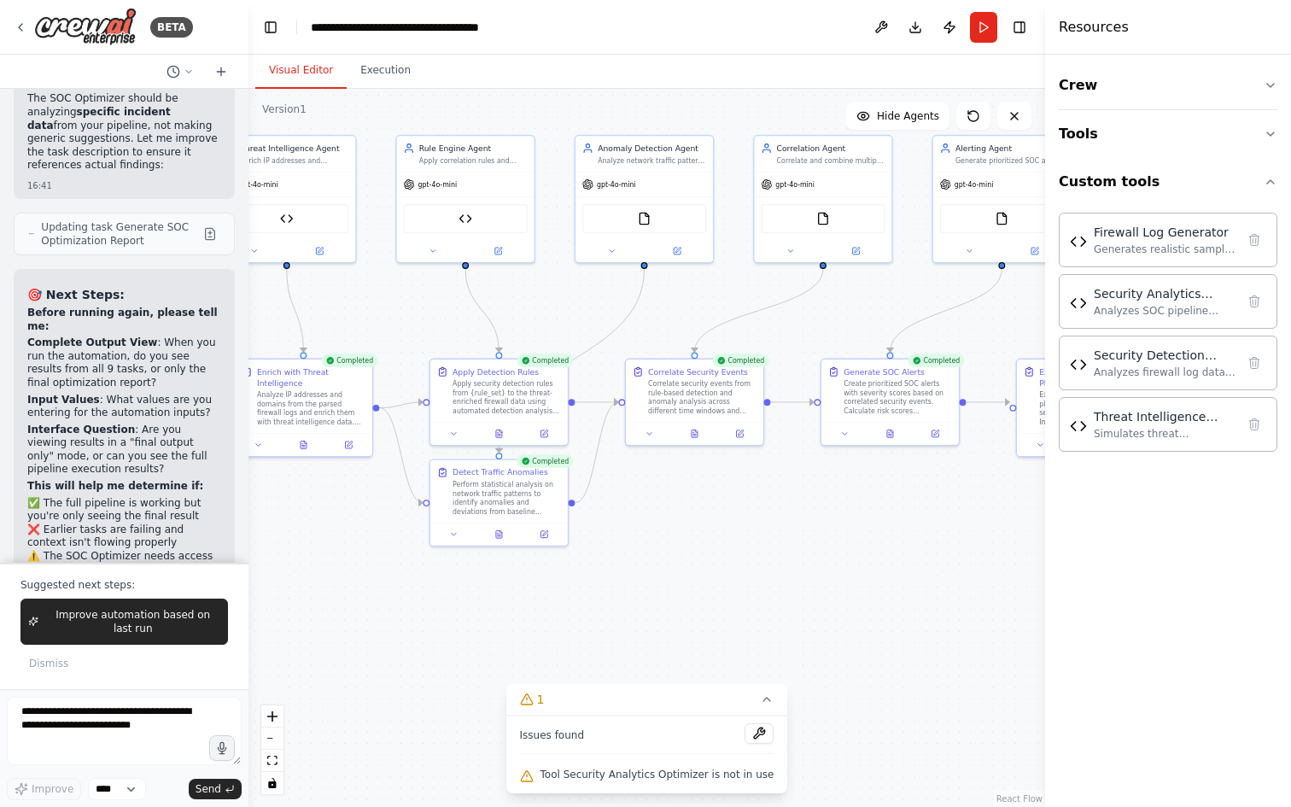
drag, startPoint x: 790, startPoint y: 544, endPoint x: 681, endPoint y: 527, distance: 109.8
click at [681, 527] on div ".deletable-edge-delete-btn { width: 20px; height: 20px; border: 0px solid #ffff…" at bounding box center [647, 448] width 797 height 718
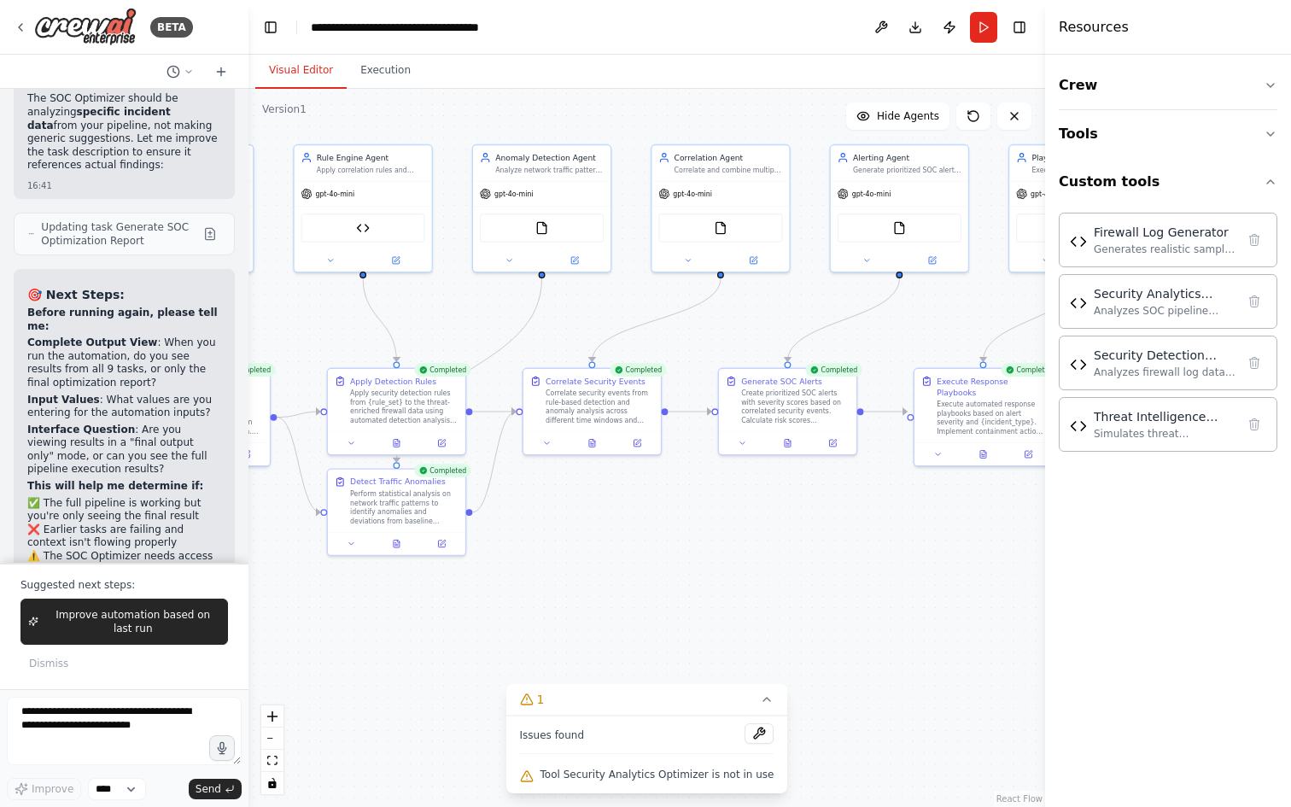
drag, startPoint x: 847, startPoint y: 494, endPoint x: 740, endPoint y: 494, distance: 106.7
click at [747, 504] on div ".deletable-edge-delete-btn { width: 20px; height: 20px; border: 0px solid #ffff…" at bounding box center [647, 448] width 797 height 718
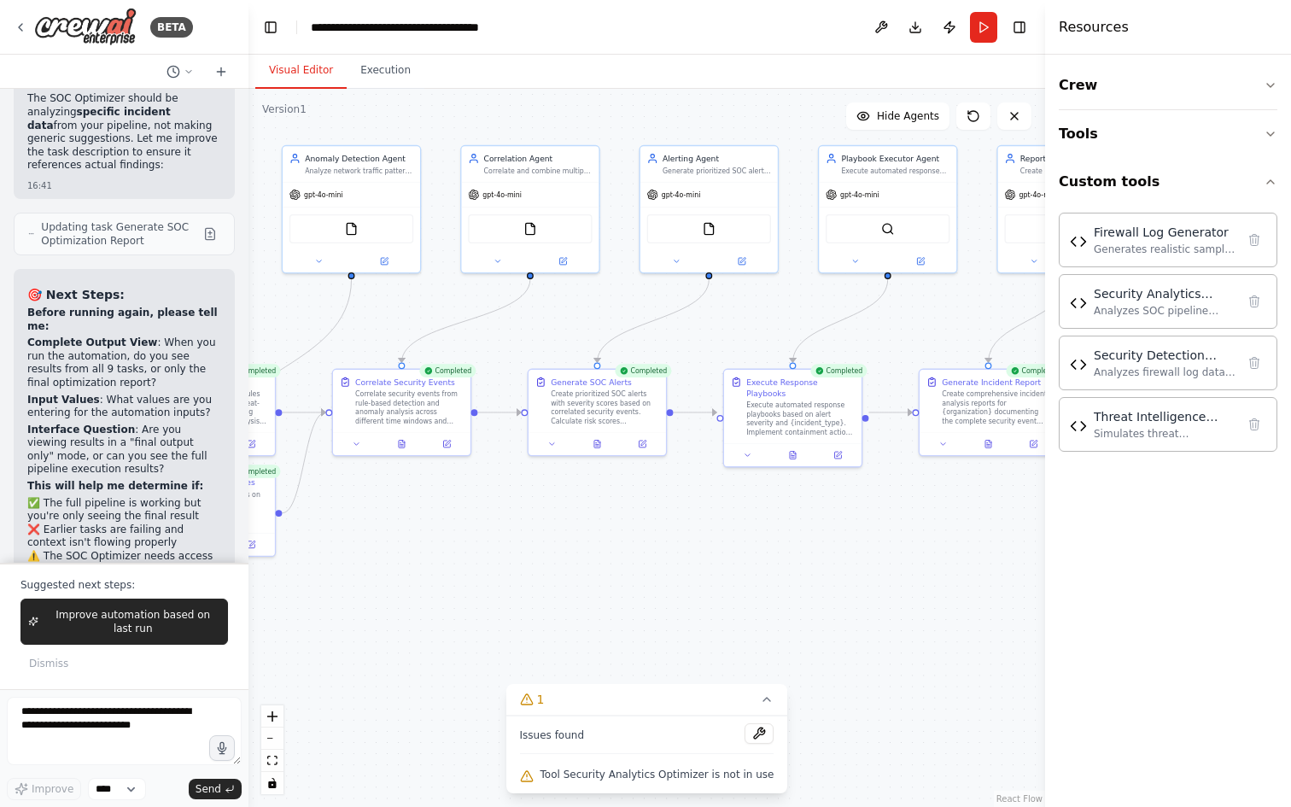
drag, startPoint x: 880, startPoint y: 489, endPoint x: 693, endPoint y: 491, distance: 187.9
click at [693, 491] on div ".deletable-edge-delete-btn { width: 20px; height: 20px; border: 0px solid #ffff…" at bounding box center [647, 448] width 797 height 718
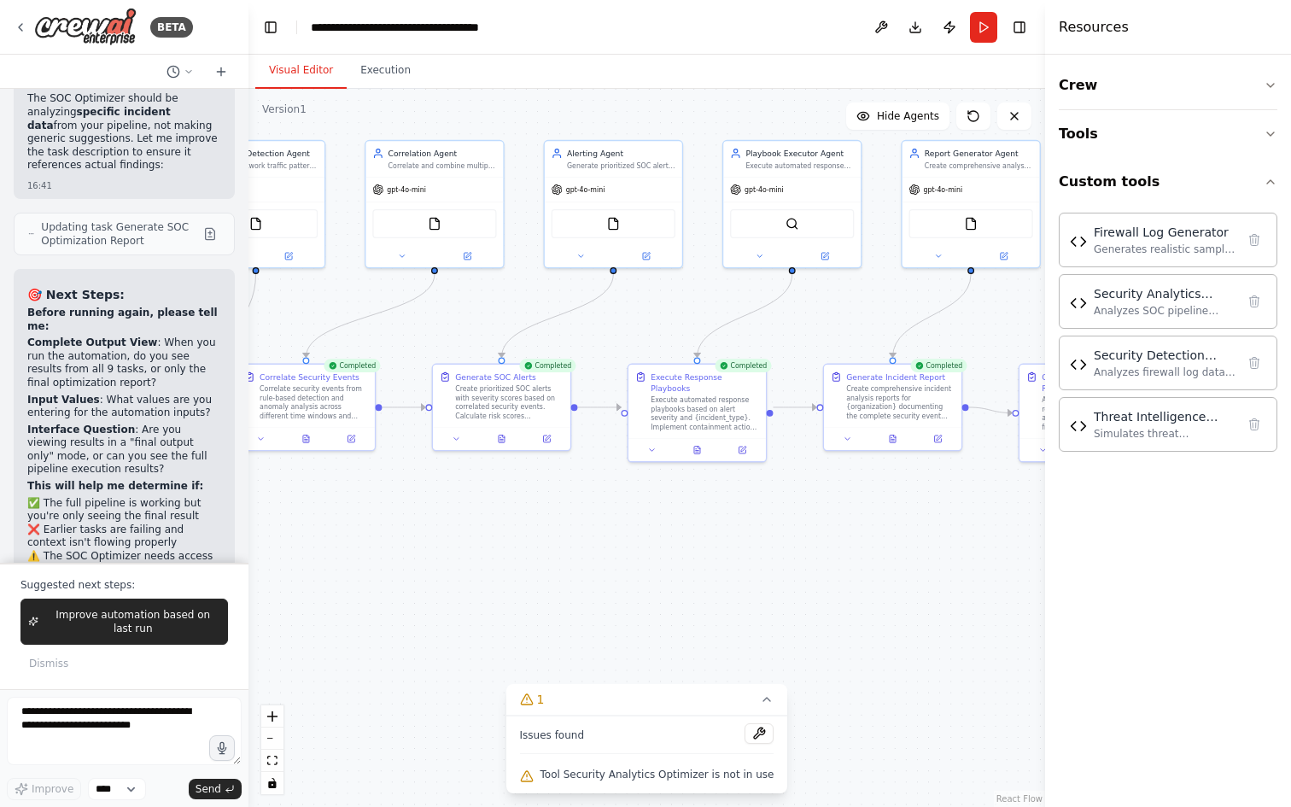
drag, startPoint x: 914, startPoint y: 495, endPoint x: 810, endPoint y: 487, distance: 104.5
click at [810, 488] on div ".deletable-edge-delete-btn { width: 20px; height: 20px; border: 0px solid #ffff…" at bounding box center [647, 448] width 797 height 718
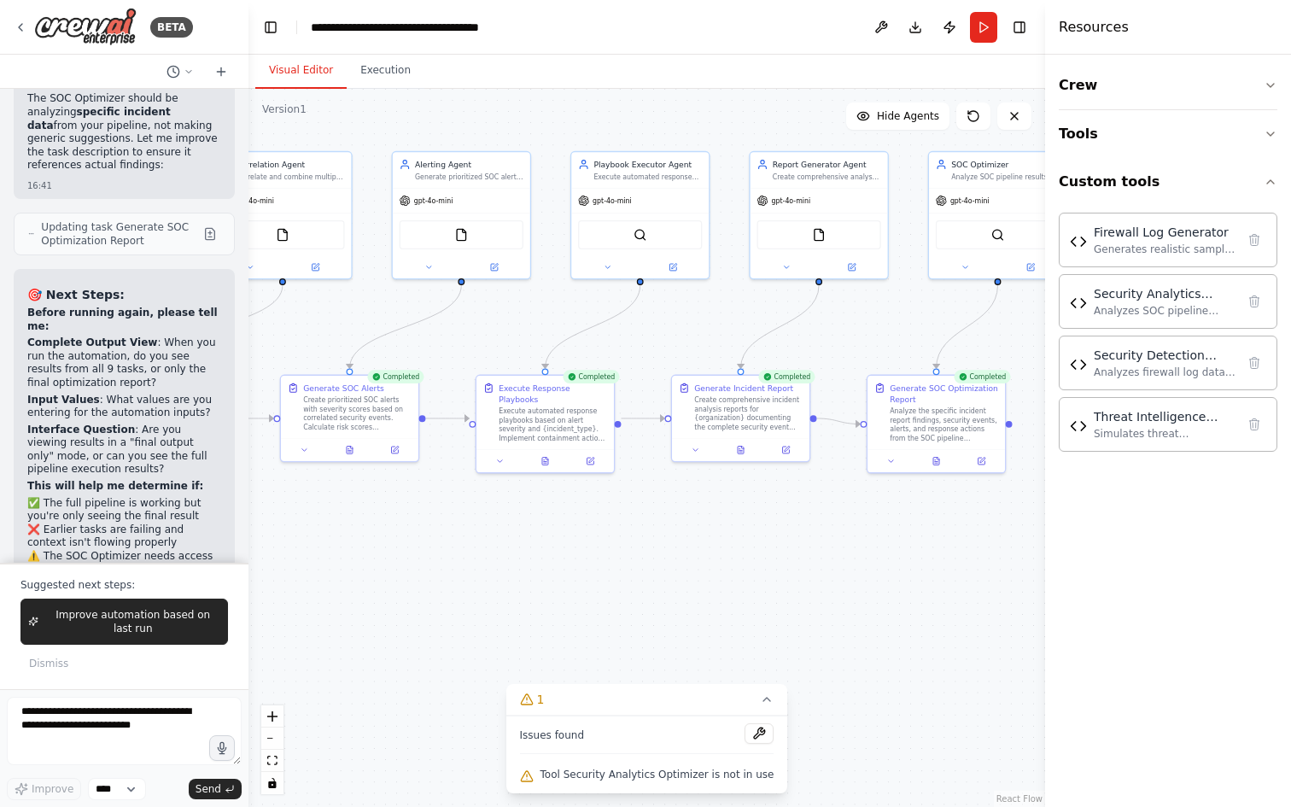
drag, startPoint x: 970, startPoint y: 518, endPoint x: 786, endPoint y: 546, distance: 186.5
click at [786, 546] on div ".deletable-edge-delete-btn { width: 20px; height: 20px; border: 0px solid #ffff…" at bounding box center [647, 448] width 797 height 718
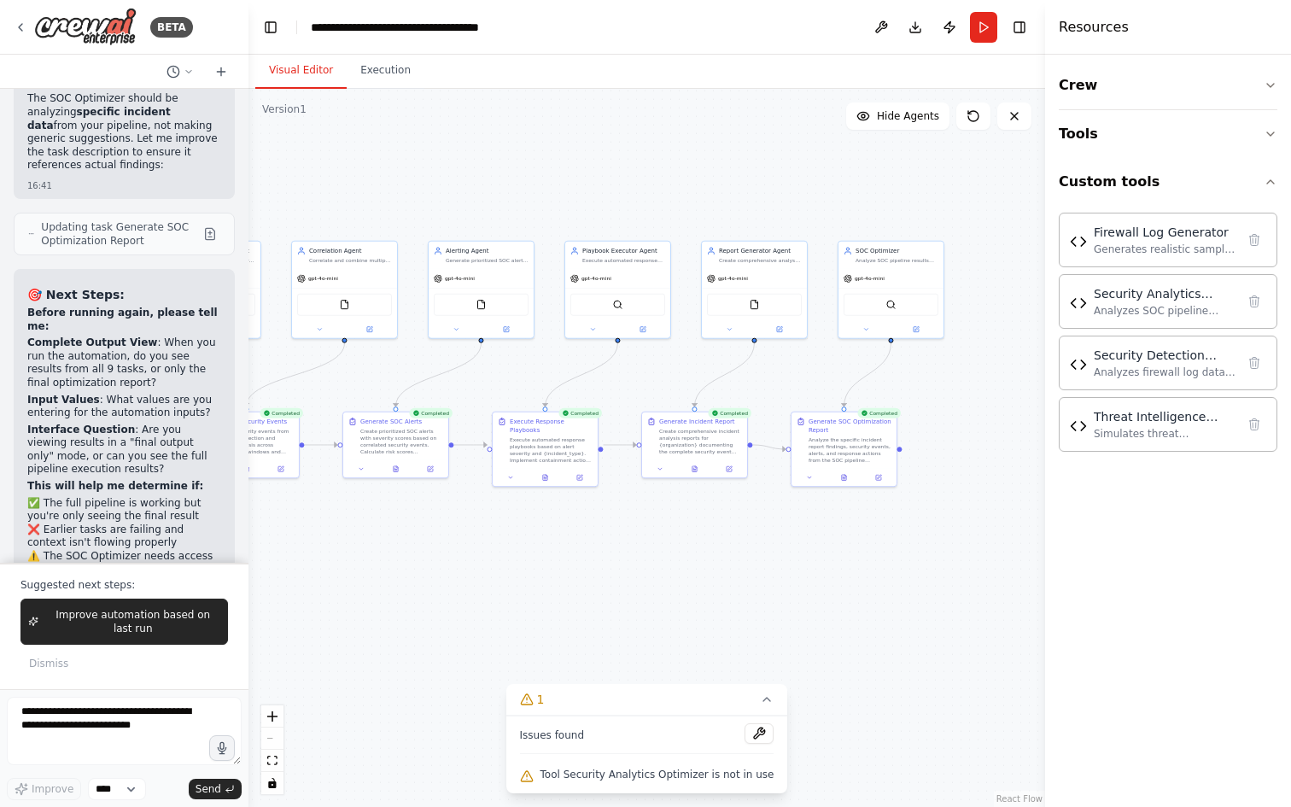
drag, startPoint x: 583, startPoint y: 512, endPoint x: 792, endPoint y: 476, distance: 211.6
click at [792, 476] on div ".deletable-edge-delete-btn { width: 20px; height: 20px; border: 0px solid #ffff…" at bounding box center [647, 448] width 797 height 718
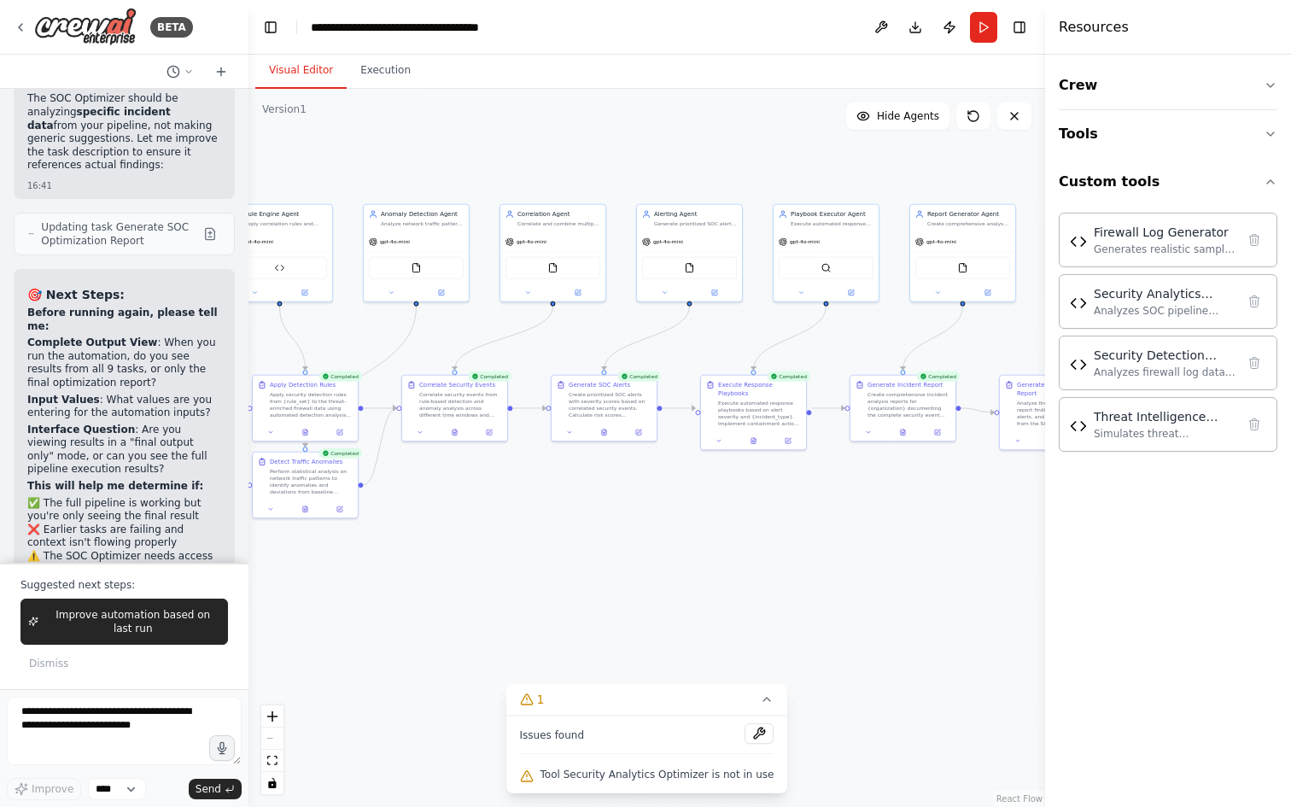
drag, startPoint x: 652, startPoint y: 518, endPoint x: 798, endPoint y: 507, distance: 145.6
click at [803, 505] on div ".deletable-edge-delete-btn { width: 20px; height: 20px; border: 0px solid #ffff…" at bounding box center [647, 448] width 797 height 718
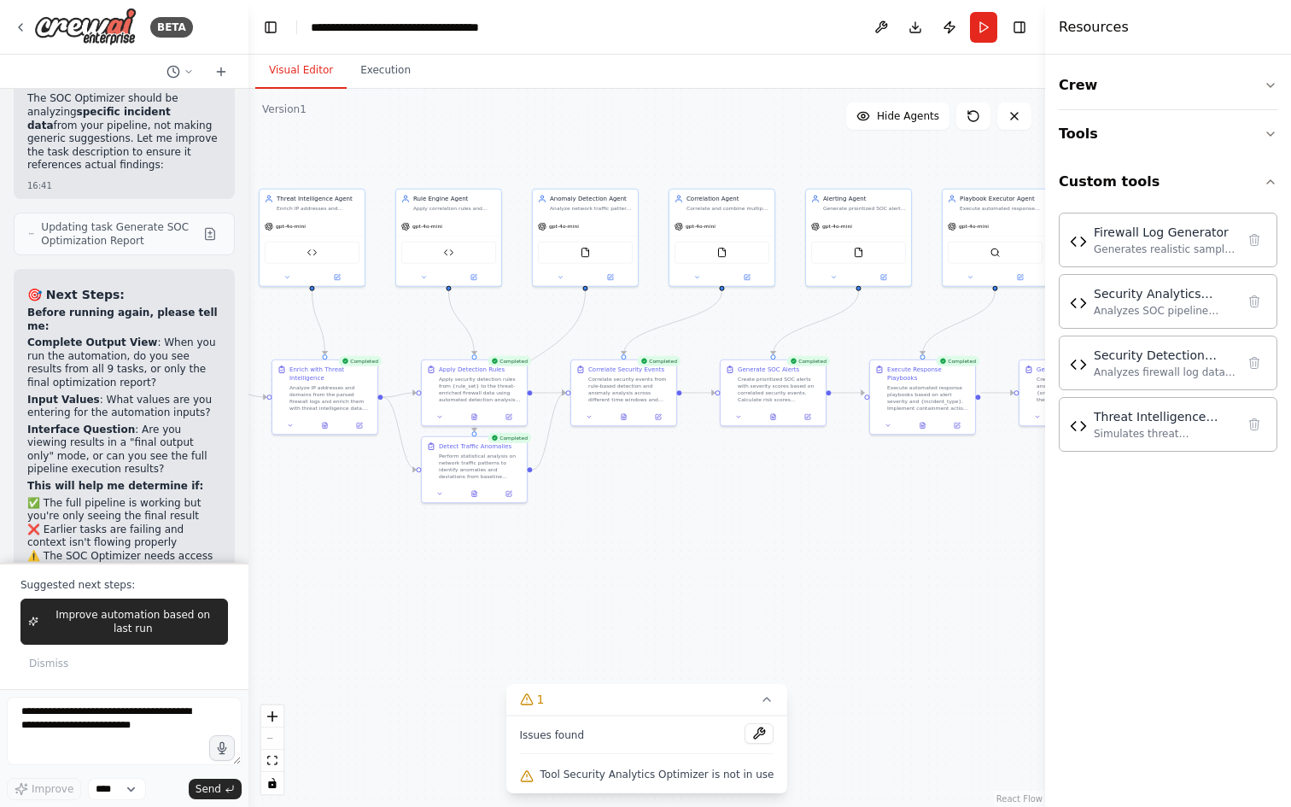
drag, startPoint x: 647, startPoint y: 535, endPoint x: 739, endPoint y: 550, distance: 92.7
click at [796, 530] on div ".deletable-edge-delete-btn { width: 20px; height: 20px; border: 0px solid #ffff…" at bounding box center [647, 448] width 797 height 718
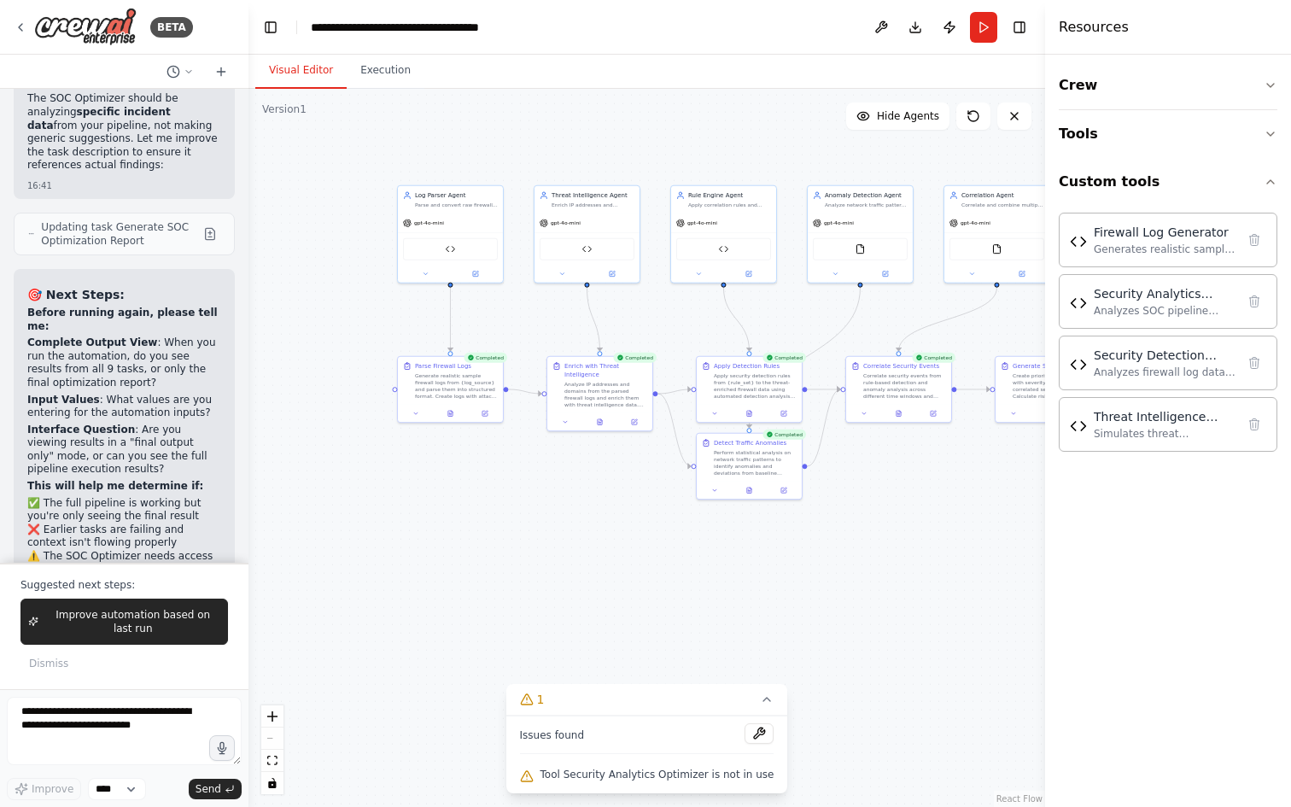
drag, startPoint x: 735, startPoint y: 555, endPoint x: 803, endPoint y: 562, distance: 67.8
click at [834, 555] on div ".deletable-edge-delete-btn { width: 20px; height: 20px; border: 0px solid #ffff…" at bounding box center [647, 448] width 797 height 718
drag, startPoint x: 640, startPoint y: 576, endPoint x: 659, endPoint y: 573, distance: 19.8
click at [658, 574] on div ".deletable-edge-delete-btn { width: 20px; height: 20px; border: 0px solid #ffff…" at bounding box center [647, 448] width 797 height 718
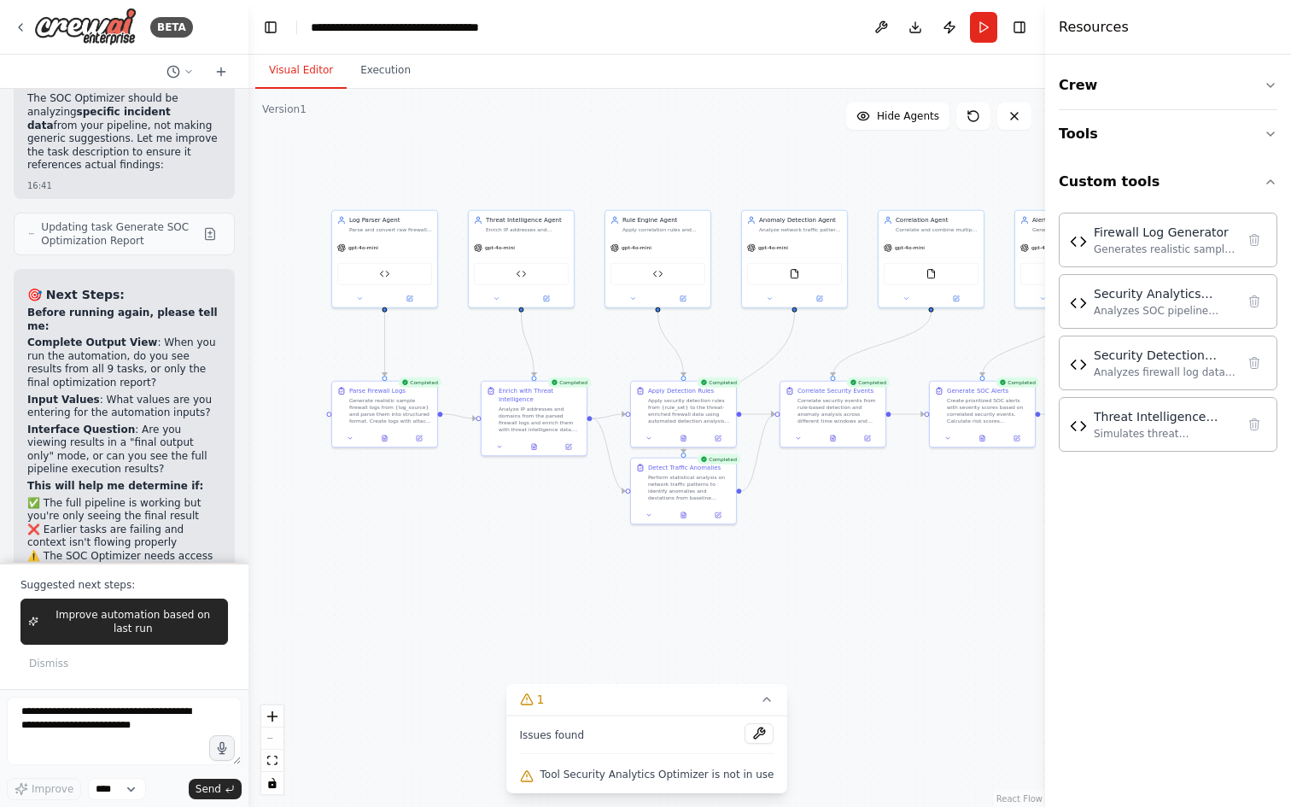
drag, startPoint x: 746, startPoint y: 554, endPoint x: 604, endPoint y: 594, distance: 148.2
click at [599, 592] on div ".deletable-edge-delete-btn { width: 20px; height: 20px; border: 0px solid #ffff…" at bounding box center [647, 448] width 797 height 718
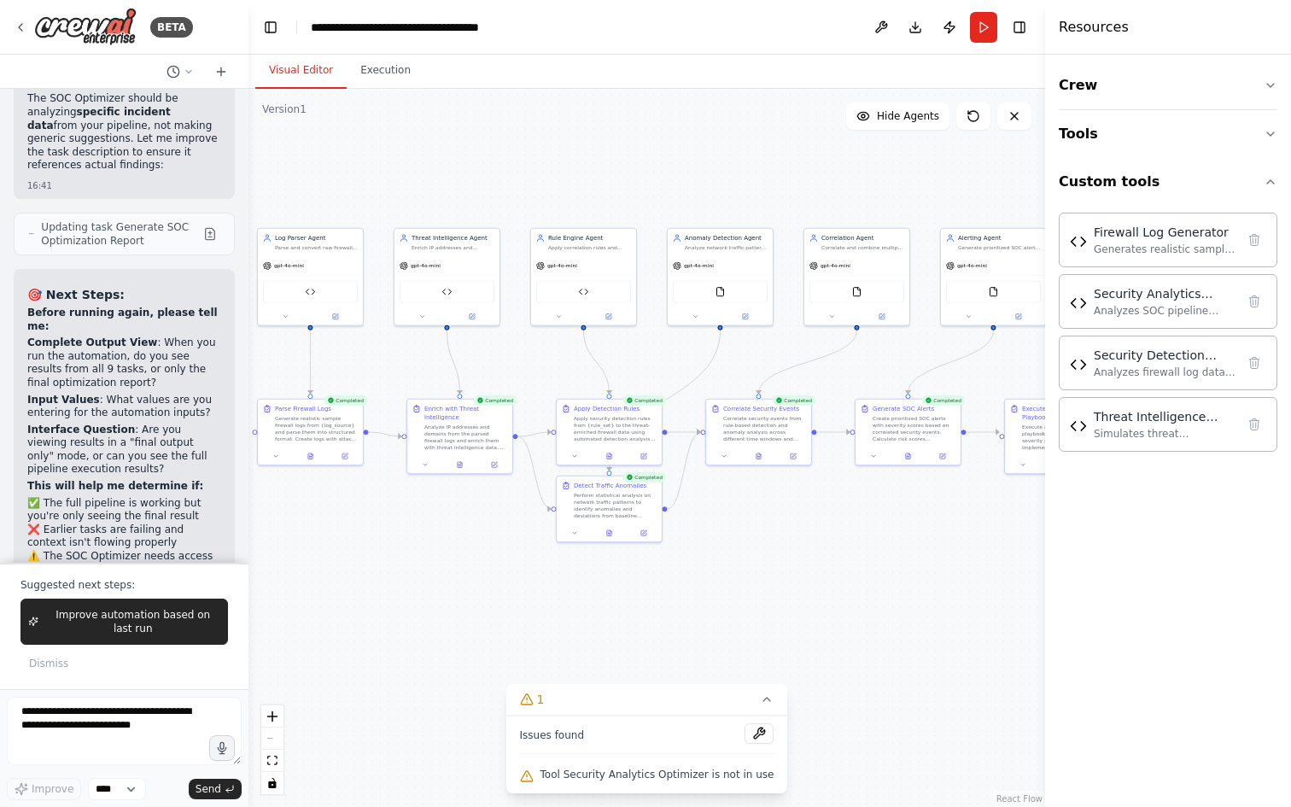
drag, startPoint x: 849, startPoint y: 576, endPoint x: 665, endPoint y: 582, distance: 183.7
click at [667, 582] on div ".deletable-edge-delete-btn { width: 20px; height: 20px; border: 0px solid #ffff…" at bounding box center [647, 448] width 797 height 718
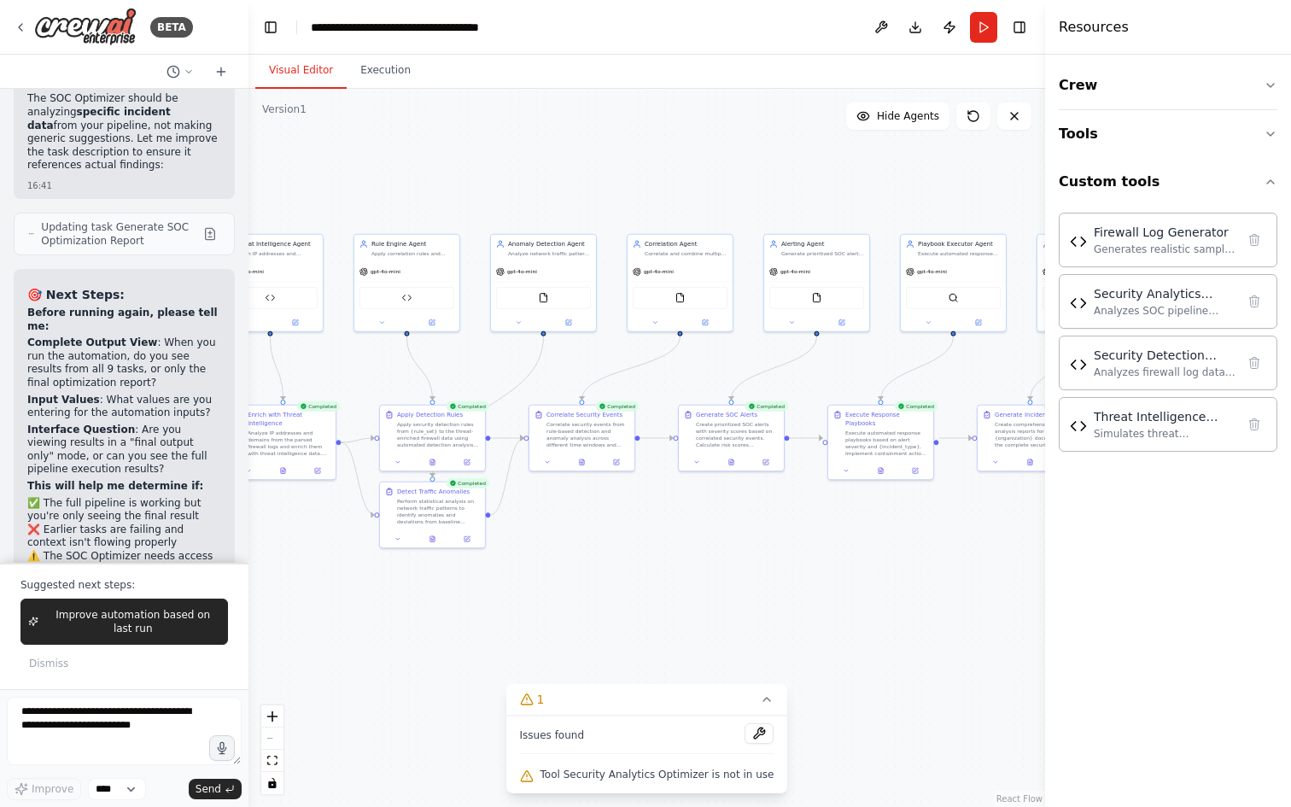
drag, startPoint x: 818, startPoint y: 564, endPoint x: 627, endPoint y: 570, distance: 191.4
click at [619, 575] on div ".deletable-edge-delete-btn { width: 20px; height: 20px; border: 0px solid #ffff…" at bounding box center [647, 448] width 797 height 718
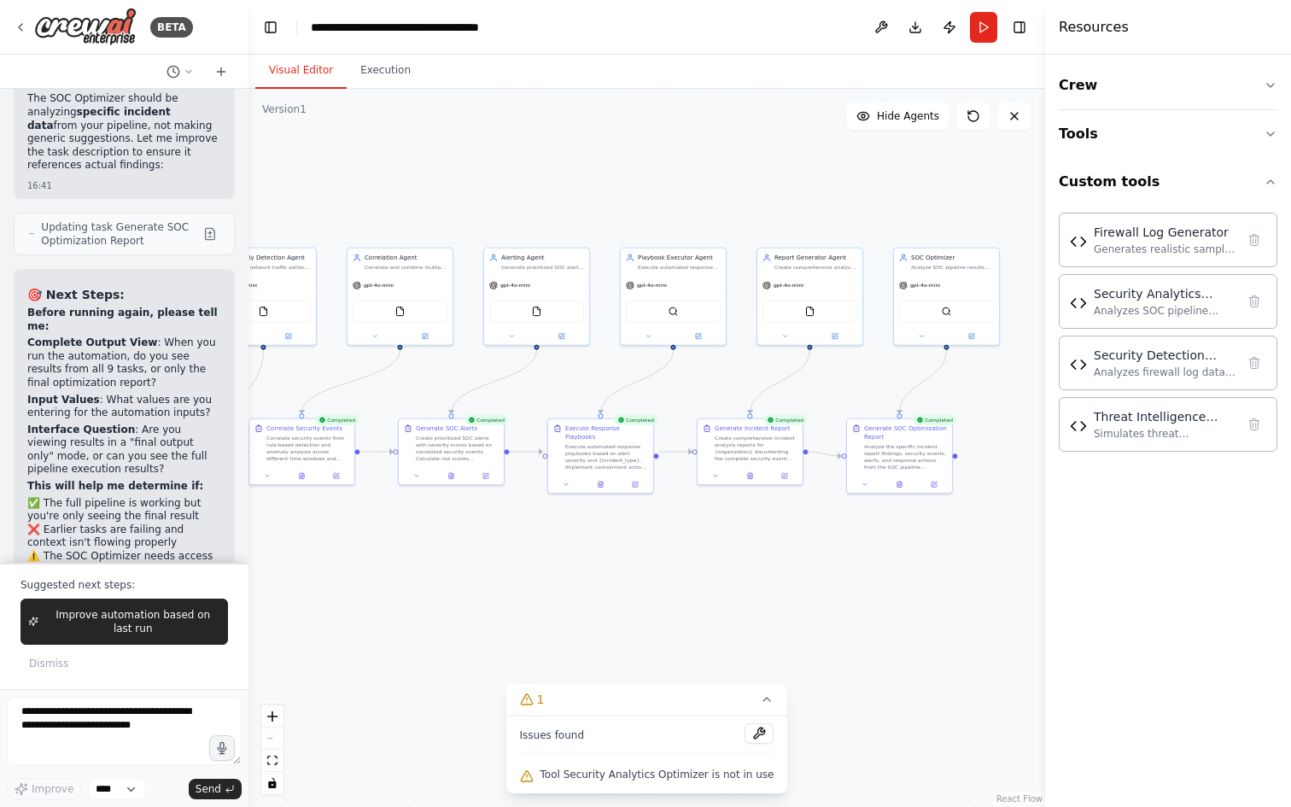
drag, startPoint x: 784, startPoint y: 570, endPoint x: 579, endPoint y: 557, distance: 205.4
click at [579, 557] on div ".deletable-edge-delete-btn { width: 20px; height: 20px; border: 0px solid #ffff…" at bounding box center [647, 448] width 797 height 718
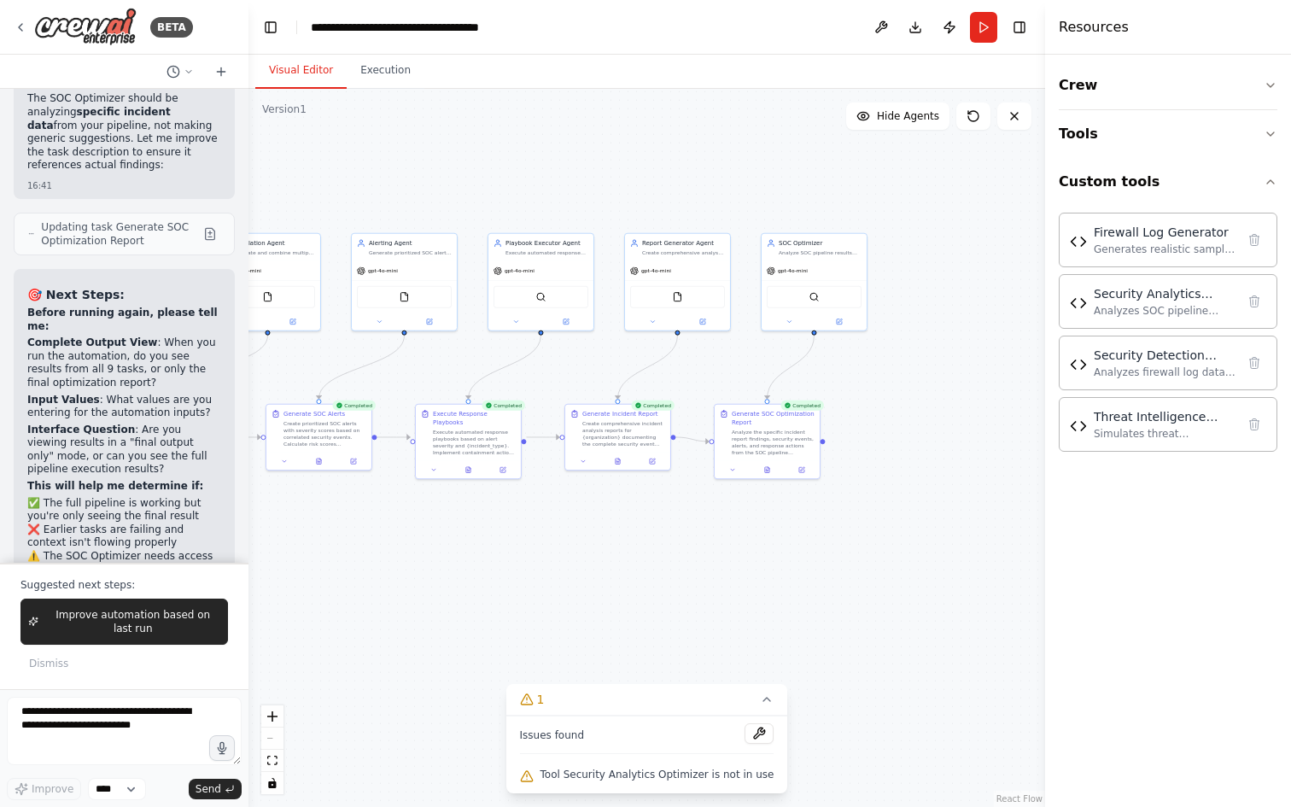
drag, startPoint x: 754, startPoint y: 569, endPoint x: 721, endPoint y: 561, distance: 34.2
click at [736, 566] on div ".deletable-edge-delete-btn { width: 20px; height: 20px; border: 0px solid #ffff…" at bounding box center [647, 448] width 797 height 718
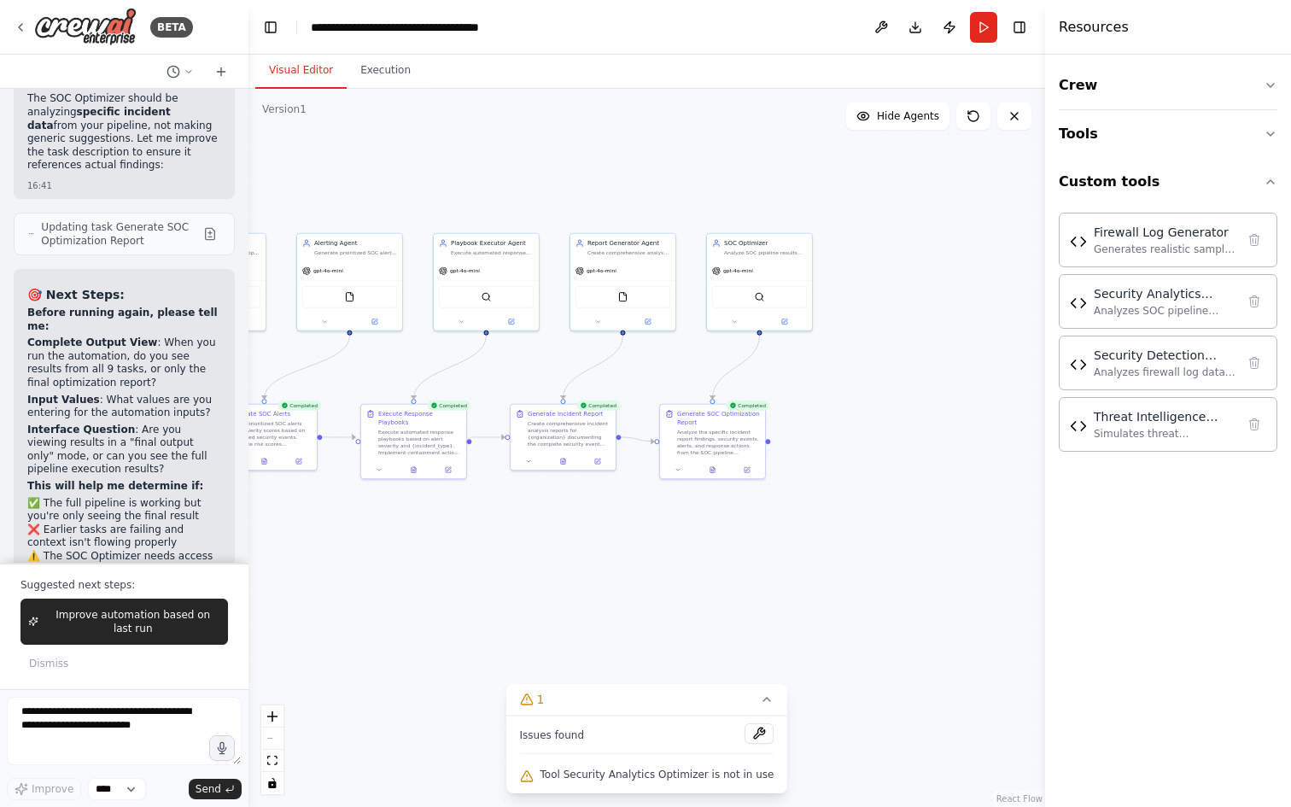
scroll to position [27341, 0]
